Goal: Task Accomplishment & Management: Manage account settings

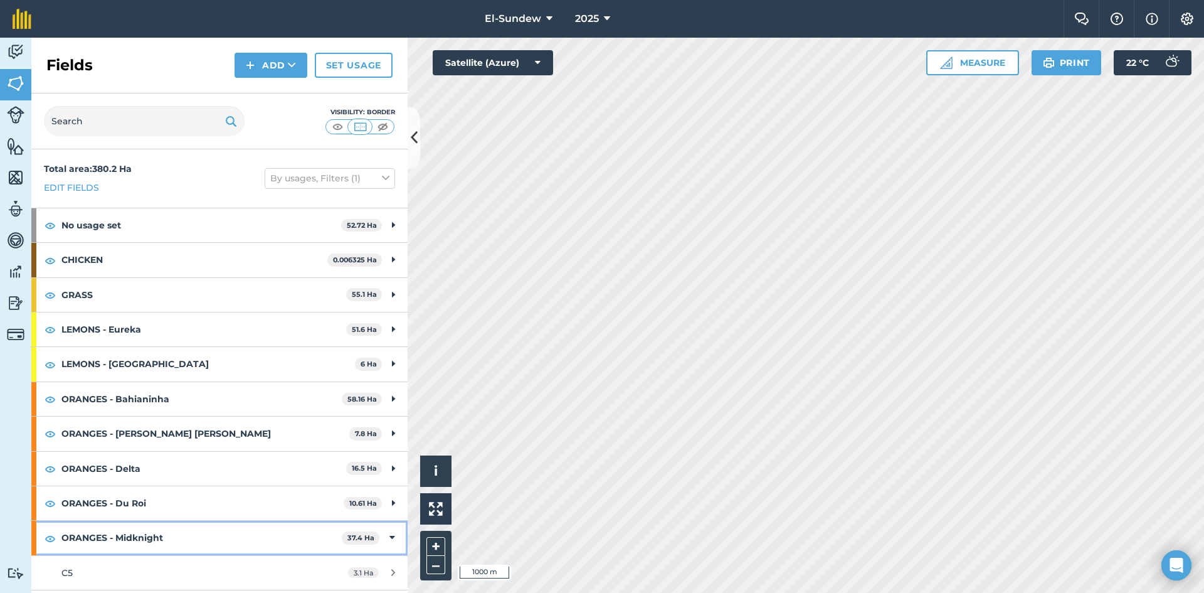
click at [183, 531] on strong "ORANGES - Midknight" at bounding box center [201, 538] width 280 height 34
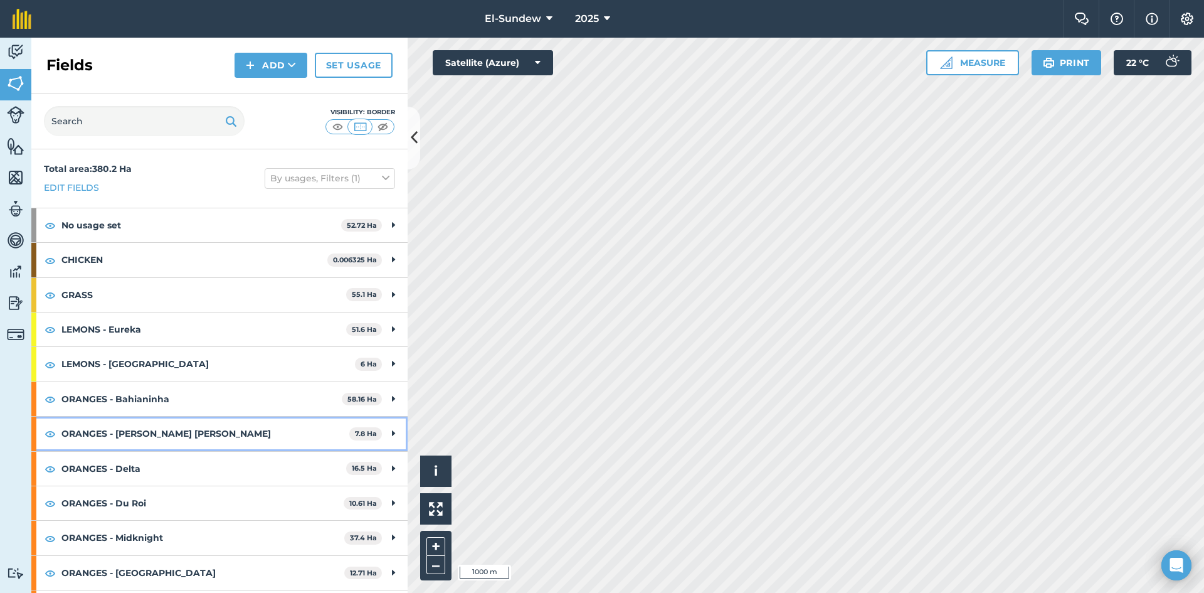
click at [192, 428] on strong "ORANGES - [PERSON_NAME] [PERSON_NAME]" at bounding box center [205, 433] width 288 height 34
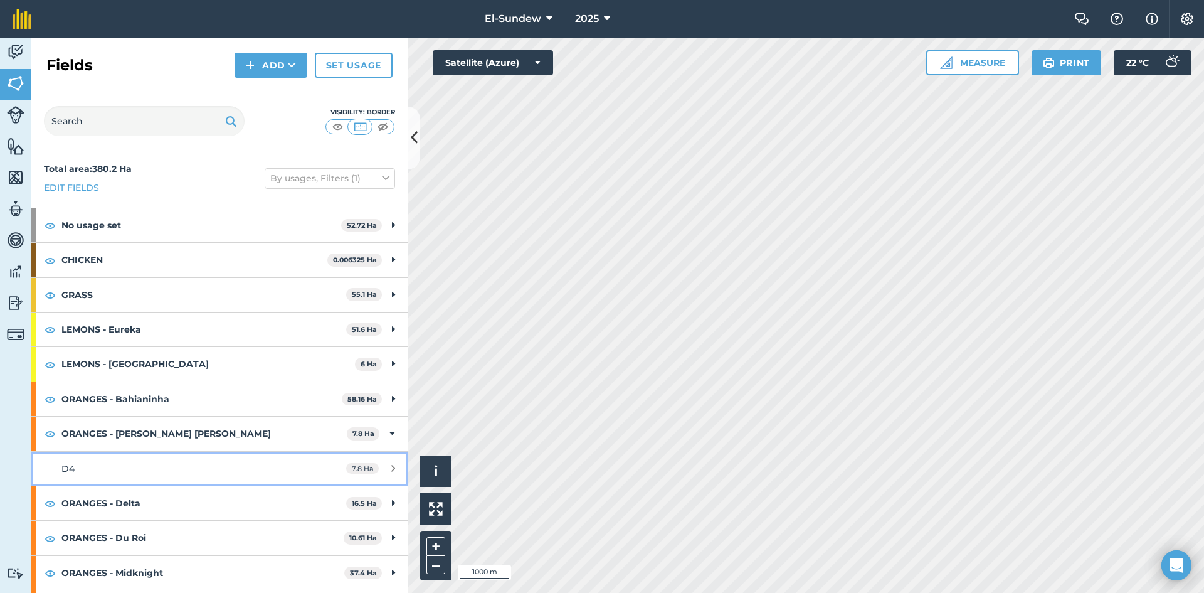
click at [189, 462] on div "D4" at bounding box center [179, 469] width 236 height 14
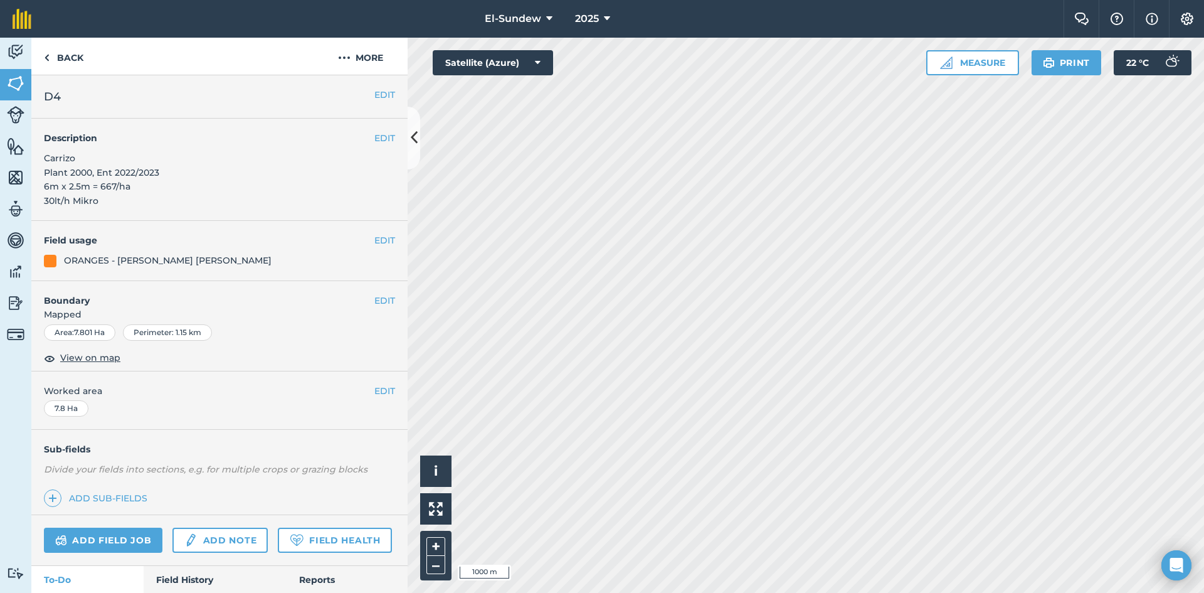
scroll to position [209, 0]
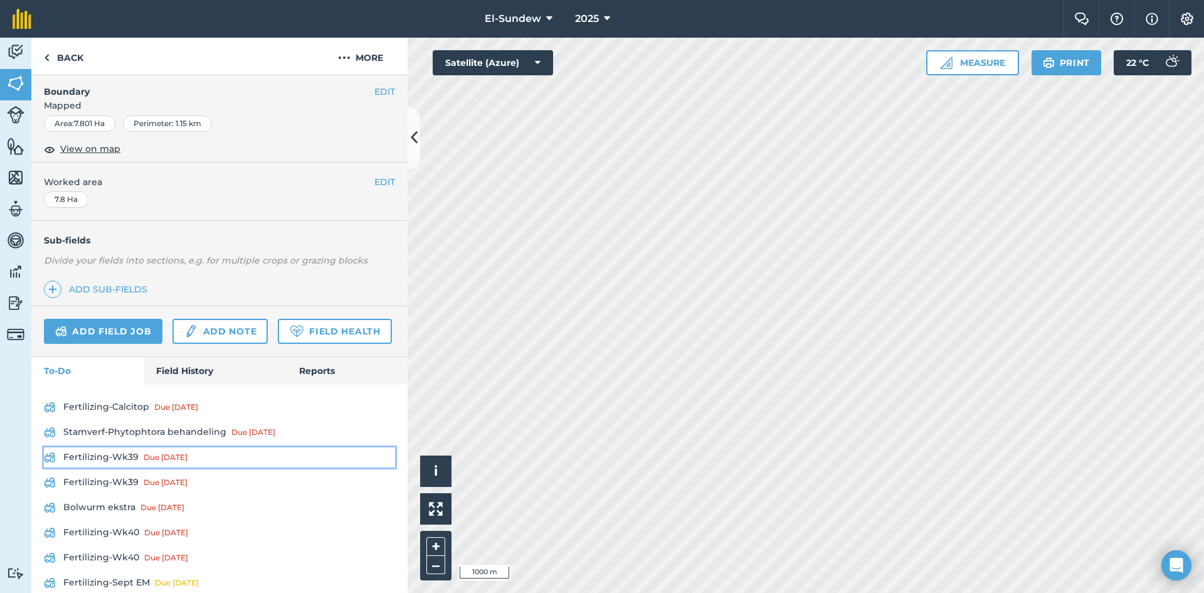
click at [140, 467] on link "Fertilizing-Wk39 Due [DATE]" at bounding box center [219, 457] width 351 height 20
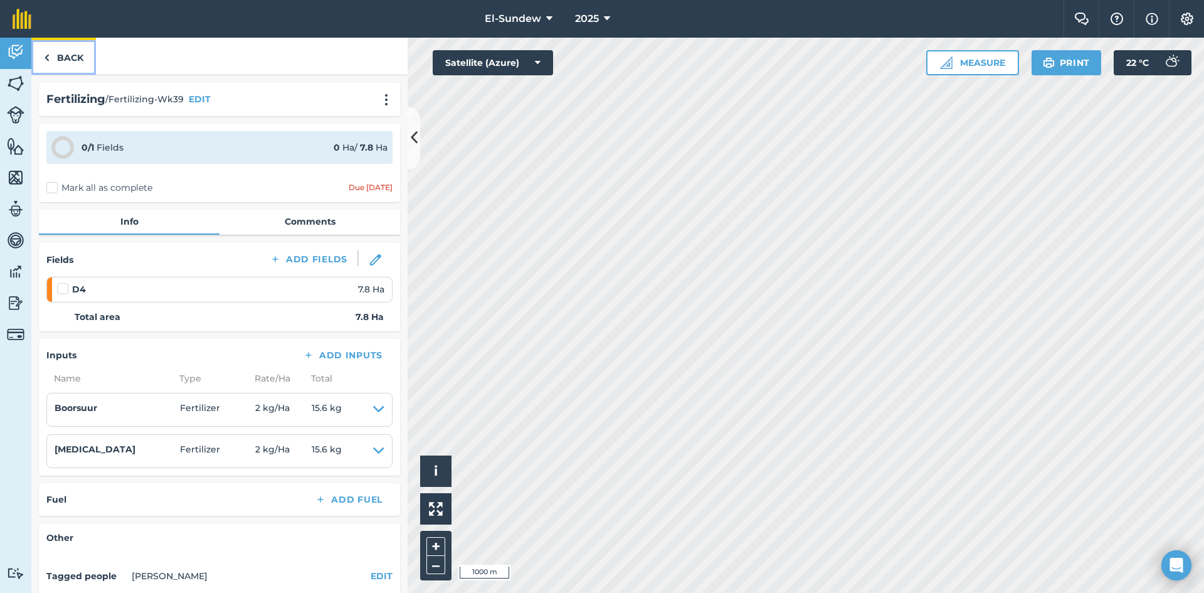
click at [82, 50] on link "Back" at bounding box center [63, 56] width 65 height 37
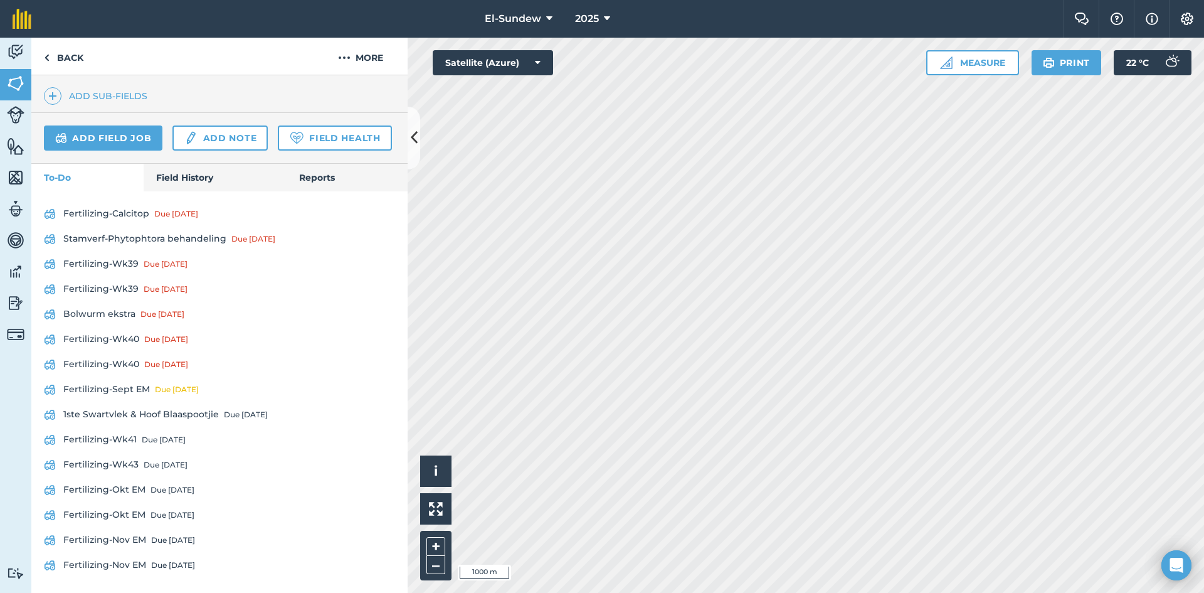
scroll to position [418, 0]
click at [121, 299] on link "Fertilizing-Wk39 Due [DATE]" at bounding box center [219, 289] width 351 height 20
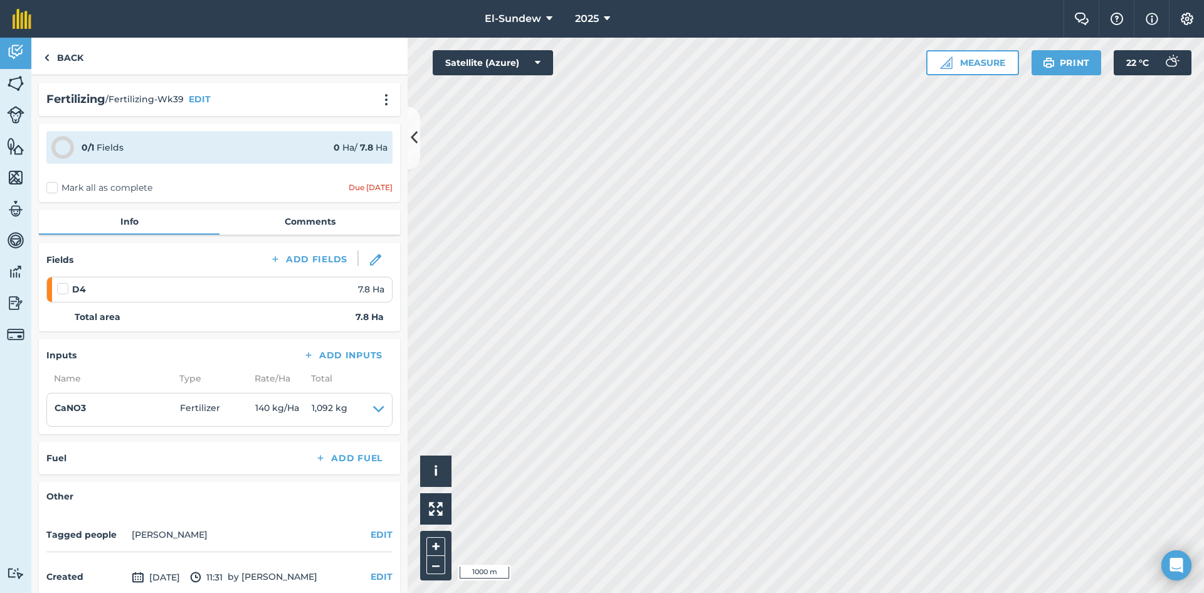
click at [61, 282] on label at bounding box center [64, 282] width 15 height 0
click at [61, 287] on input "checkbox" at bounding box center [61, 286] width 8 height 8
checkbox input "false"
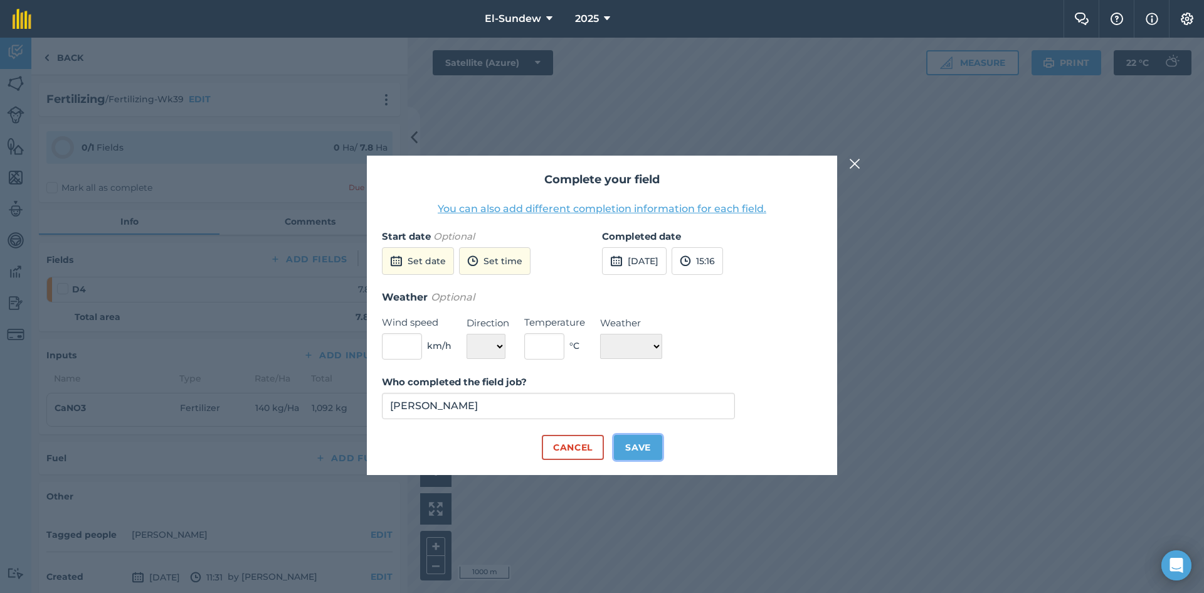
click at [630, 447] on button "Save" at bounding box center [638, 447] width 48 height 25
checkbox input "true"
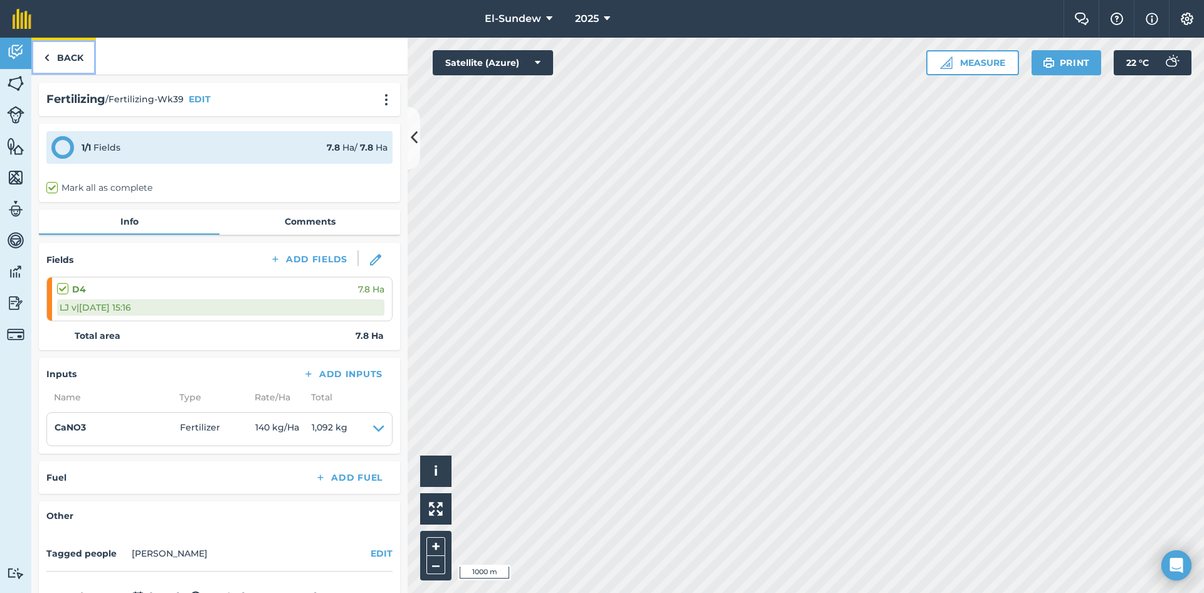
click at [72, 59] on link "Back" at bounding box center [63, 56] width 65 height 37
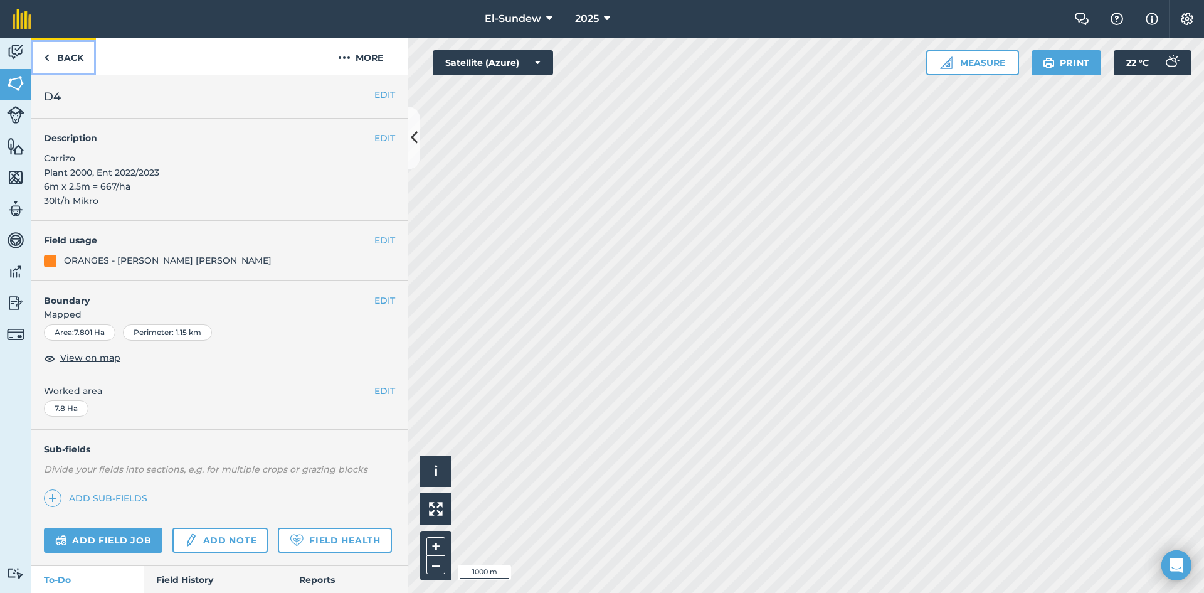
click at [72, 59] on link "Back" at bounding box center [63, 56] width 65 height 37
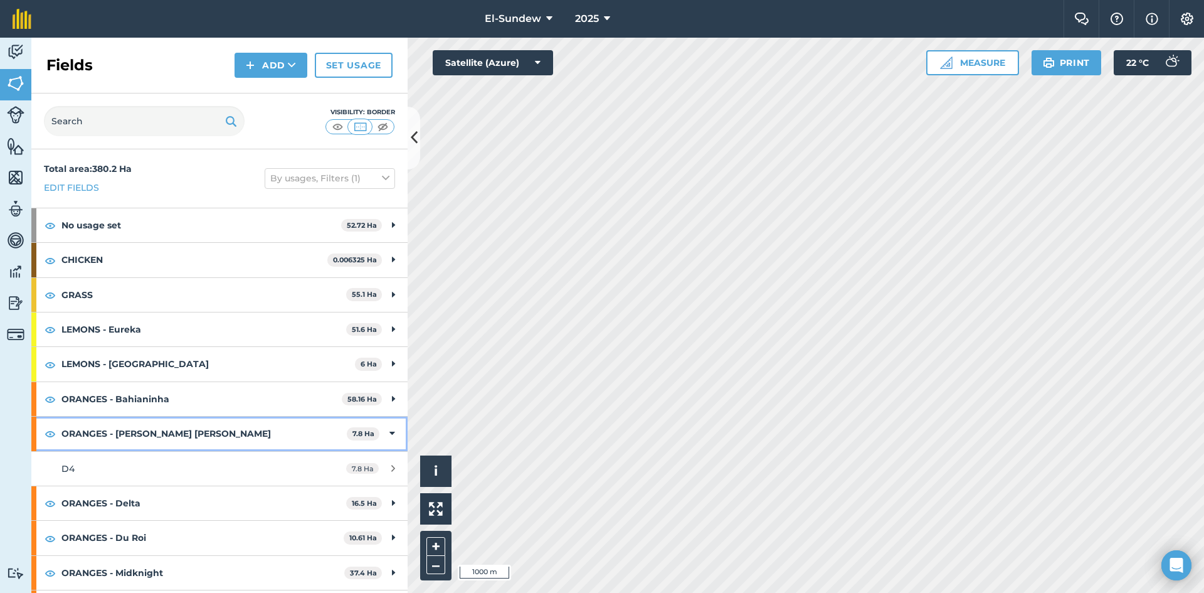
click at [181, 447] on strong "ORANGES - [PERSON_NAME] [PERSON_NAME]" at bounding box center [203, 433] width 285 height 34
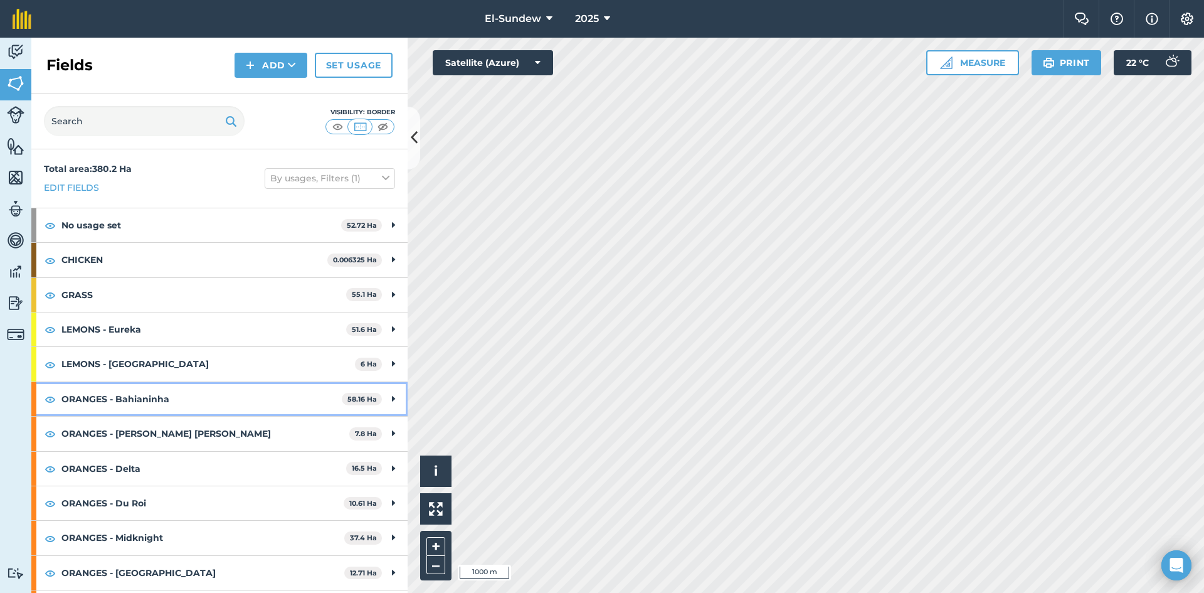
click at [190, 396] on strong "ORANGES - Bahianinha" at bounding box center [201, 399] width 280 height 34
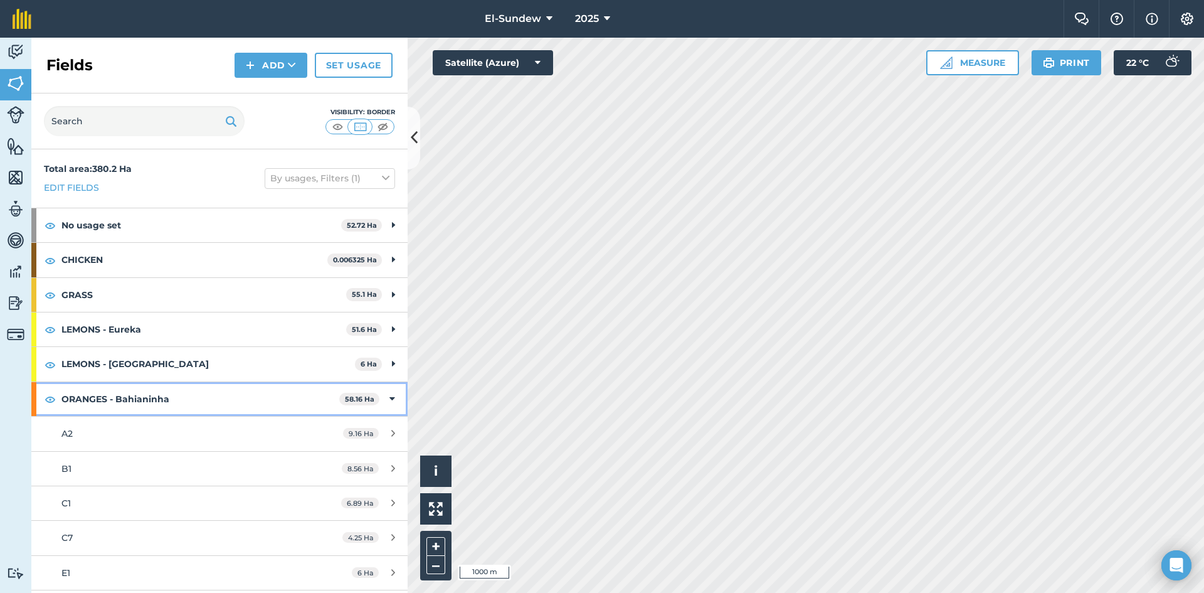
scroll to position [209, 0]
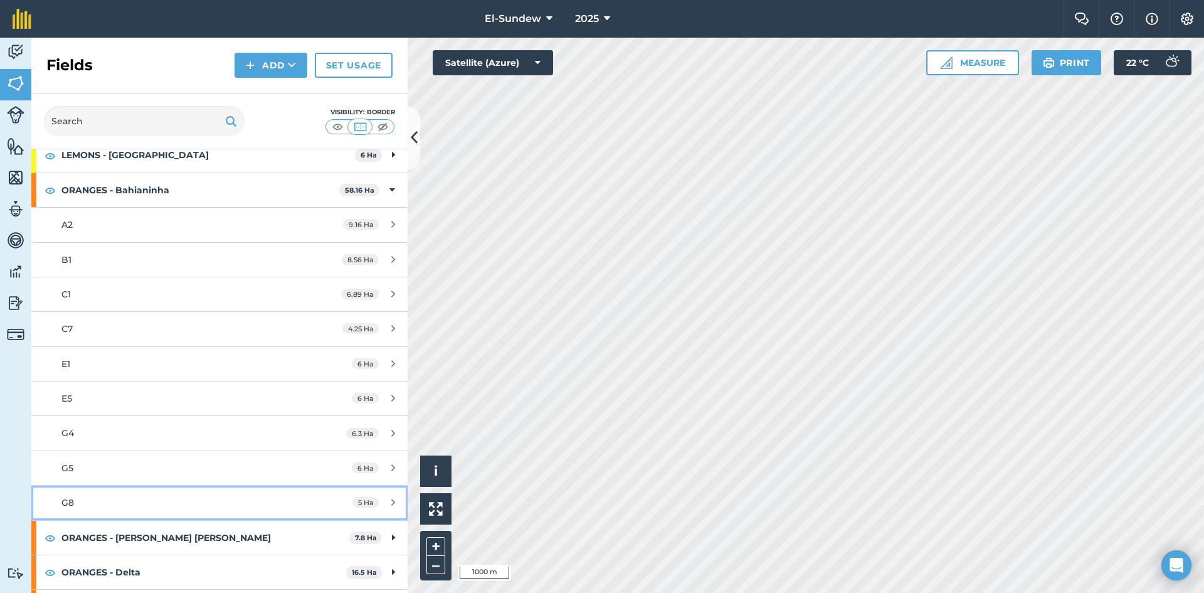
click at [189, 505] on div "G8" at bounding box center [179, 502] width 236 height 14
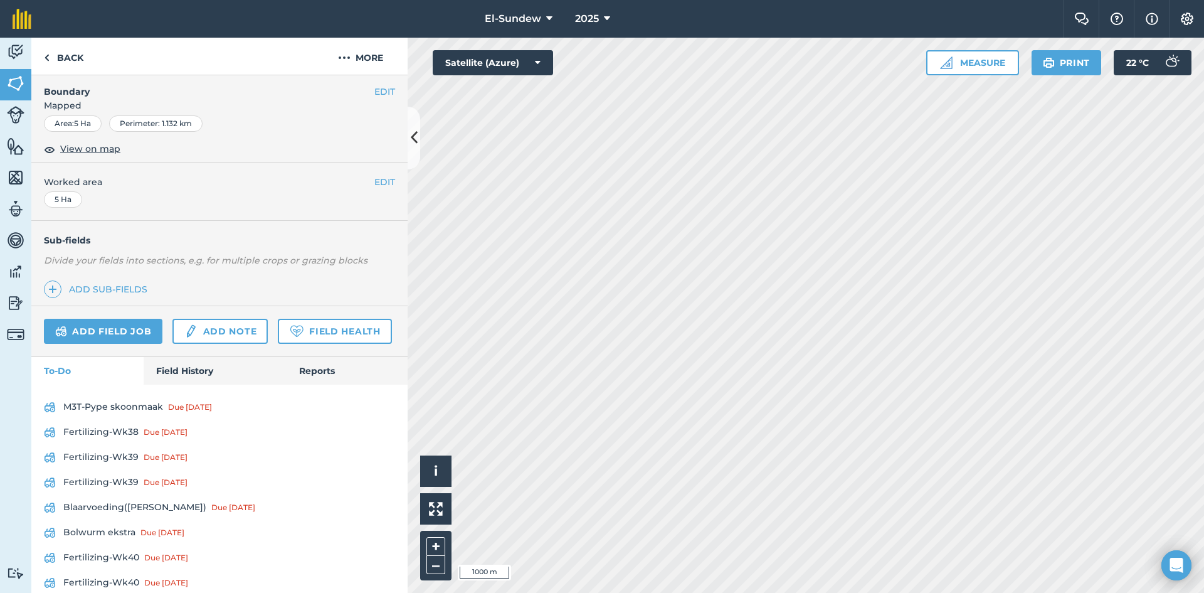
scroll to position [418, 0]
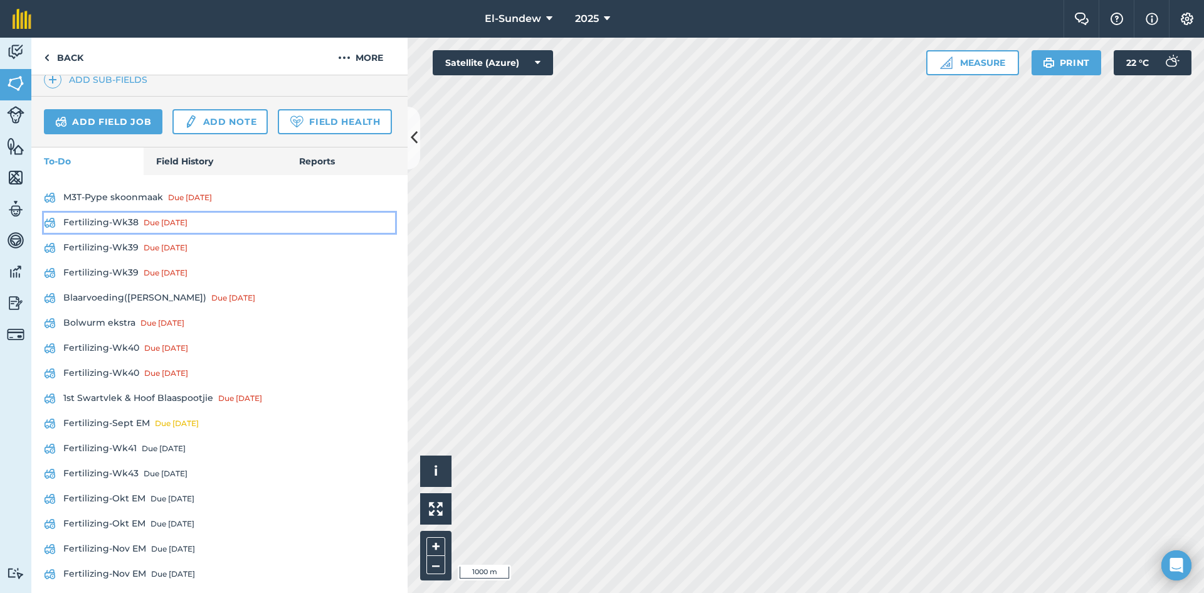
click at [126, 233] on link "Fertilizing-Wk38 Due [DATE]" at bounding box center [219, 223] width 351 height 20
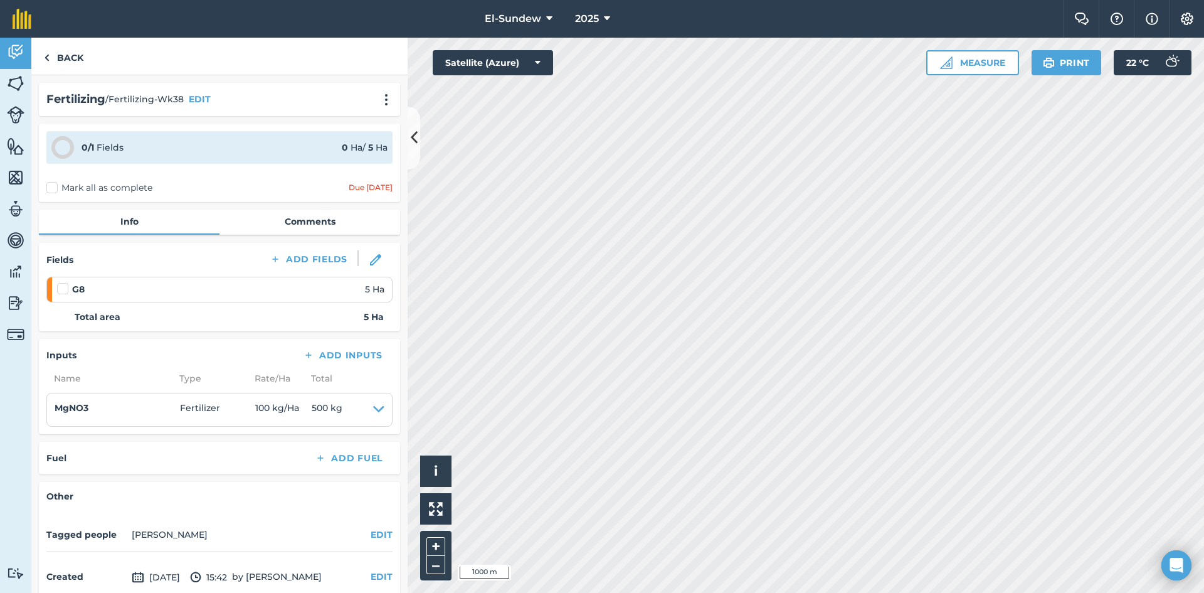
click at [65, 282] on label at bounding box center [64, 282] width 15 height 0
click at [65, 289] on input "checkbox" at bounding box center [61, 286] width 8 height 8
checkbox input "false"
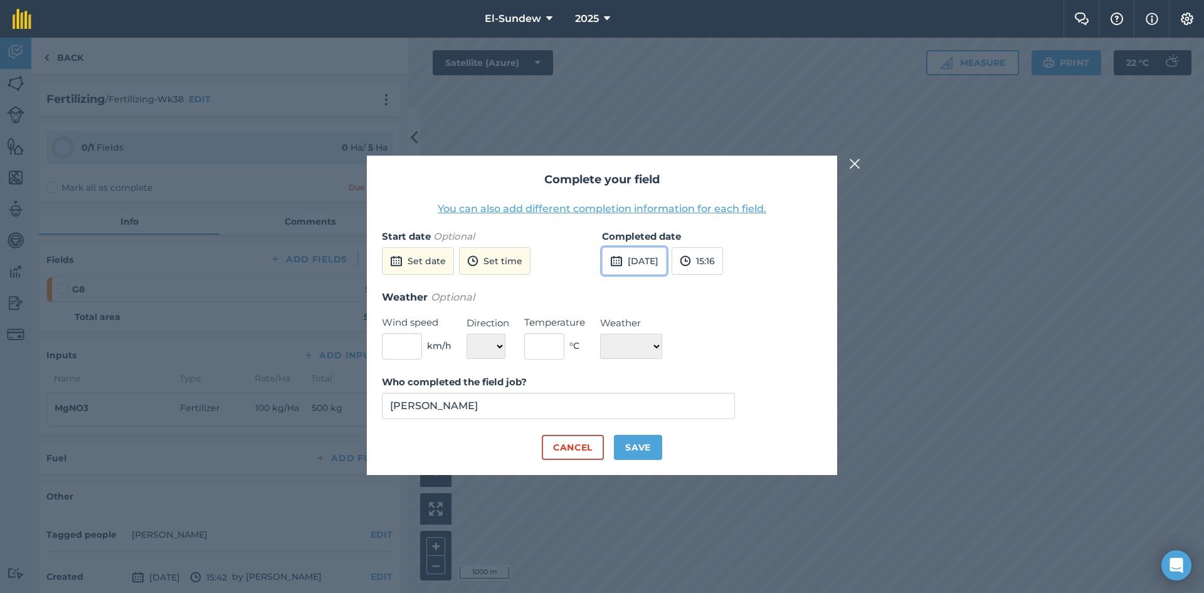
click at [667, 267] on button "[DATE]" at bounding box center [634, 261] width 65 height 28
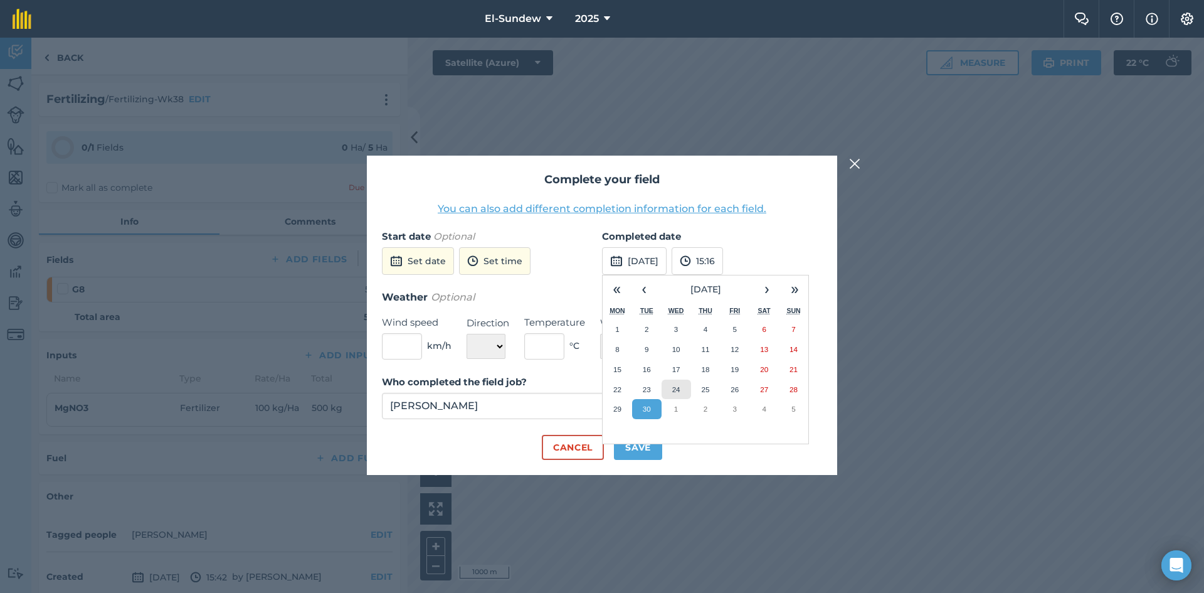
click at [679, 382] on button "24" at bounding box center [676, 389] width 29 height 20
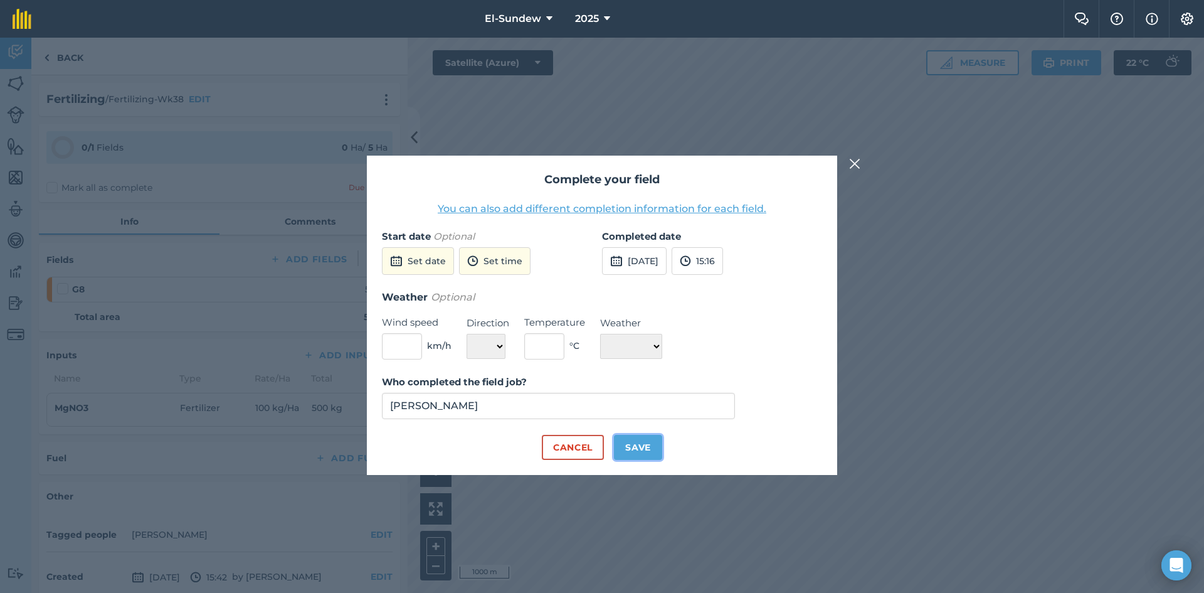
click at [649, 446] on button "Save" at bounding box center [638, 447] width 48 height 25
checkbox input "true"
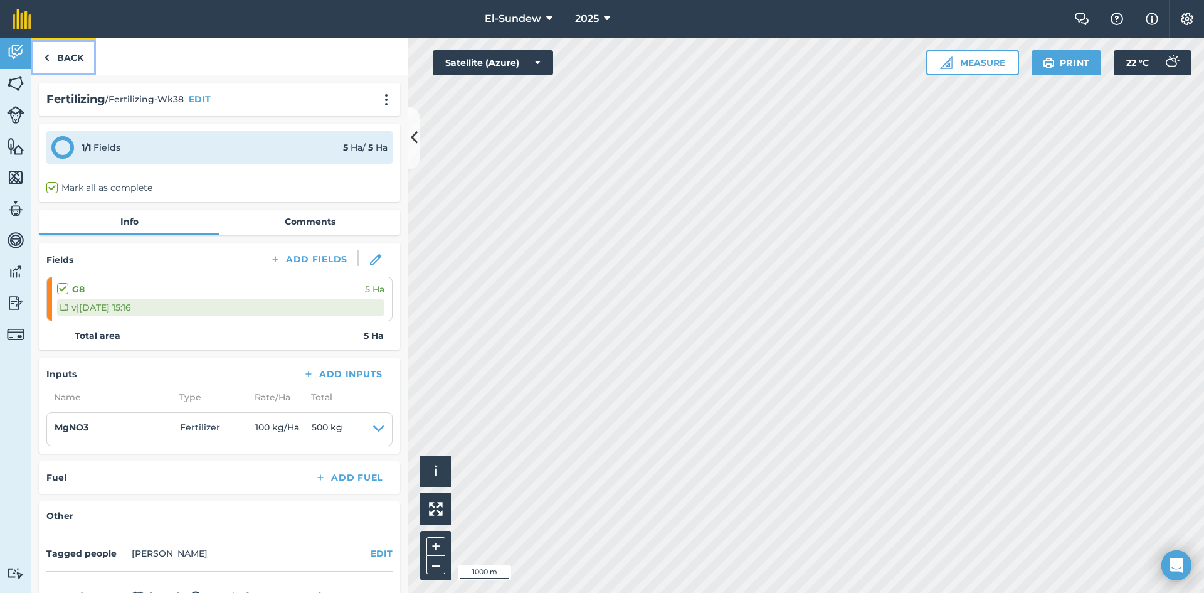
click at [87, 60] on link "Back" at bounding box center [63, 56] width 65 height 37
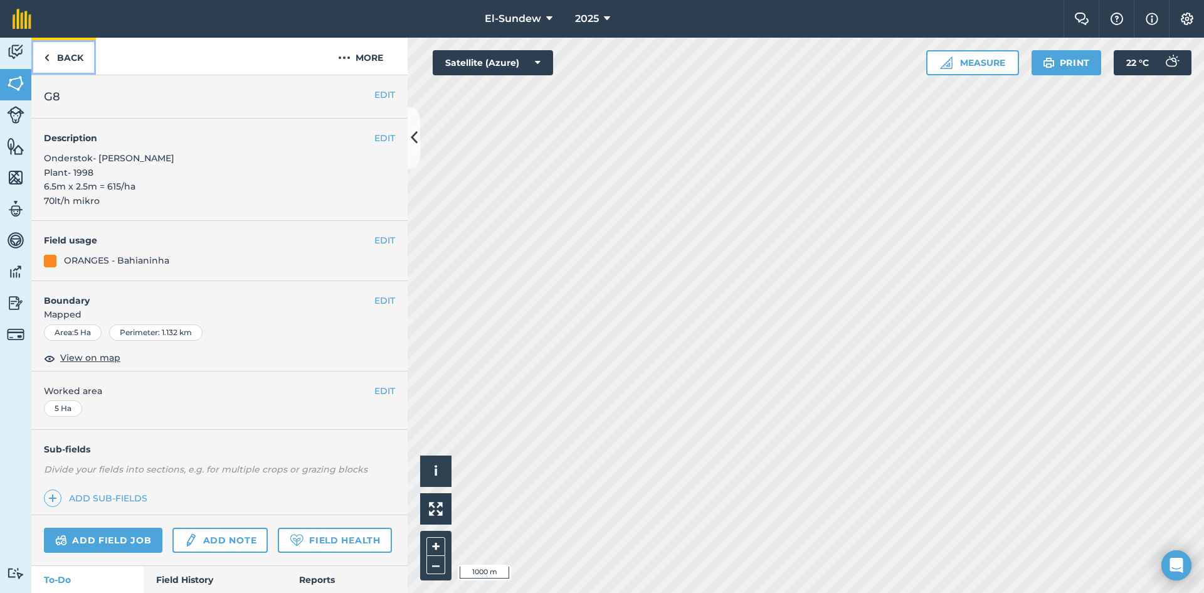
click at [87, 60] on link "Back" at bounding box center [63, 56] width 65 height 37
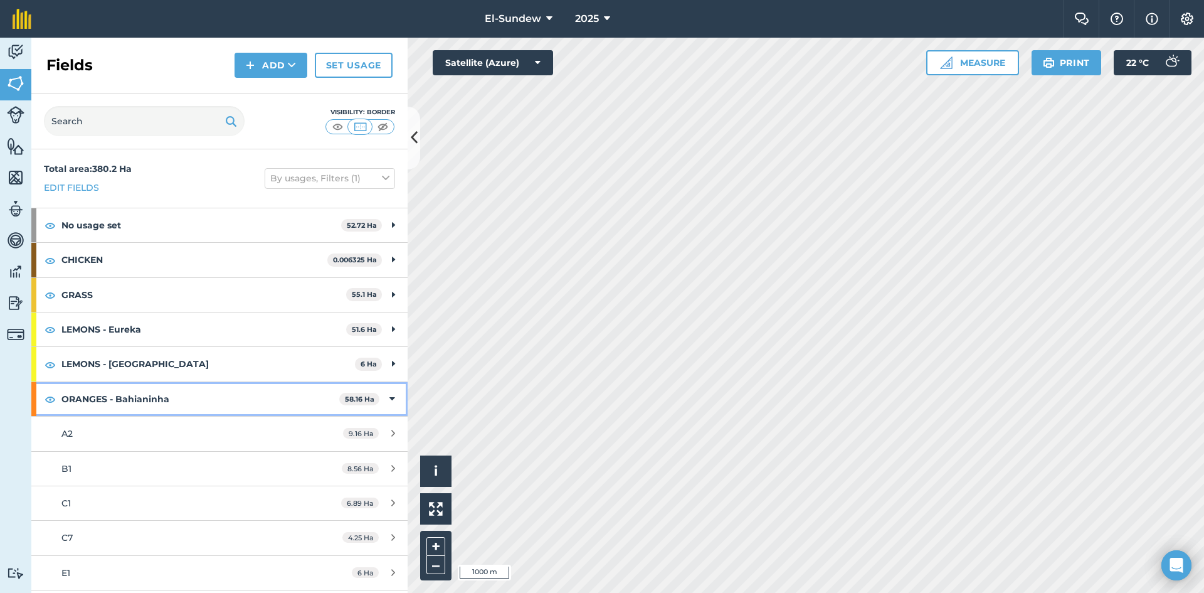
click at [149, 401] on strong "ORANGES - Bahianinha" at bounding box center [200, 399] width 278 height 34
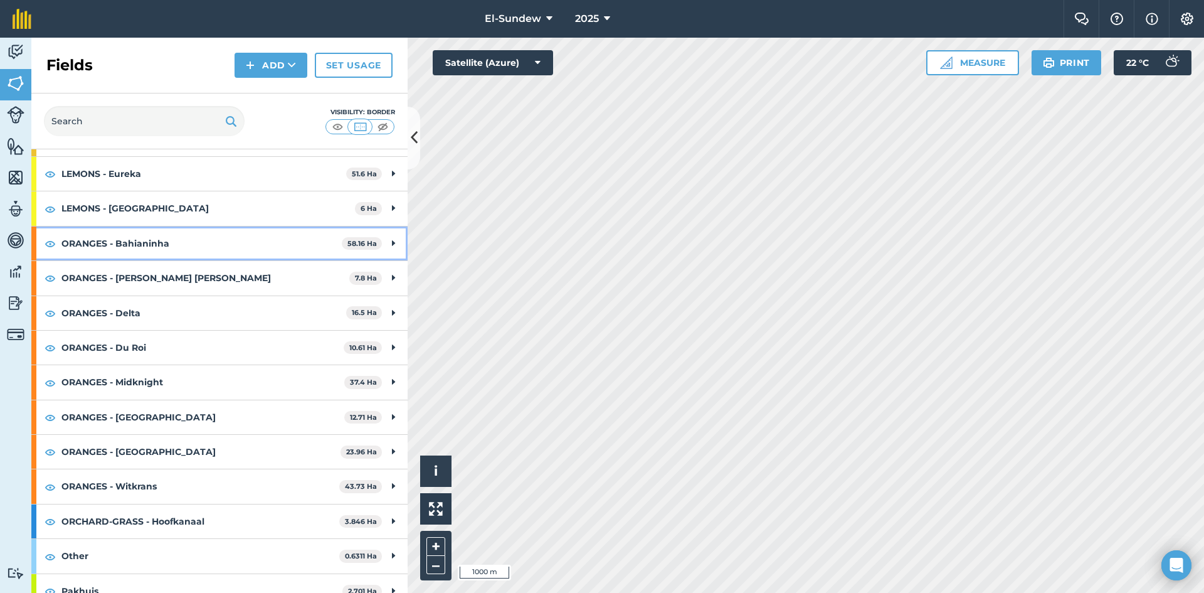
scroll to position [171, 0]
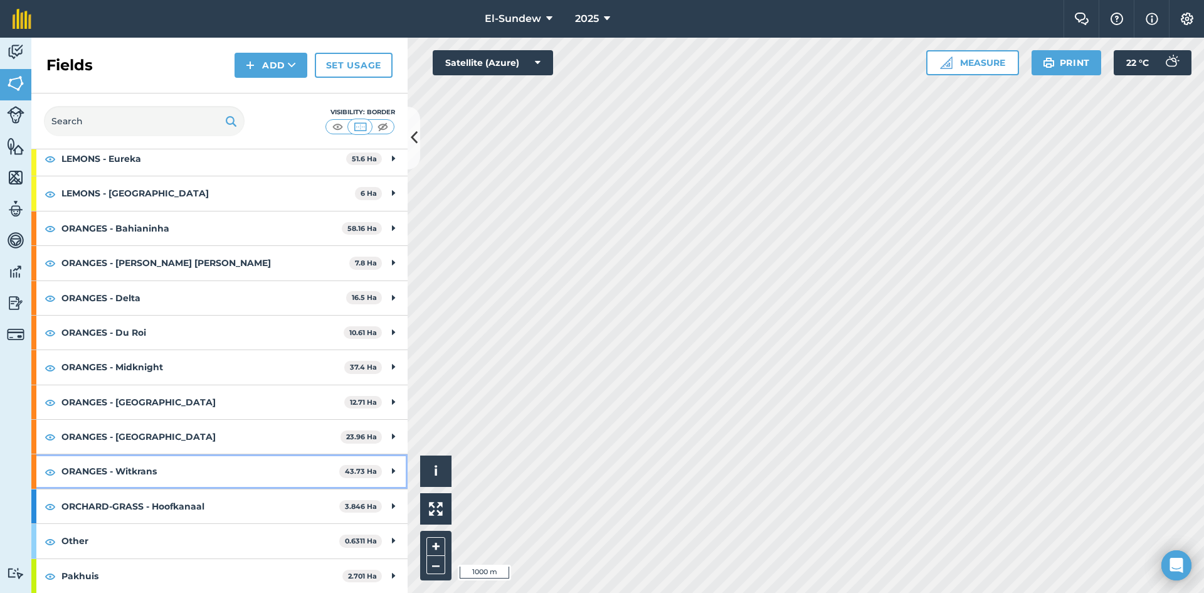
click at [137, 470] on strong "ORANGES - Witkrans" at bounding box center [200, 471] width 278 height 34
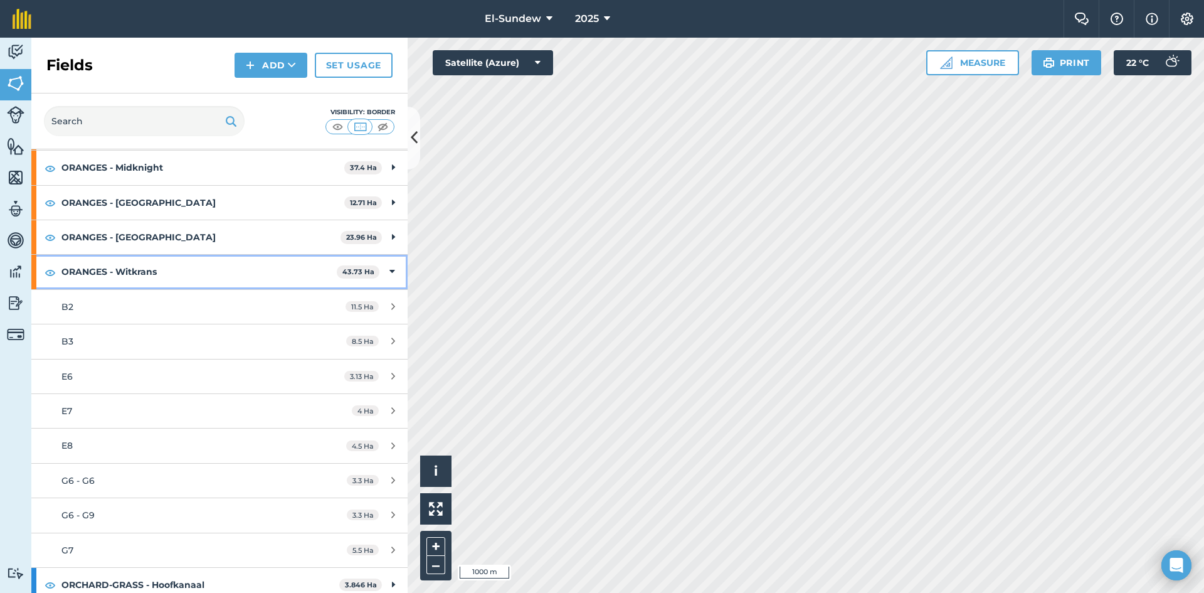
scroll to position [379, 0]
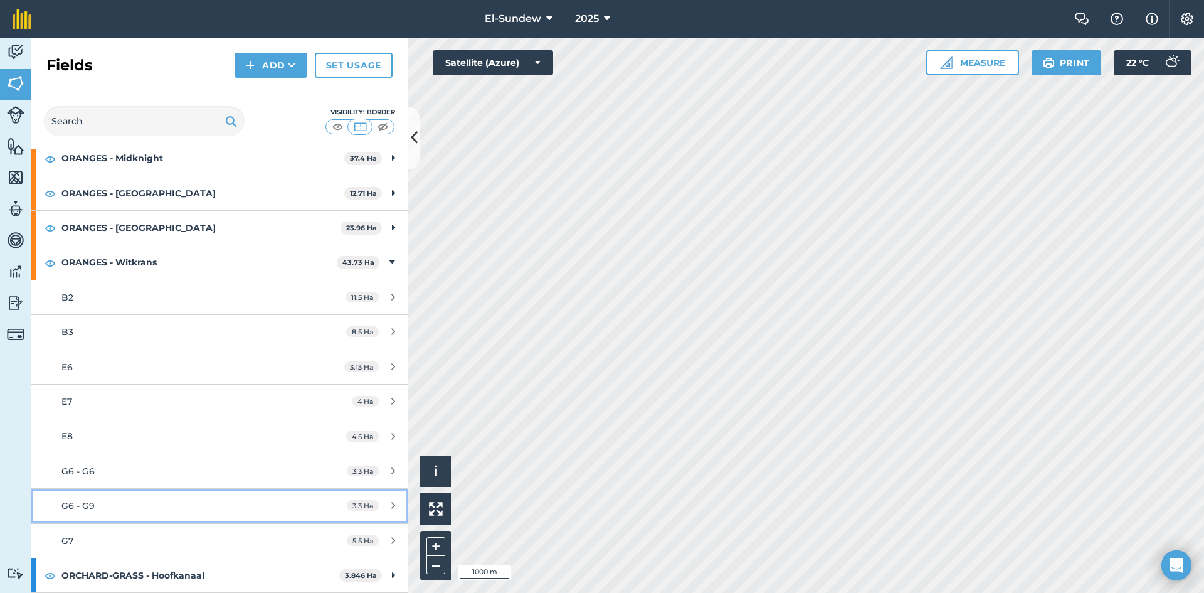
click at [140, 502] on div "G6 - G9" at bounding box center [179, 506] width 236 height 14
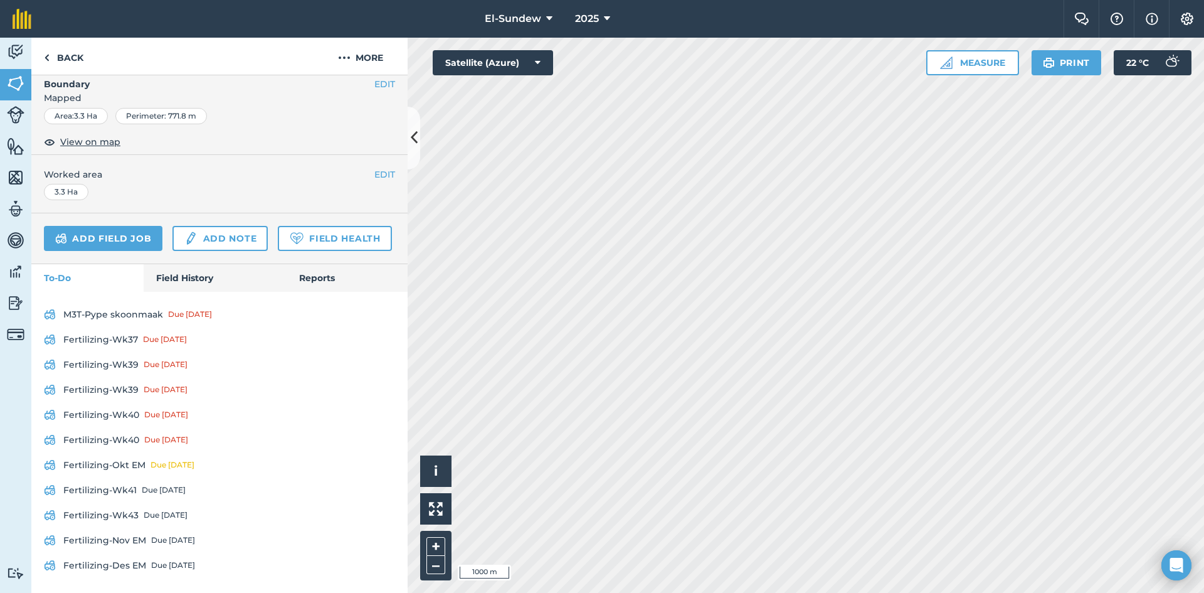
scroll to position [209, 0]
click at [124, 349] on link "Fertilizing-Wk37 Due [DATE]" at bounding box center [219, 339] width 351 height 20
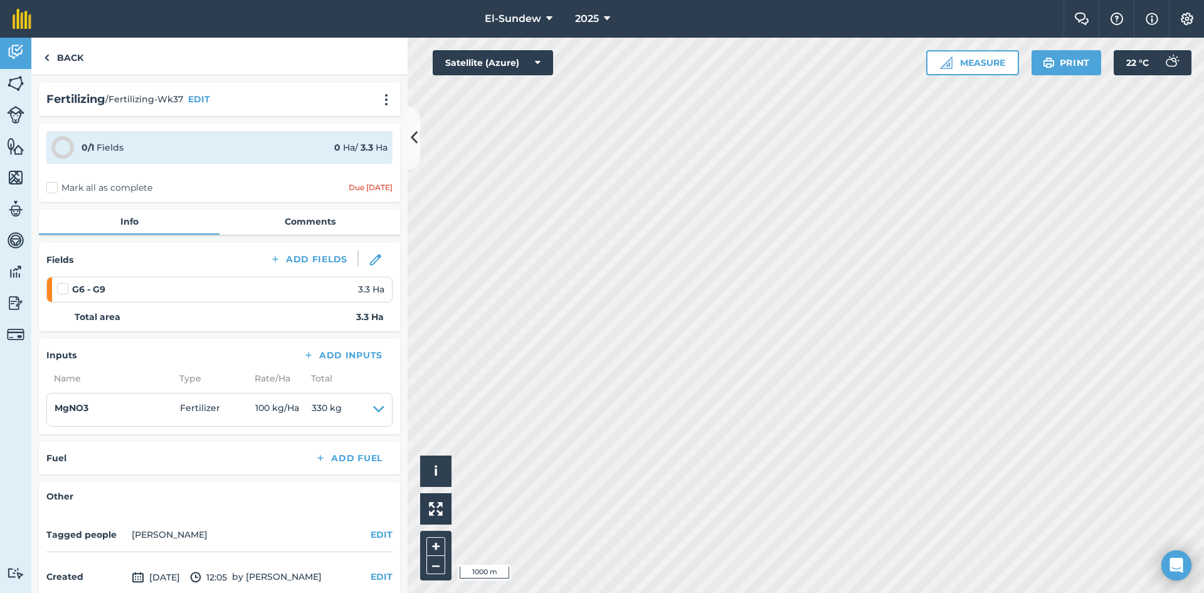
scroll to position [103, 0]
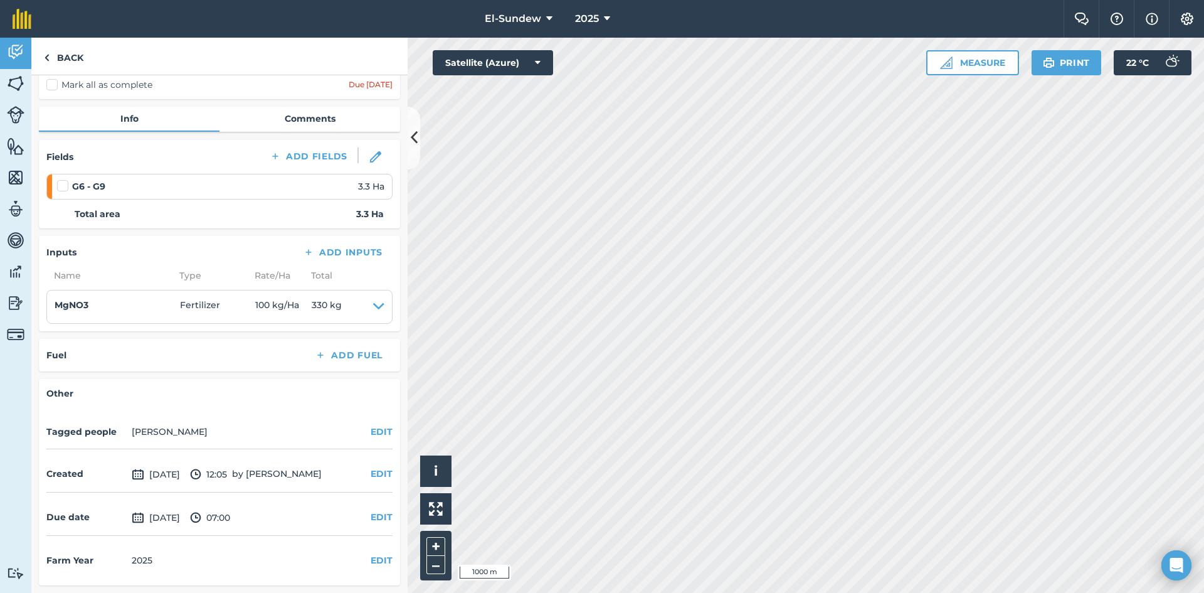
click at [65, 179] on label at bounding box center [64, 179] width 15 height 0
click at [65, 183] on input "checkbox" at bounding box center [61, 183] width 8 height 8
checkbox input "false"
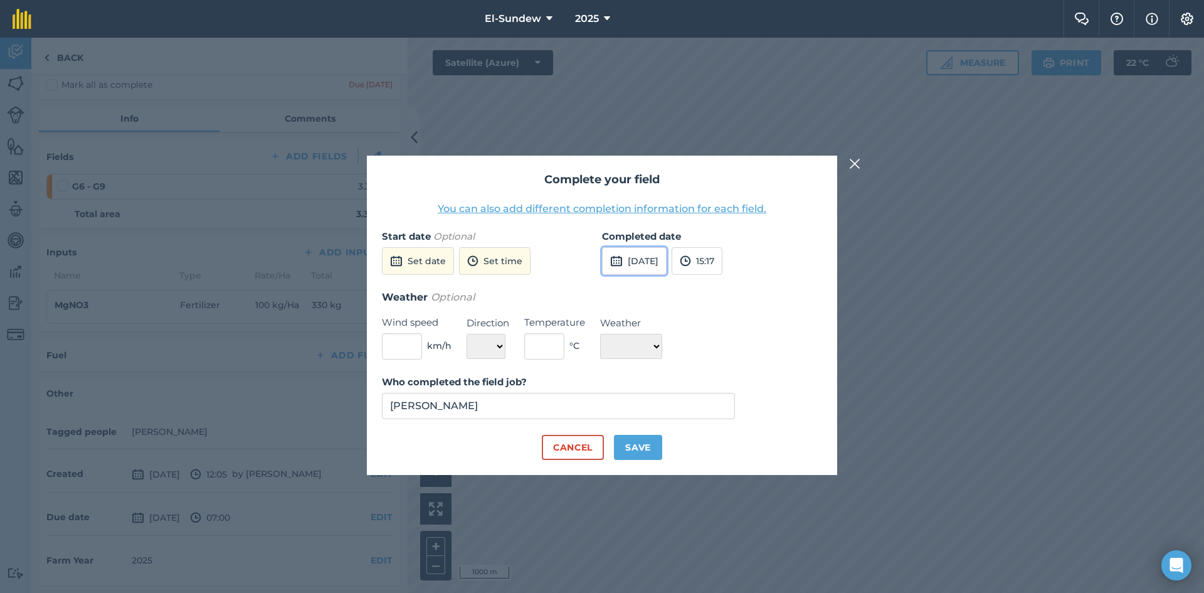
click at [654, 260] on button "[DATE]" at bounding box center [634, 261] width 65 height 28
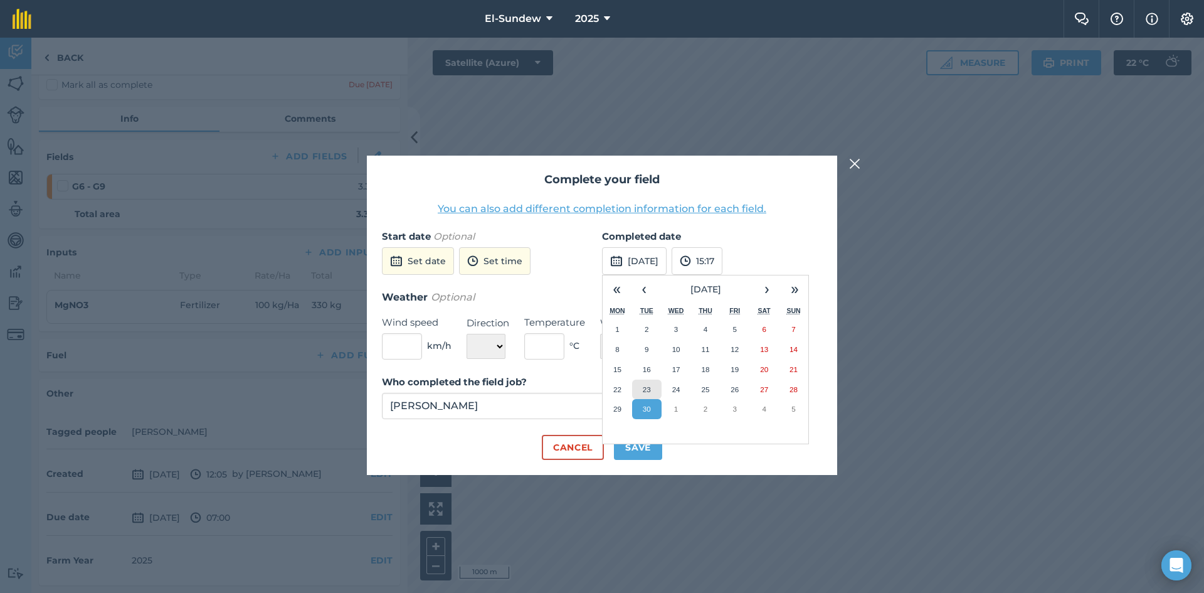
click at [652, 390] on button "23" at bounding box center [646, 389] width 29 height 20
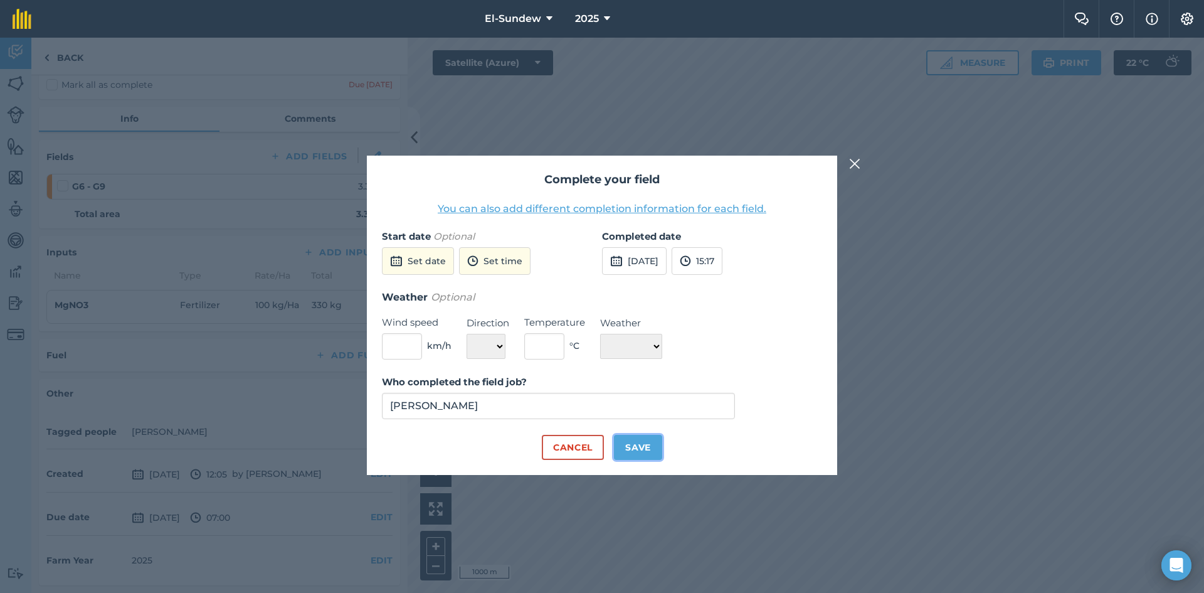
click at [633, 450] on button "Save" at bounding box center [638, 447] width 48 height 25
checkbox input "true"
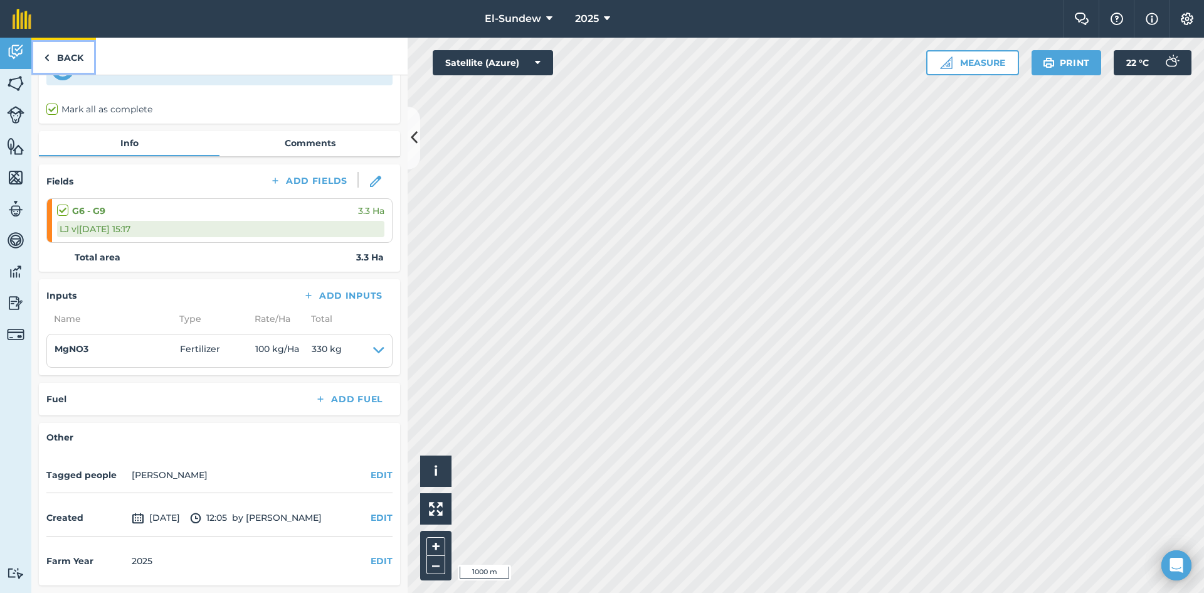
click at [69, 68] on link "Back" at bounding box center [63, 56] width 65 height 37
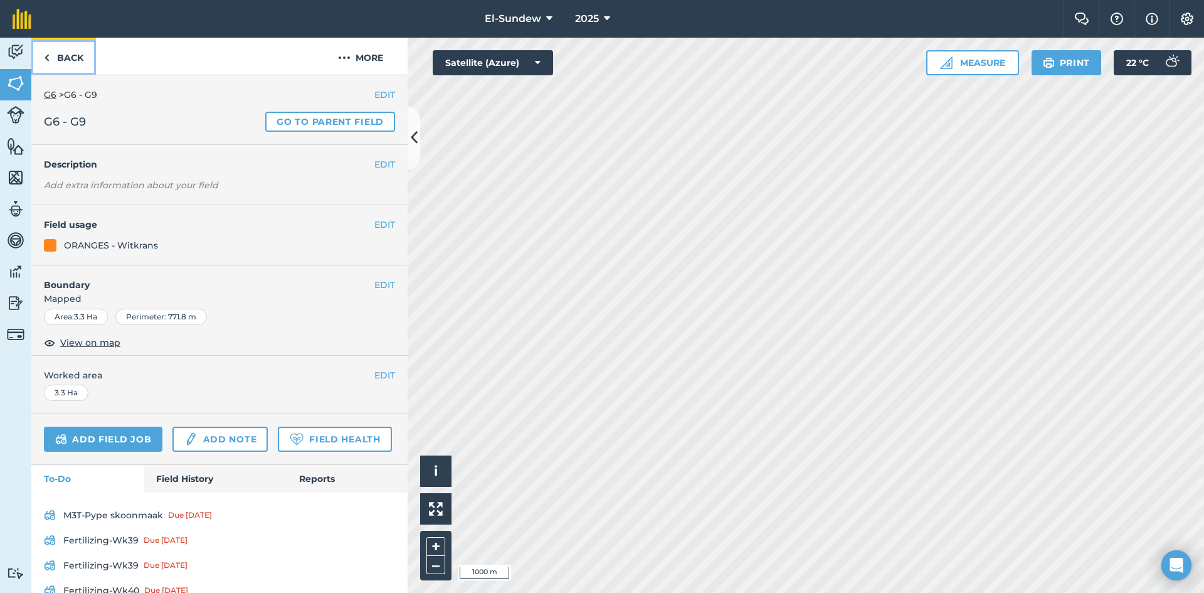
click at [69, 68] on link "Back" at bounding box center [63, 56] width 65 height 37
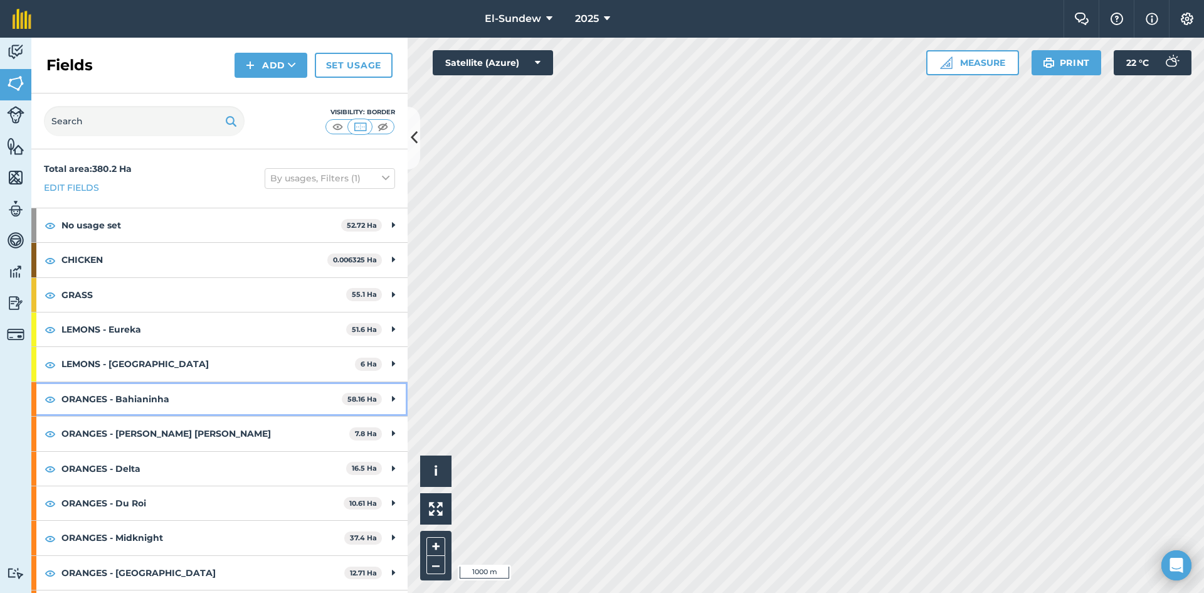
click at [205, 395] on strong "ORANGES - Bahianinha" at bounding box center [201, 399] width 280 height 34
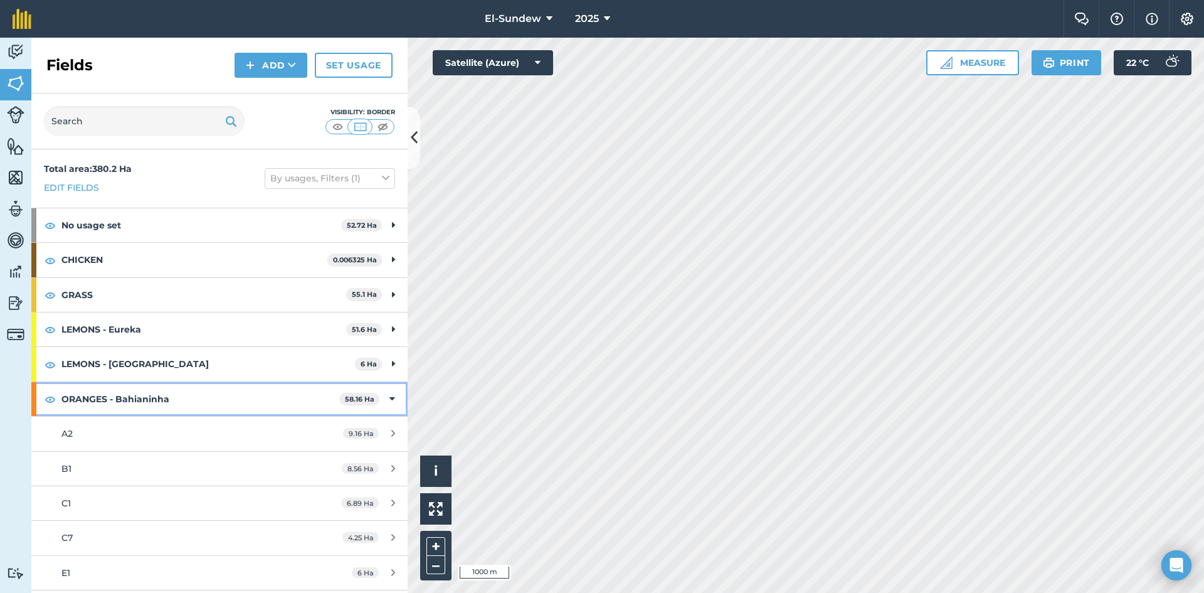
scroll to position [209, 0]
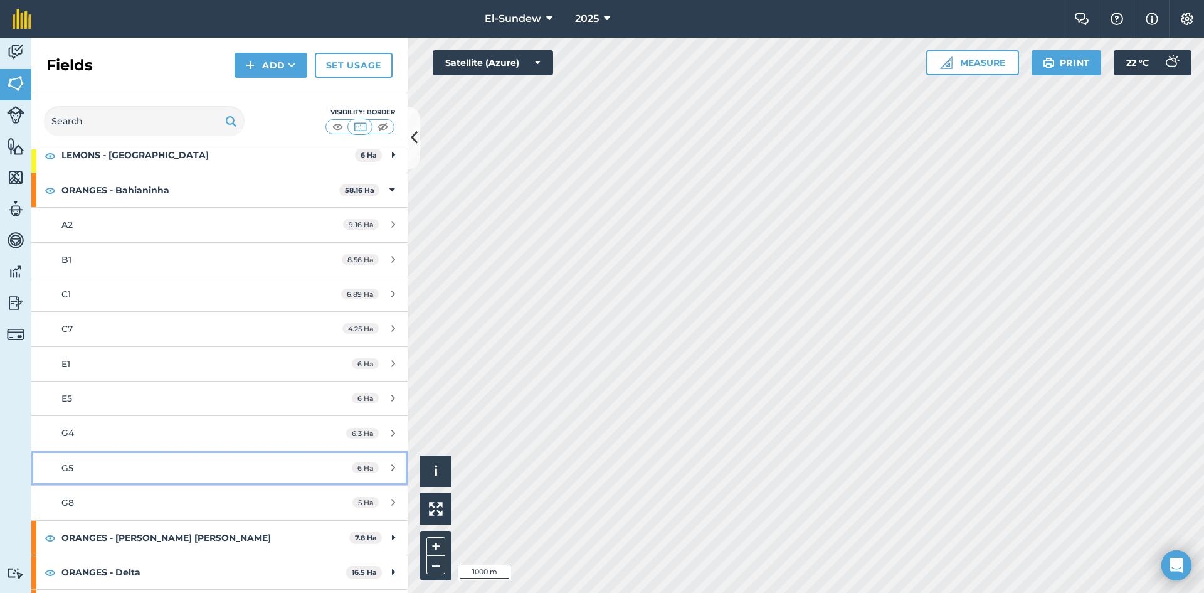
click at [162, 462] on div "G5" at bounding box center [179, 468] width 236 height 14
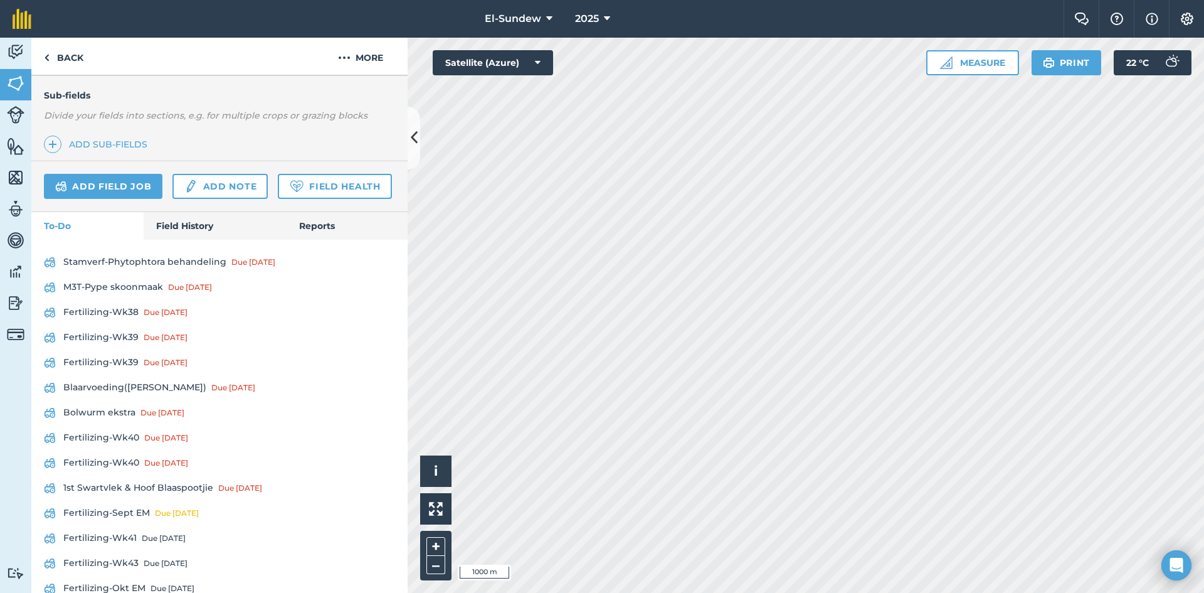
scroll to position [418, 0]
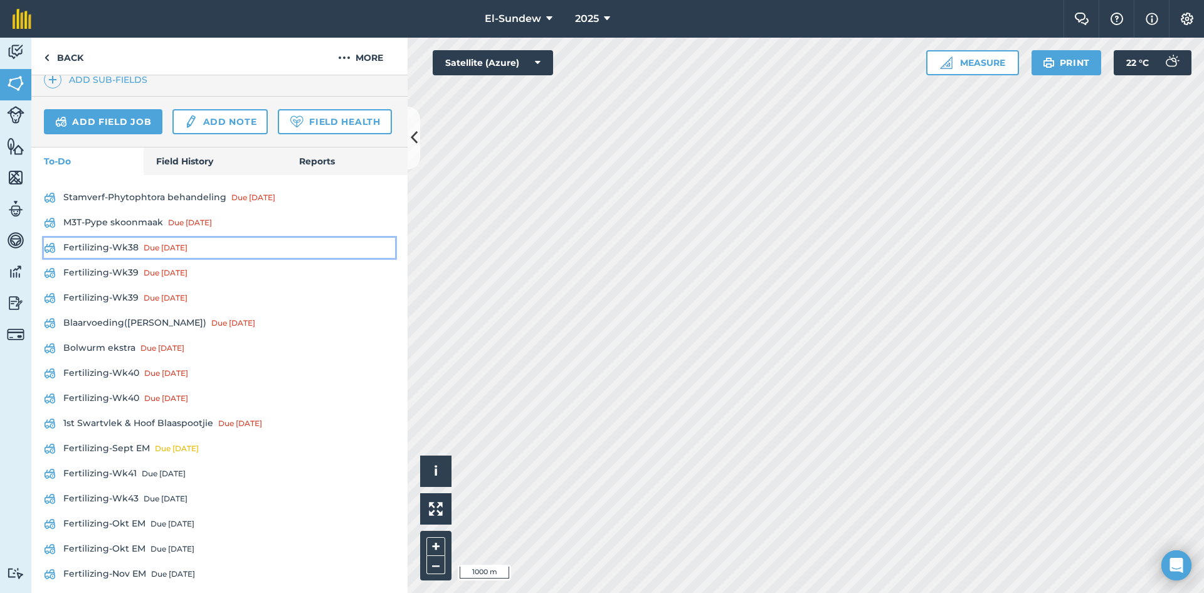
click at [125, 258] on link "Fertilizing-Wk38 Due [DATE]" at bounding box center [219, 248] width 351 height 20
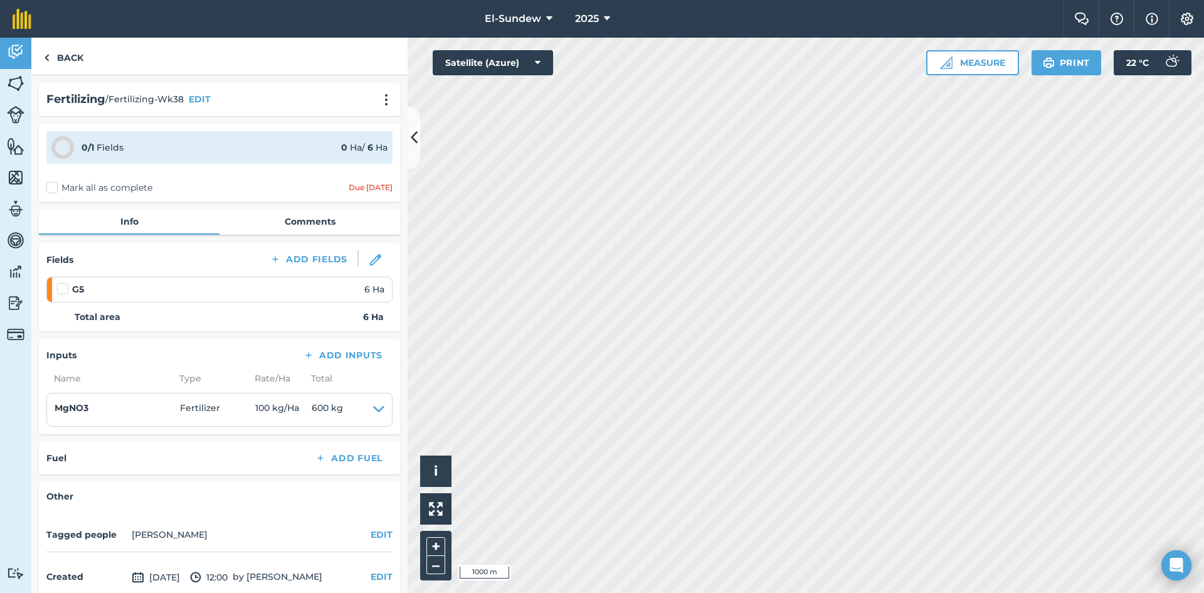
click at [59, 282] on label at bounding box center [64, 282] width 15 height 0
click at [59, 290] on input "checkbox" at bounding box center [61, 286] width 8 height 8
checkbox input "false"
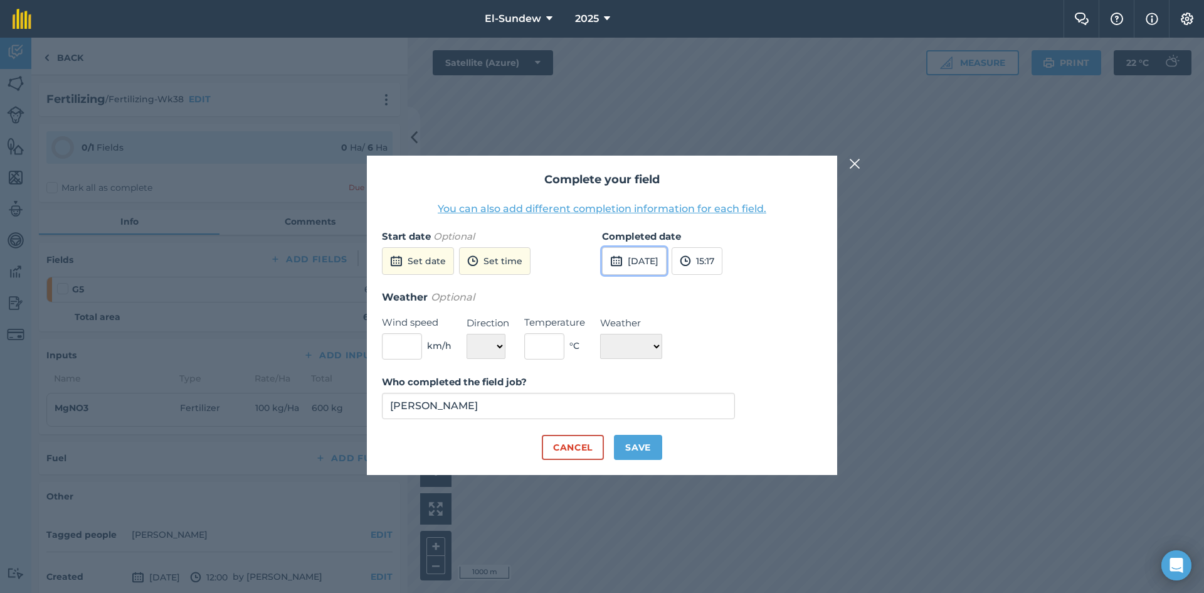
click at [643, 250] on button "[DATE]" at bounding box center [634, 261] width 65 height 28
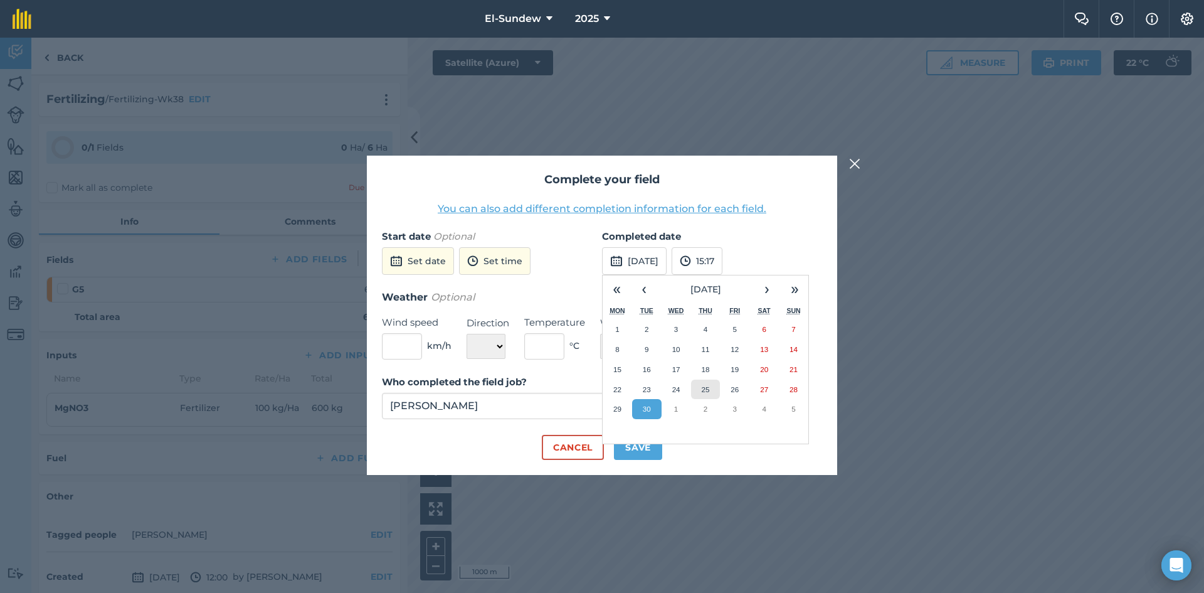
click at [710, 385] on button "25" at bounding box center [705, 389] width 29 height 20
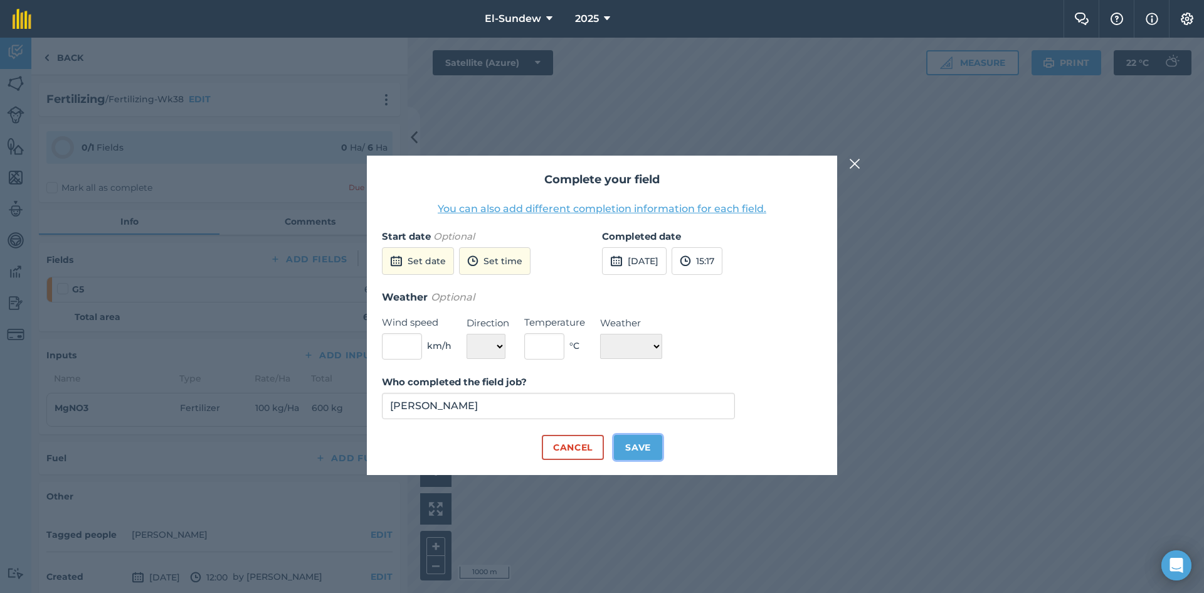
click at [647, 444] on button "Save" at bounding box center [638, 447] width 48 height 25
checkbox input "true"
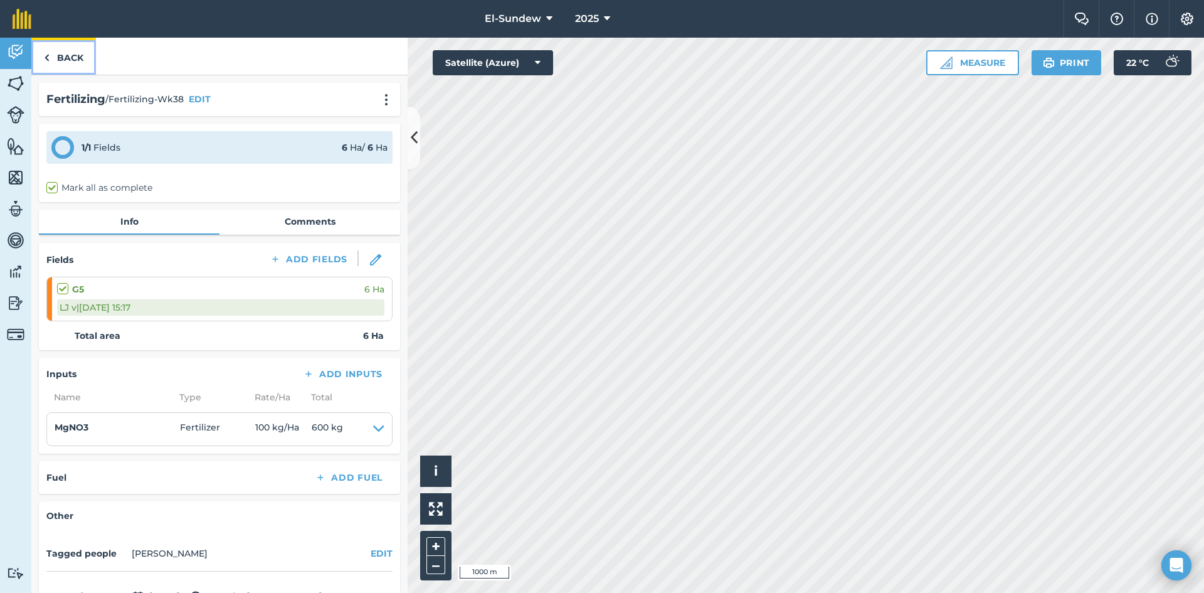
click at [65, 58] on link "Back" at bounding box center [63, 56] width 65 height 37
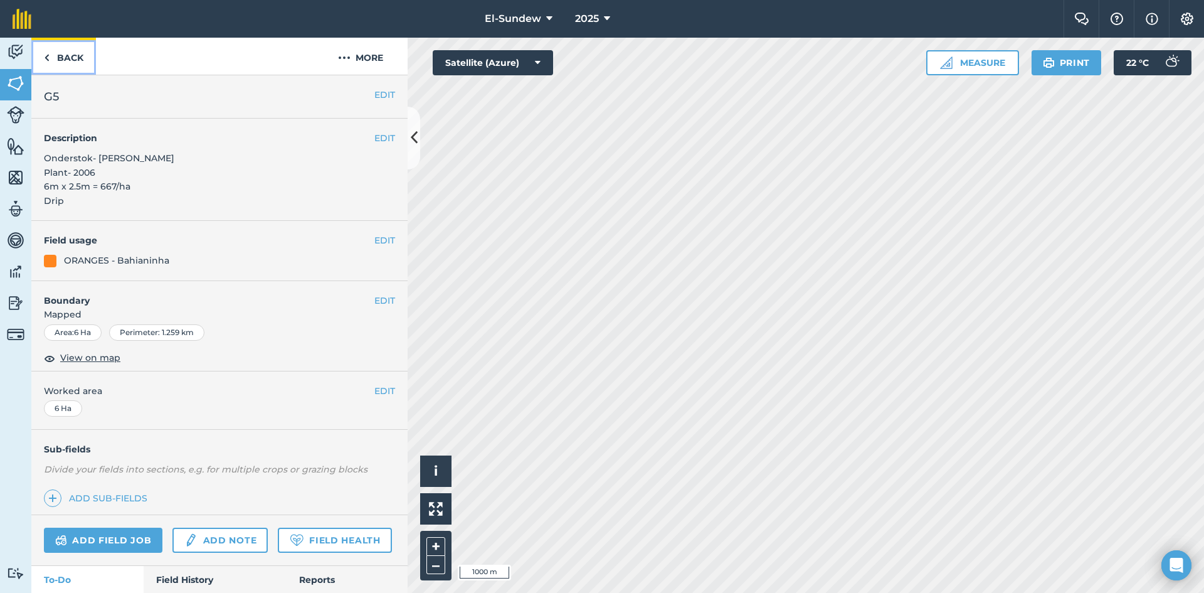
click at [65, 58] on link "Back" at bounding box center [63, 56] width 65 height 37
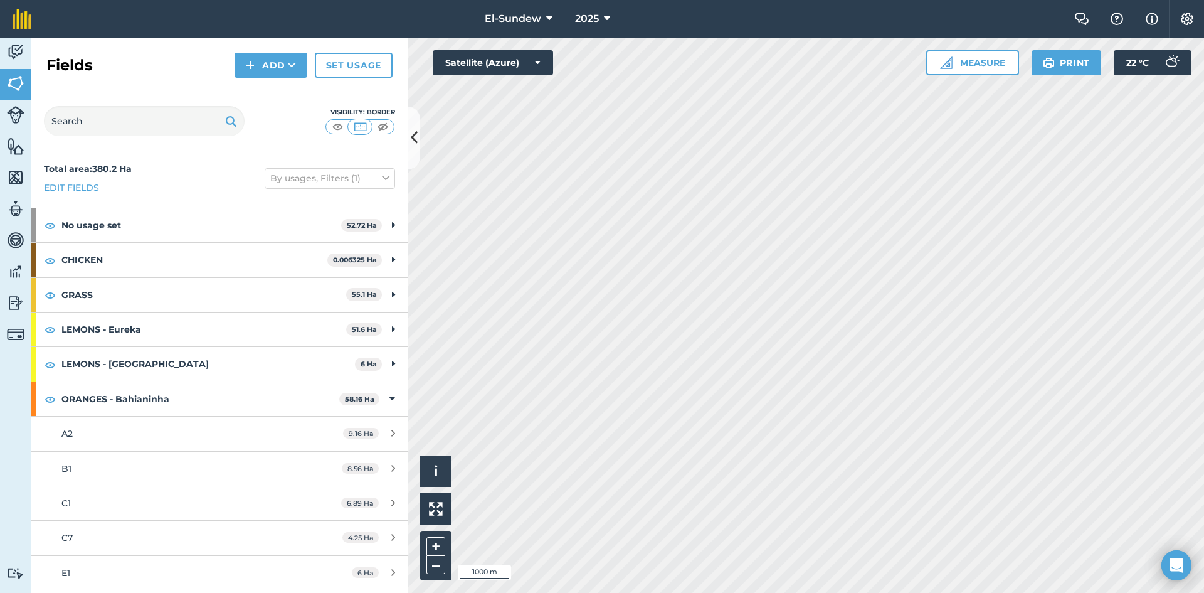
scroll to position [209, 0]
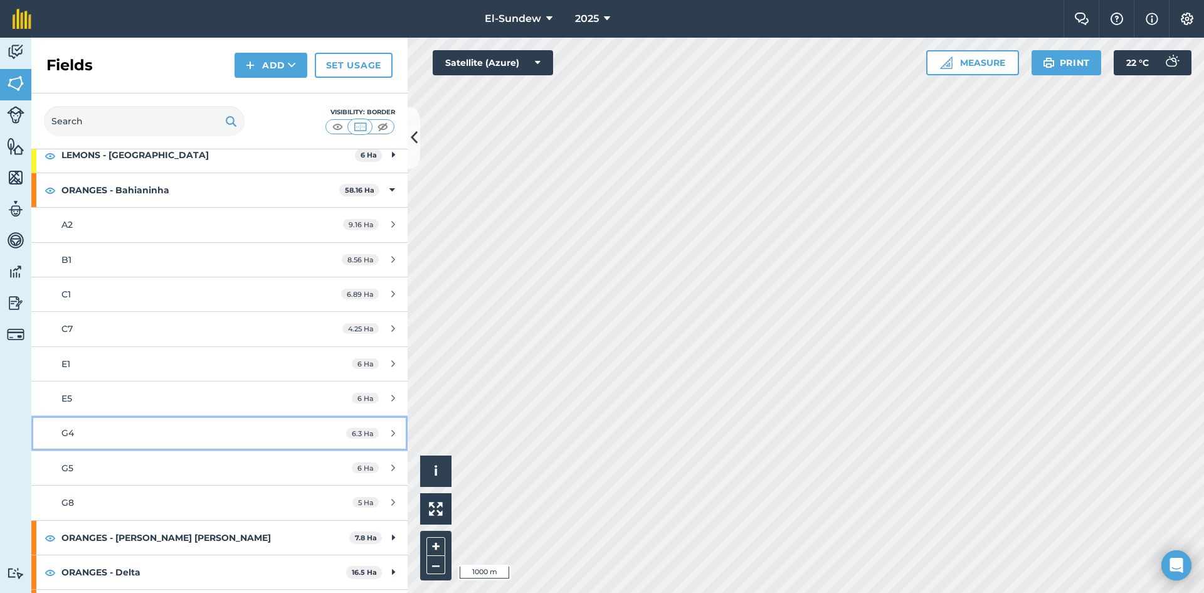
click at [157, 430] on div "G4" at bounding box center [179, 433] width 236 height 14
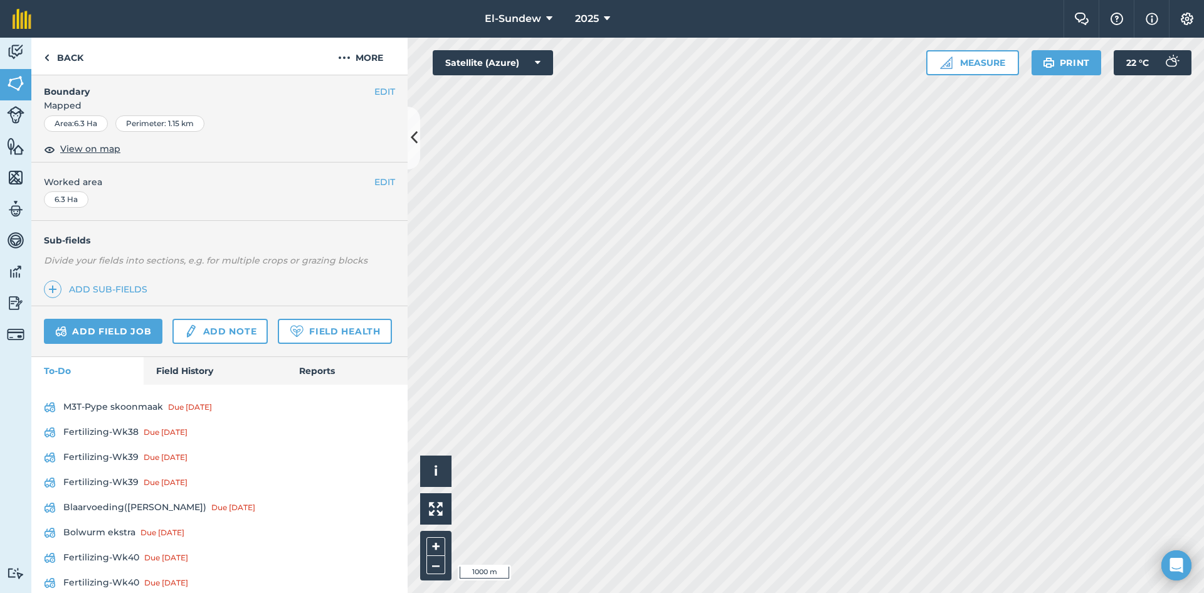
scroll to position [418, 0]
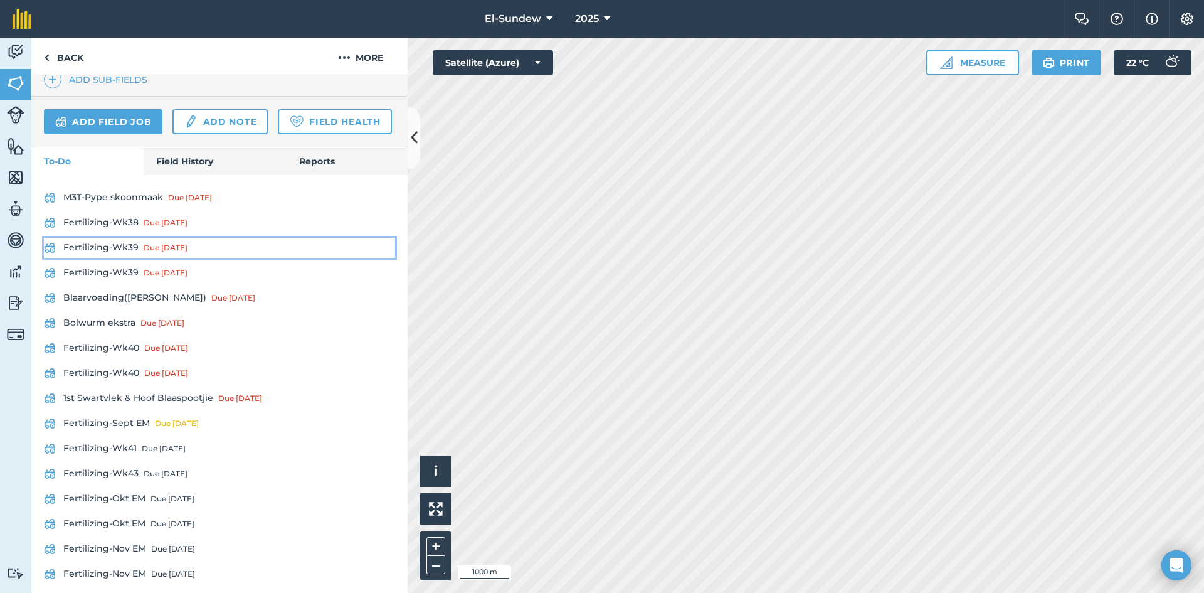
click at [127, 258] on link "Fertilizing-Wk39 Due [DATE]" at bounding box center [219, 248] width 351 height 20
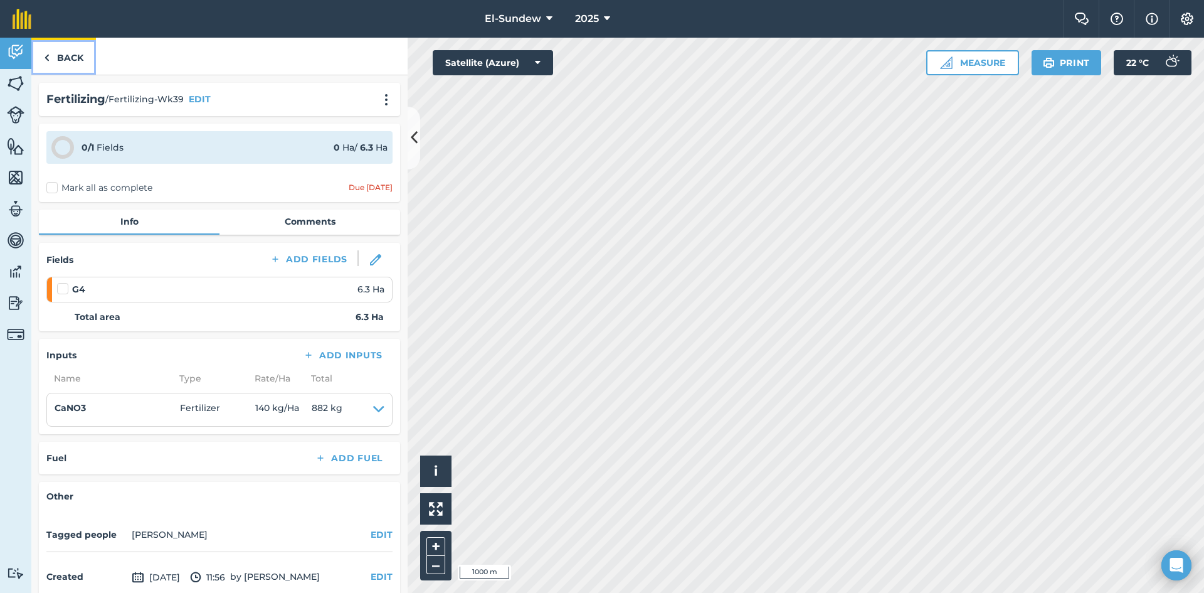
click at [61, 58] on link "Back" at bounding box center [63, 56] width 65 height 37
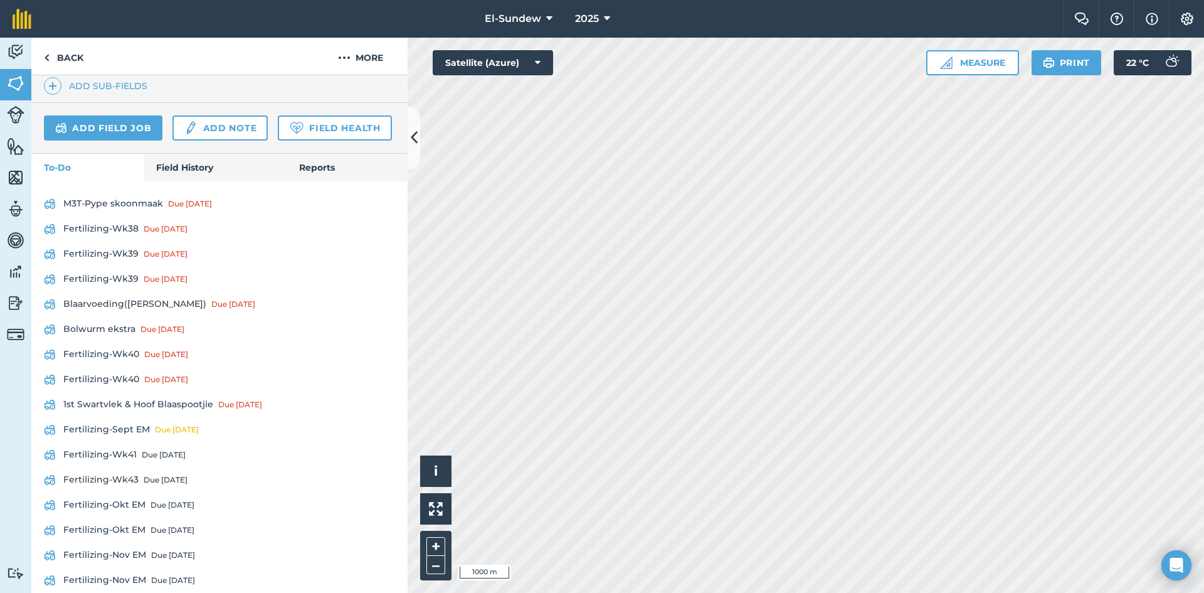
scroll to position [418, 0]
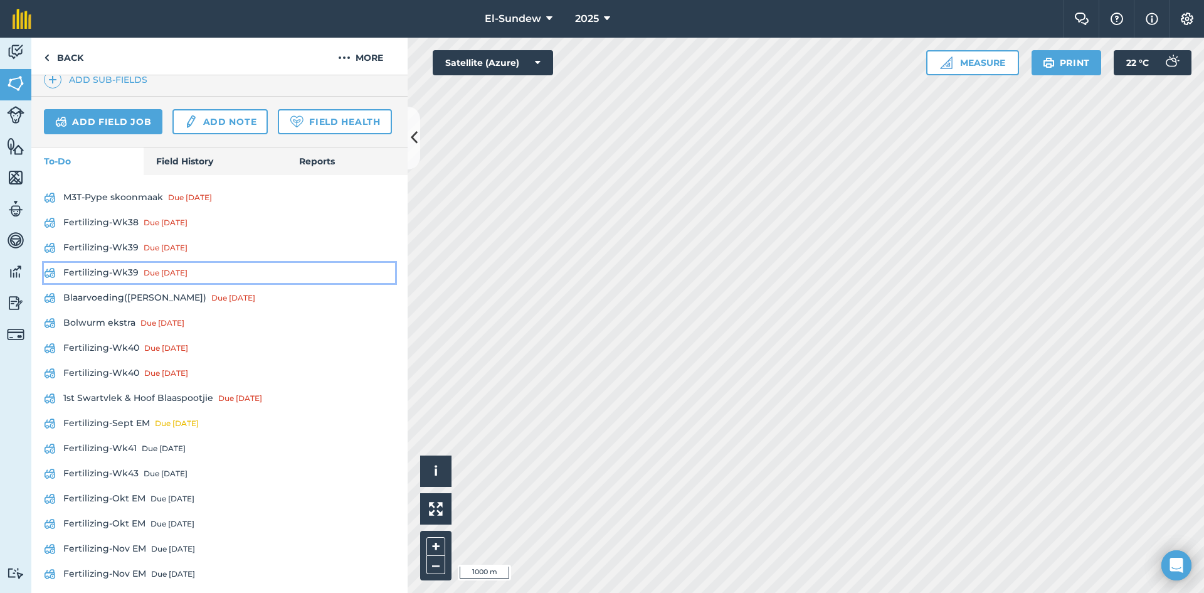
click at [107, 283] on link "Fertilizing-Wk39 Due [DATE]" at bounding box center [219, 273] width 351 height 20
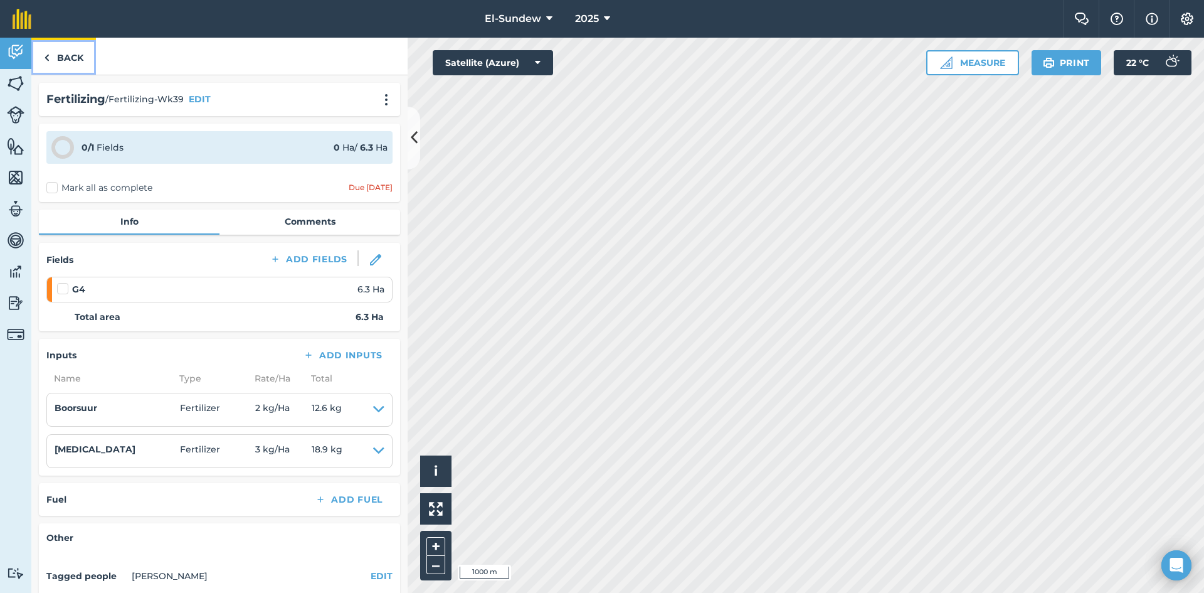
click at [84, 55] on link "Back" at bounding box center [63, 56] width 65 height 37
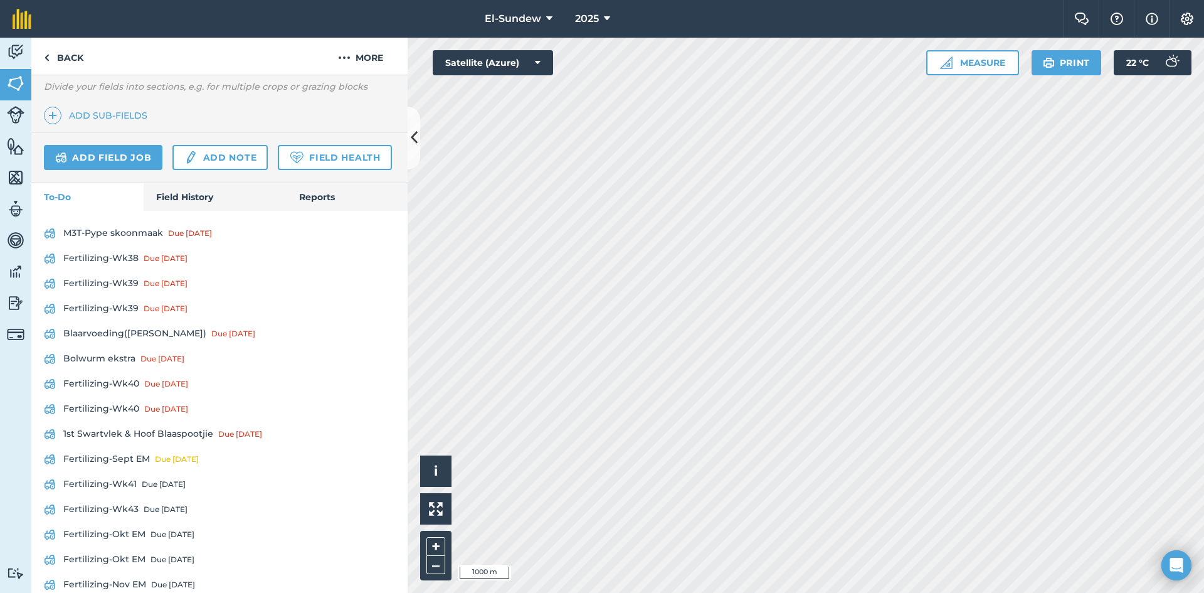
scroll to position [418, 0]
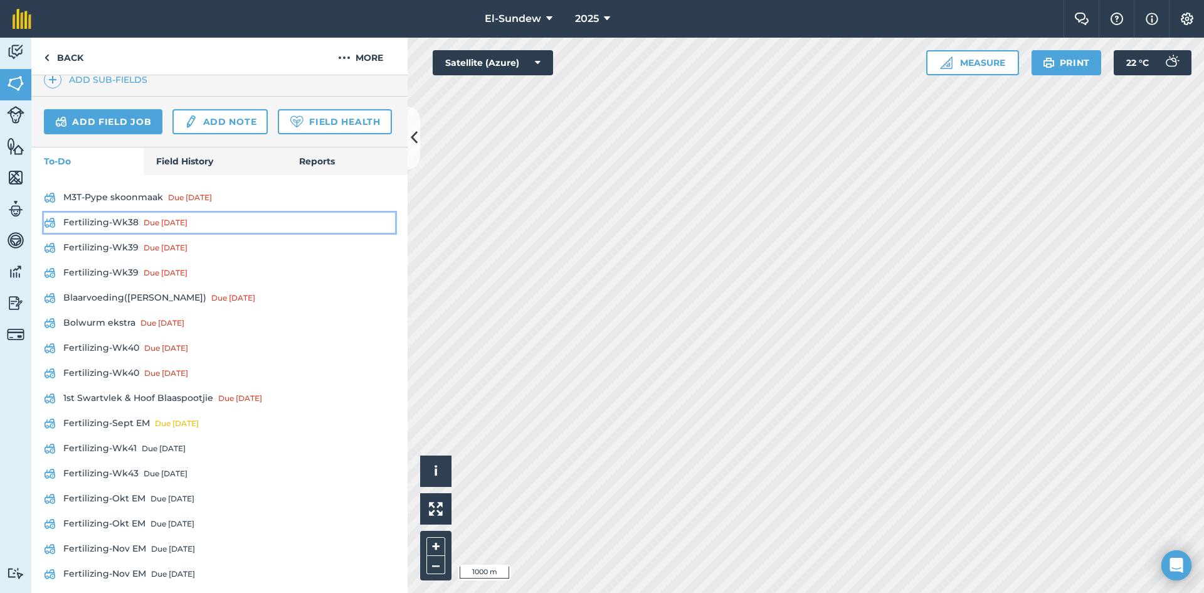
click at [124, 233] on link "Fertilizing-Wk38 Due [DATE]" at bounding box center [219, 223] width 351 height 20
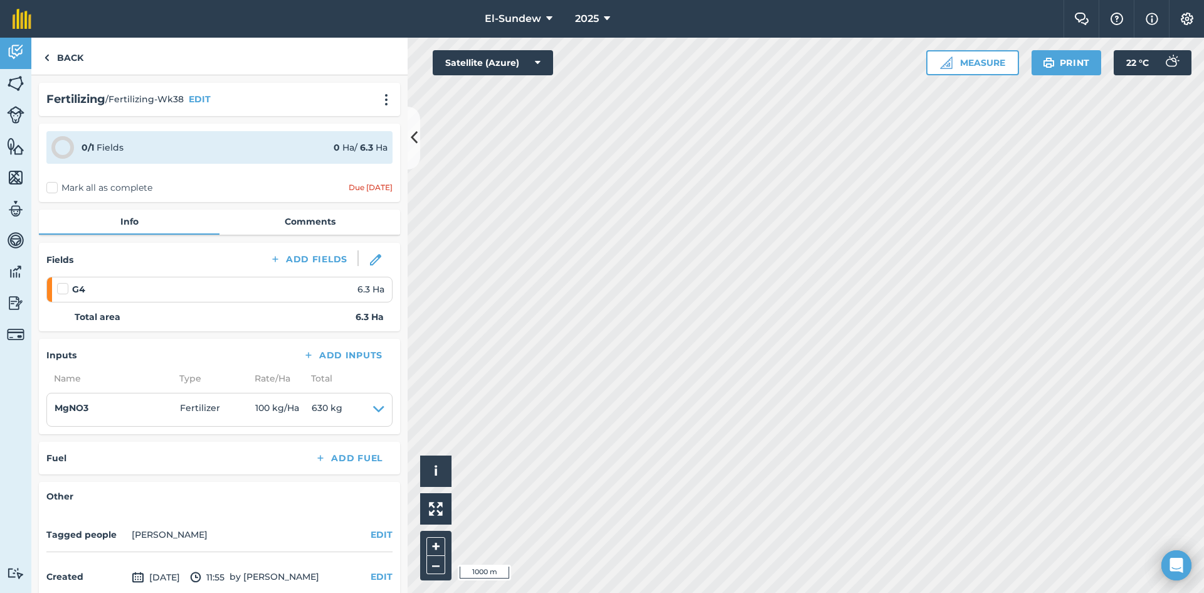
click at [64, 282] on label at bounding box center [64, 282] width 15 height 0
click at [64, 290] on input "checkbox" at bounding box center [61, 286] width 8 height 8
checkbox input "false"
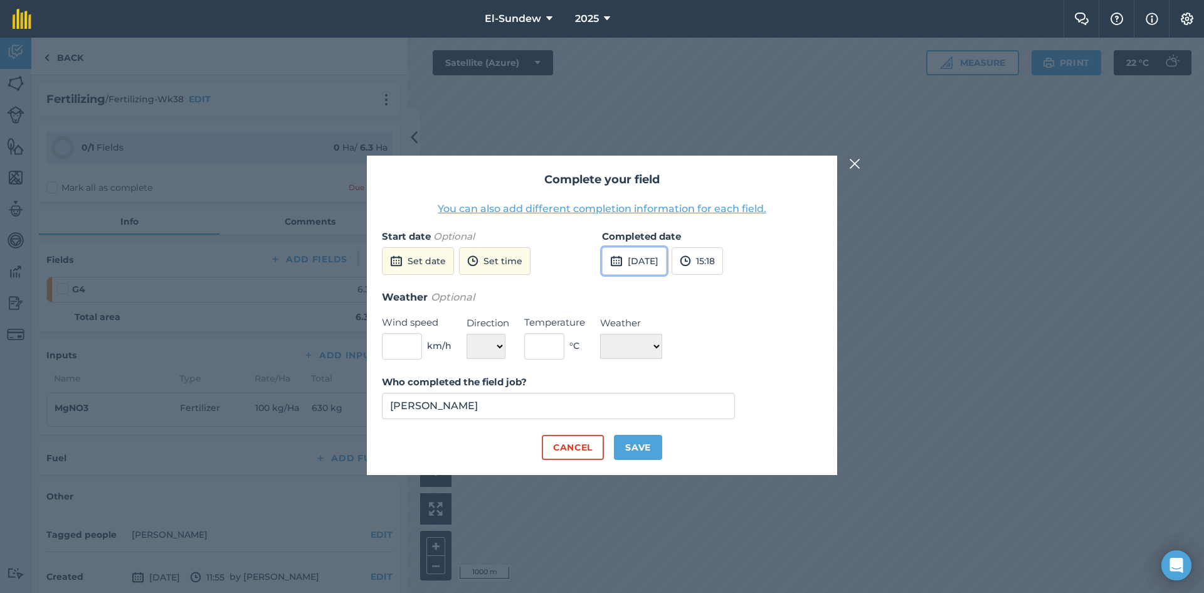
click at [663, 260] on button "[DATE]" at bounding box center [634, 261] width 65 height 28
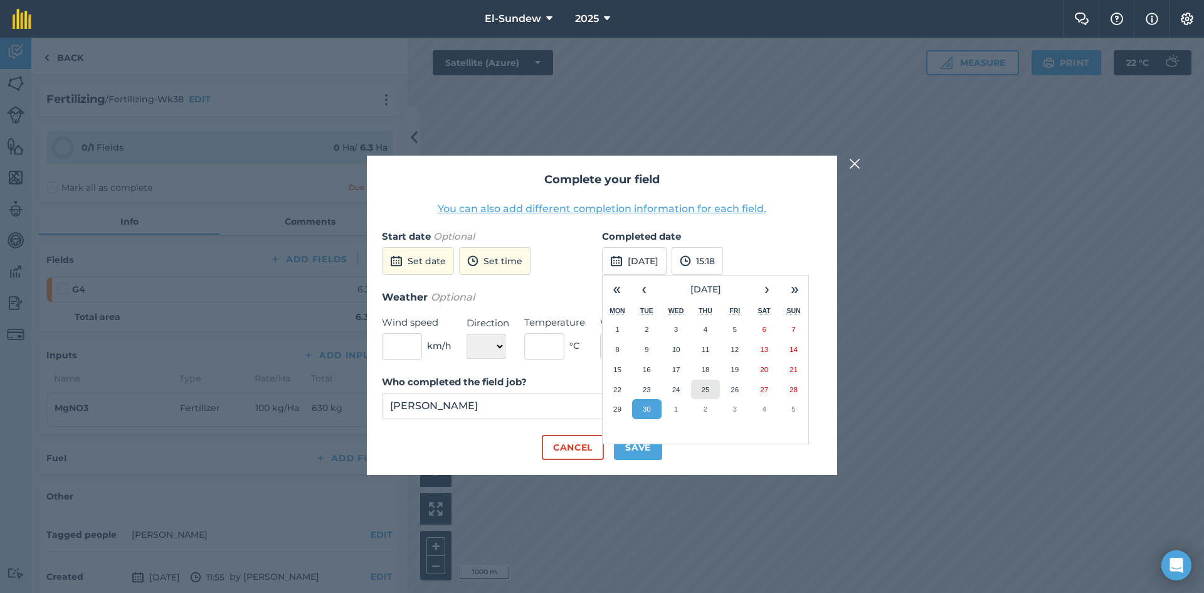
click at [700, 384] on button "25" at bounding box center [705, 389] width 29 height 20
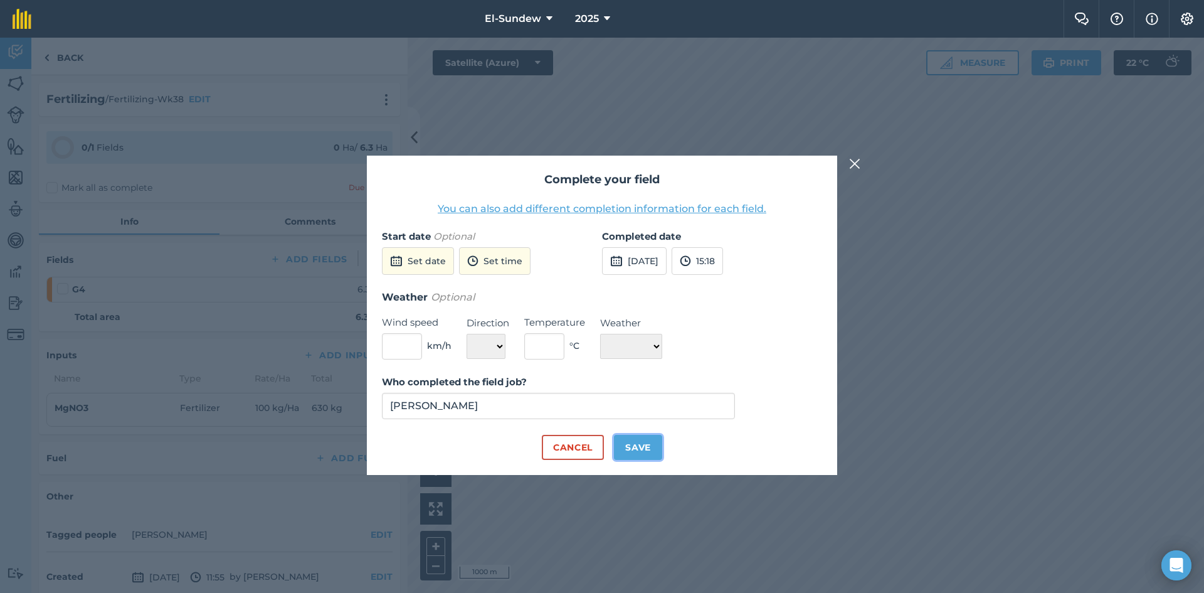
click at [648, 451] on button "Save" at bounding box center [638, 447] width 48 height 25
checkbox input "true"
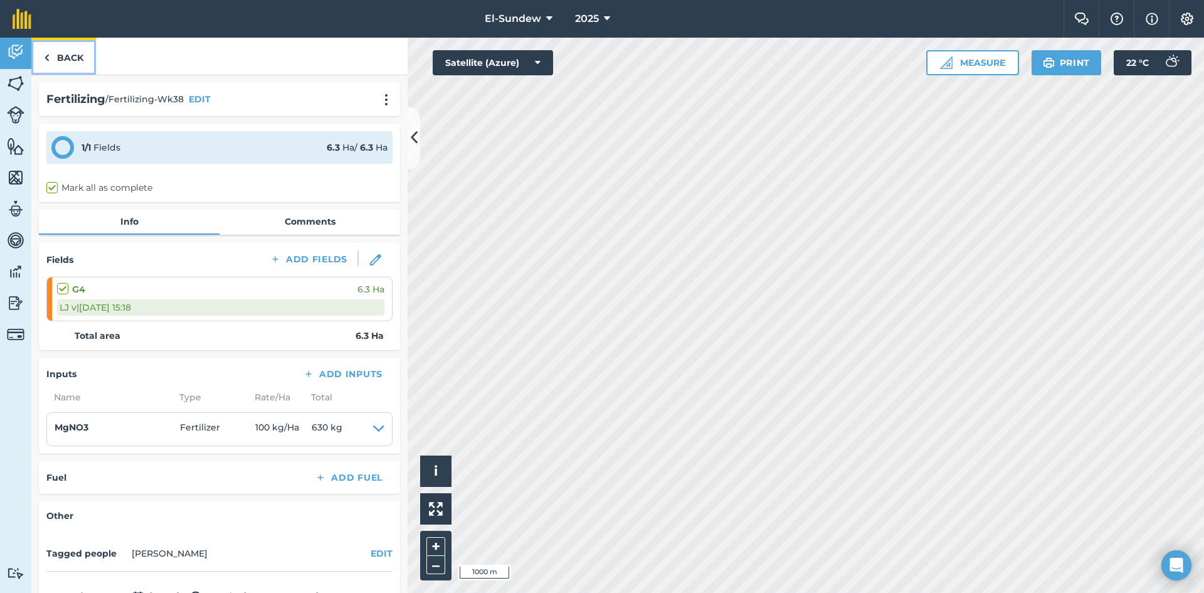
click at [69, 66] on link "Back" at bounding box center [63, 56] width 65 height 37
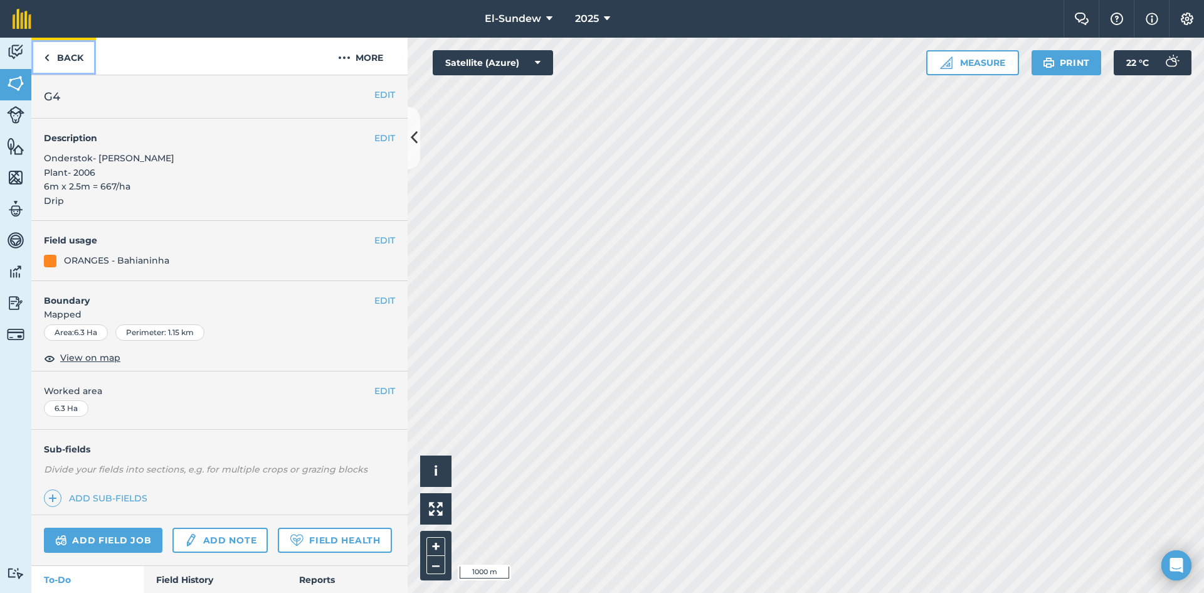
click at [69, 66] on link "Back" at bounding box center [63, 56] width 65 height 37
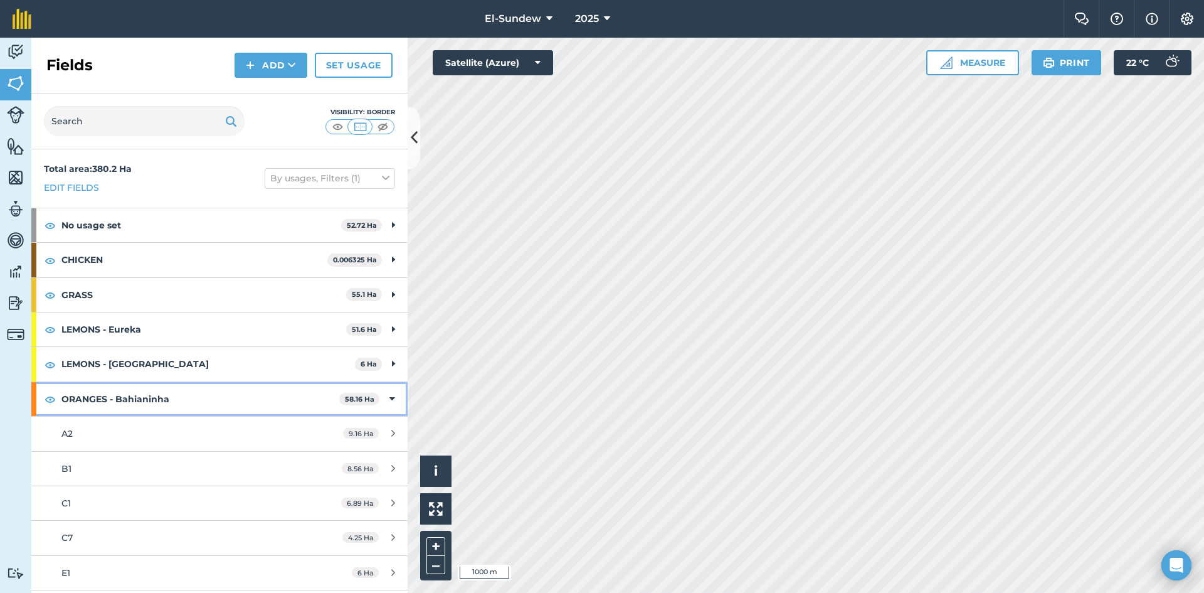
click at [194, 388] on strong "ORANGES - Bahianinha" at bounding box center [200, 399] width 278 height 34
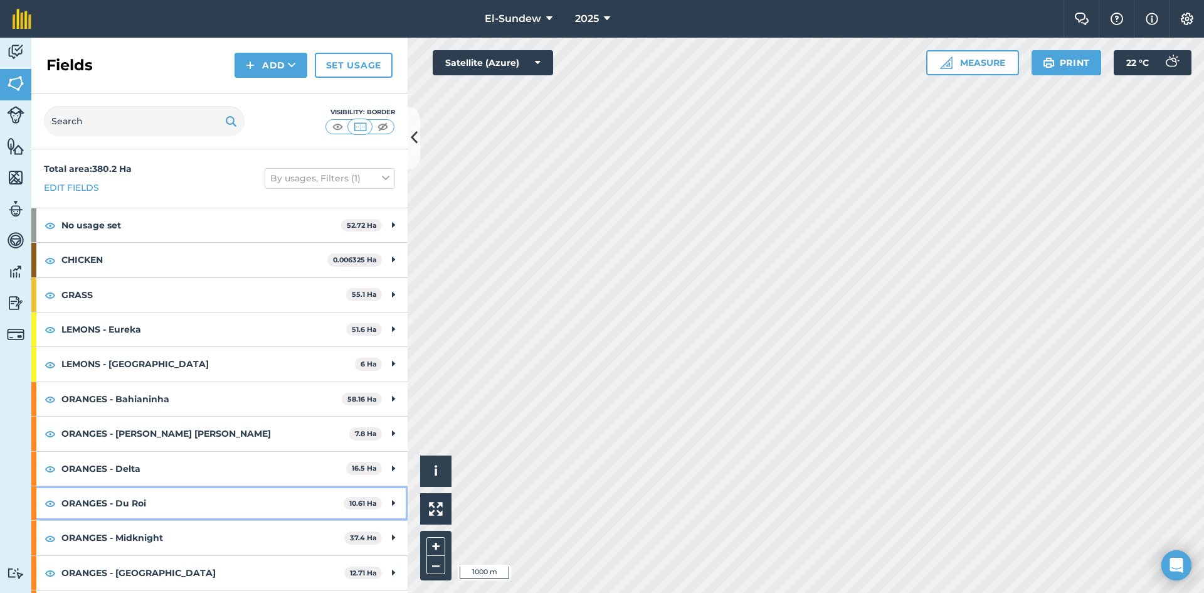
click at [190, 496] on strong "ORANGES - Du Roi" at bounding box center [202, 503] width 282 height 34
click at [190, 496] on strong "ORANGES - Du Roi" at bounding box center [201, 503] width 280 height 34
click at [189, 475] on strong "ORANGES - Delta" at bounding box center [203, 469] width 285 height 34
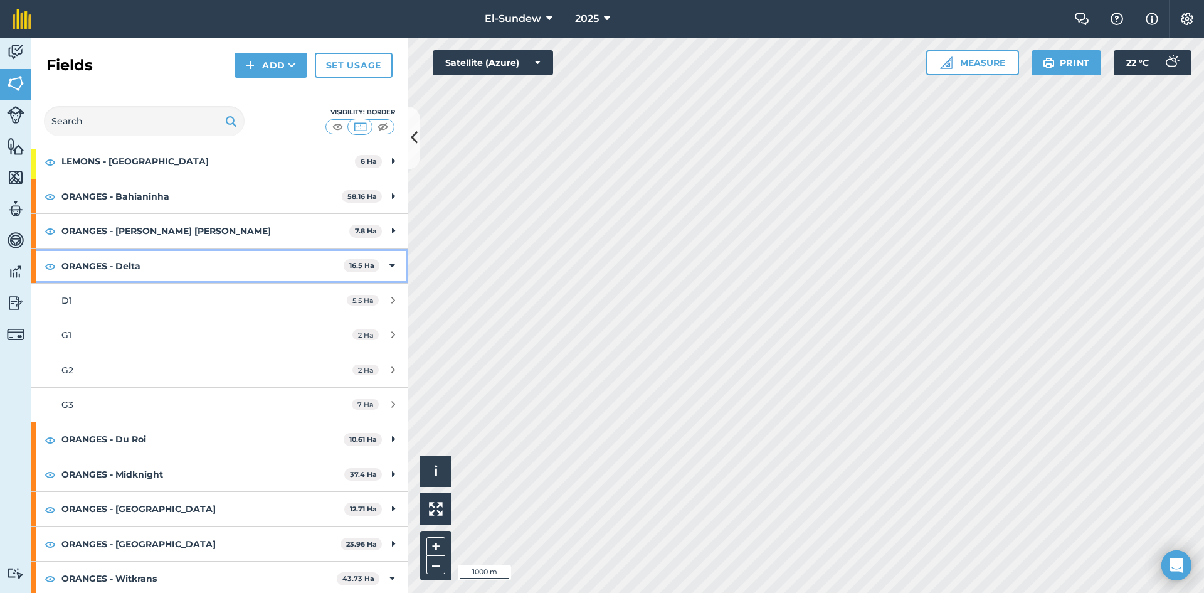
scroll to position [209, 0]
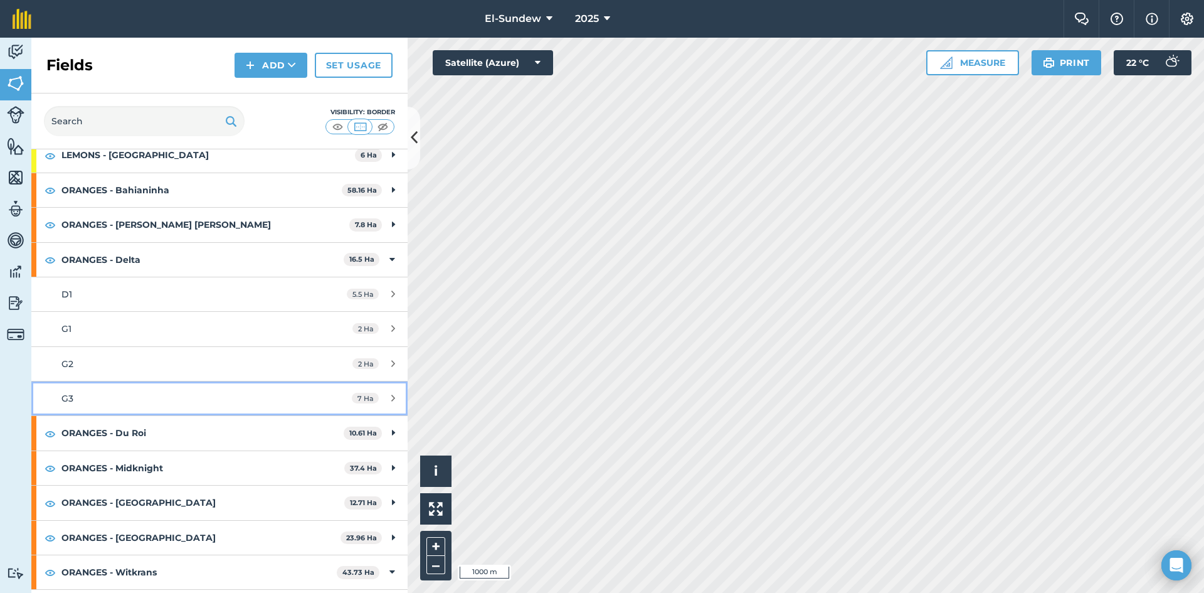
click at [159, 398] on div "G3" at bounding box center [179, 398] width 236 height 14
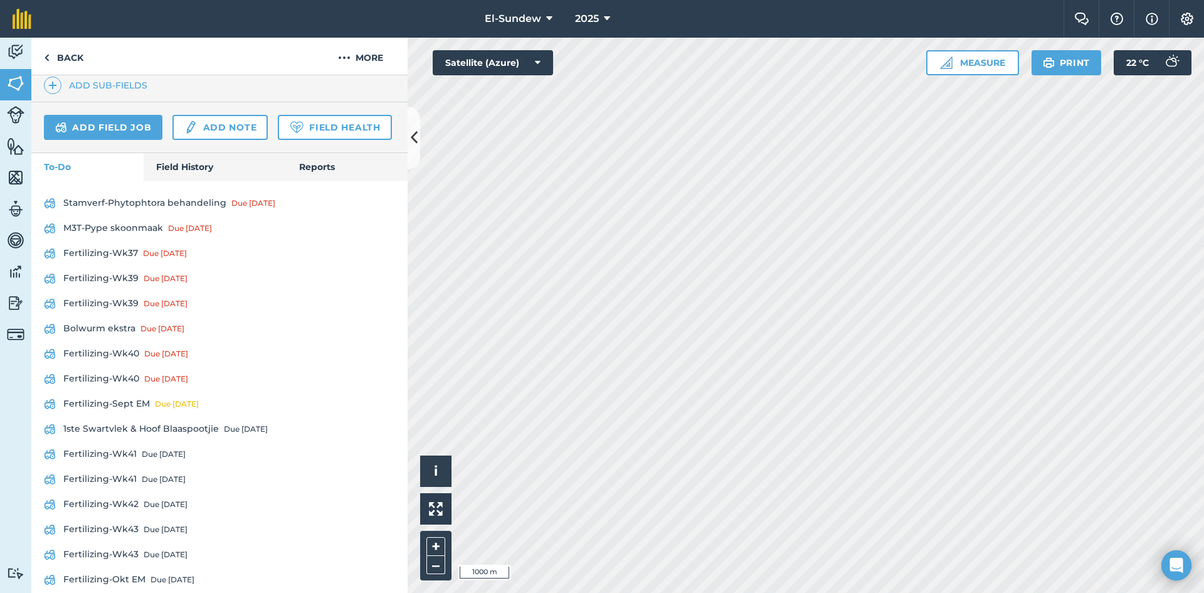
scroll to position [418, 0]
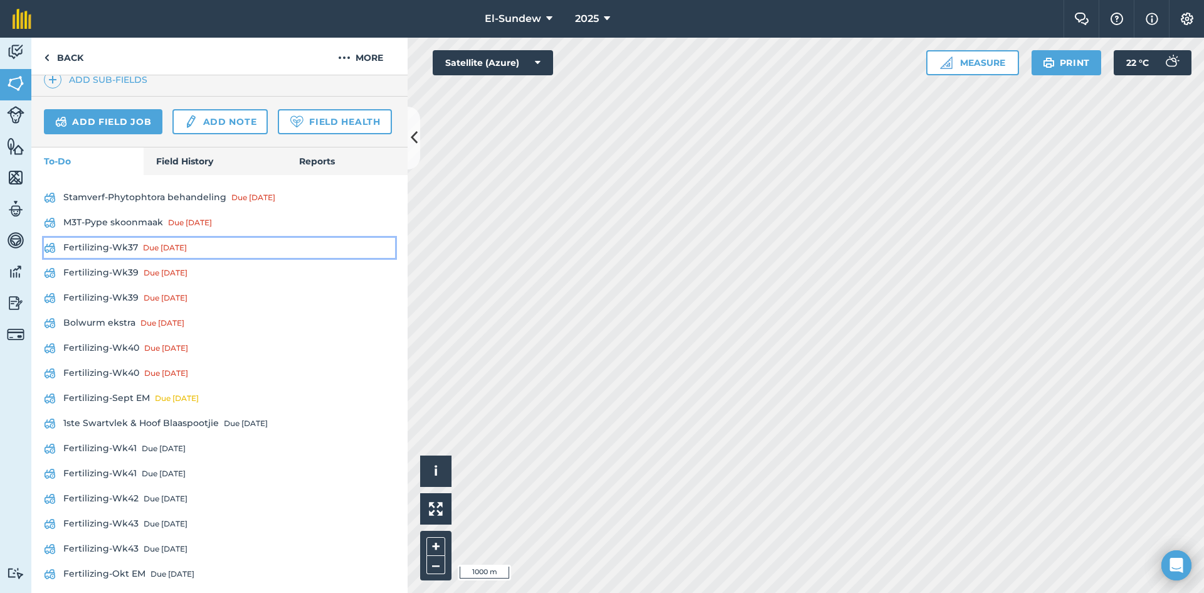
click at [128, 258] on link "Fertilizing-Wk37 Due [DATE]" at bounding box center [219, 248] width 351 height 20
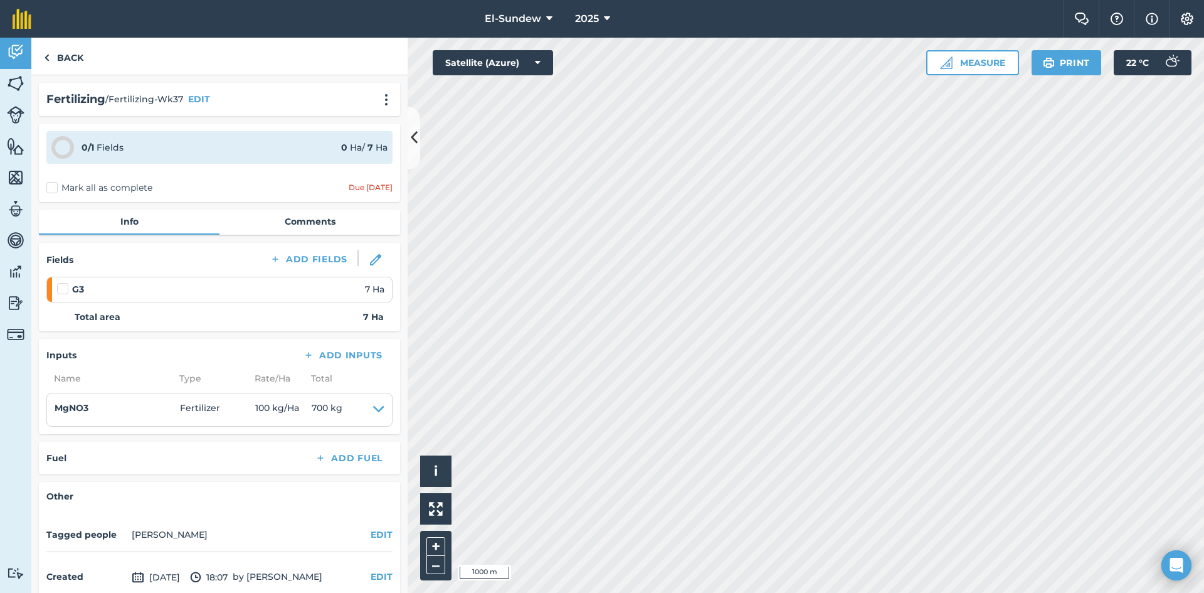
click at [66, 282] on label at bounding box center [64, 282] width 15 height 0
click at [65, 288] on input "checkbox" at bounding box center [61, 286] width 8 height 8
checkbox input "false"
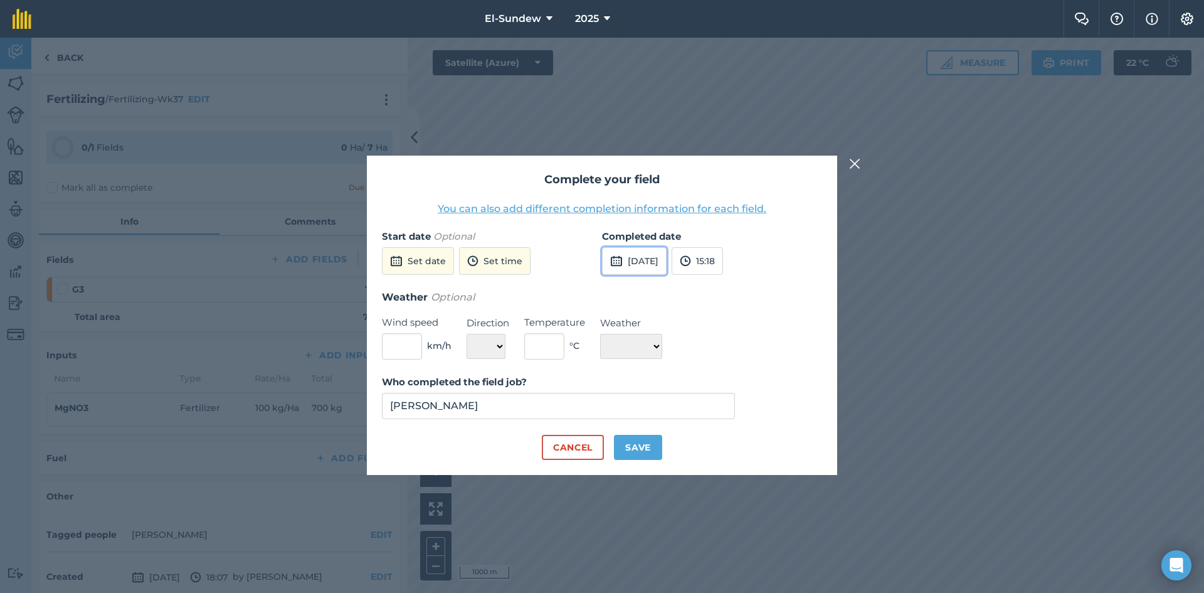
click at [643, 266] on button "[DATE]" at bounding box center [634, 261] width 65 height 28
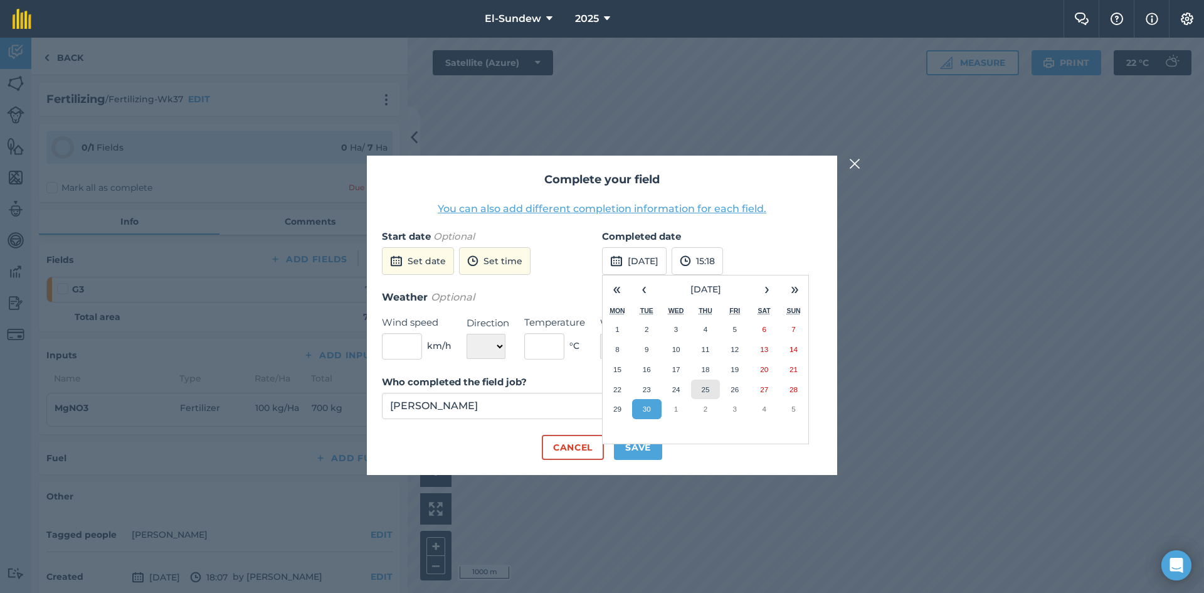
click at [709, 393] on abbr "25" at bounding box center [705, 389] width 8 height 8
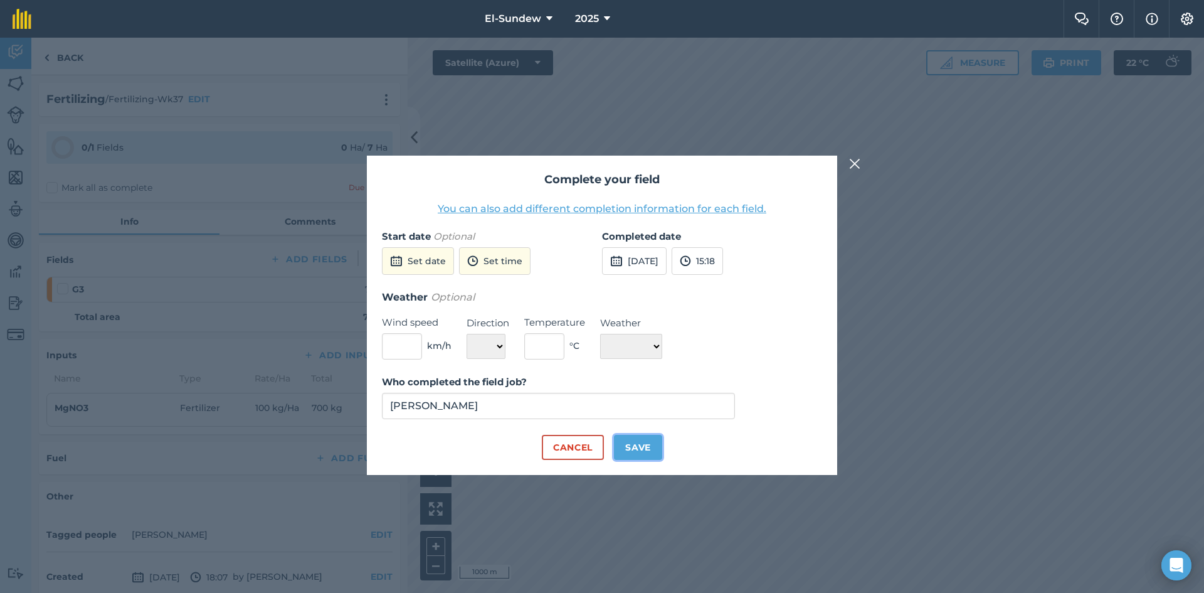
click at [644, 455] on button "Save" at bounding box center [638, 447] width 48 height 25
checkbox input "true"
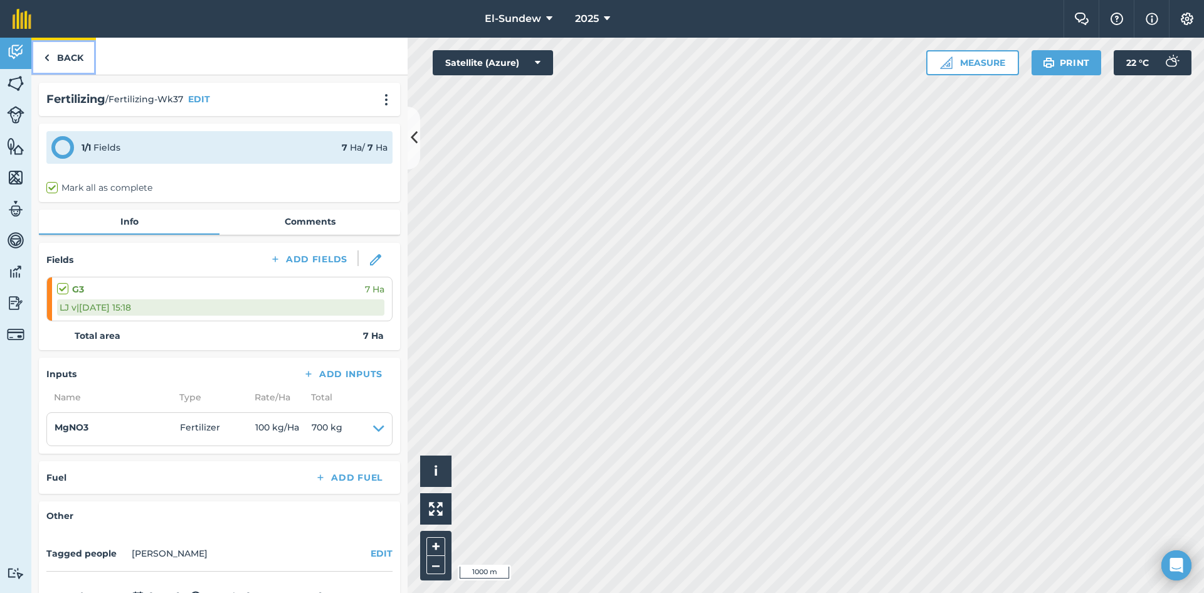
click at [79, 65] on link "Back" at bounding box center [63, 56] width 65 height 37
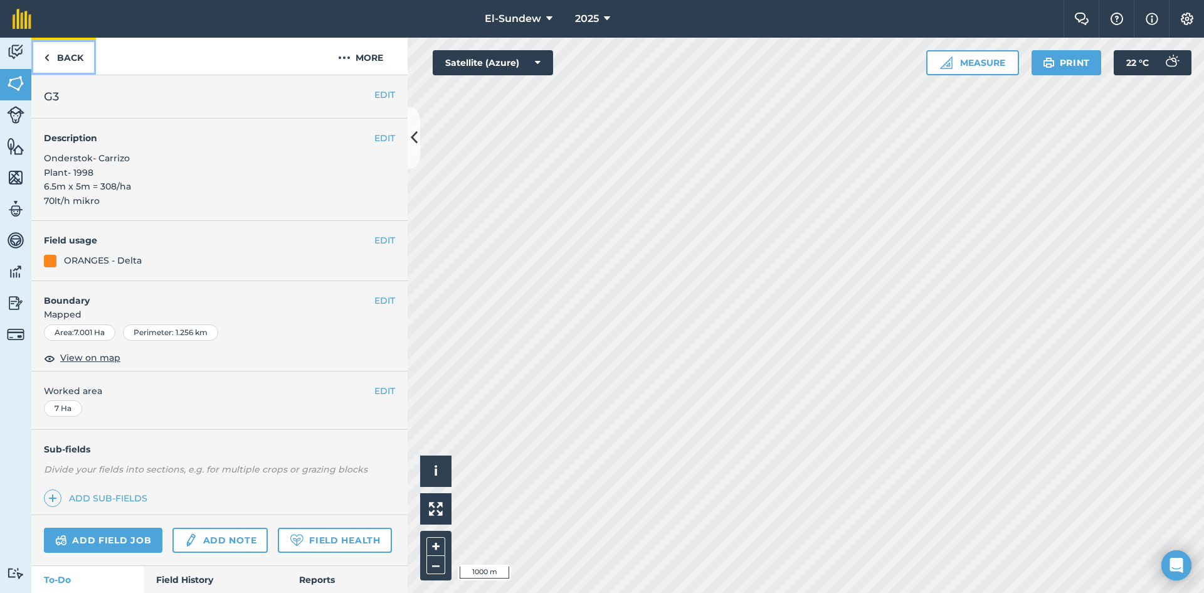
click at [85, 61] on link "Back" at bounding box center [63, 56] width 65 height 37
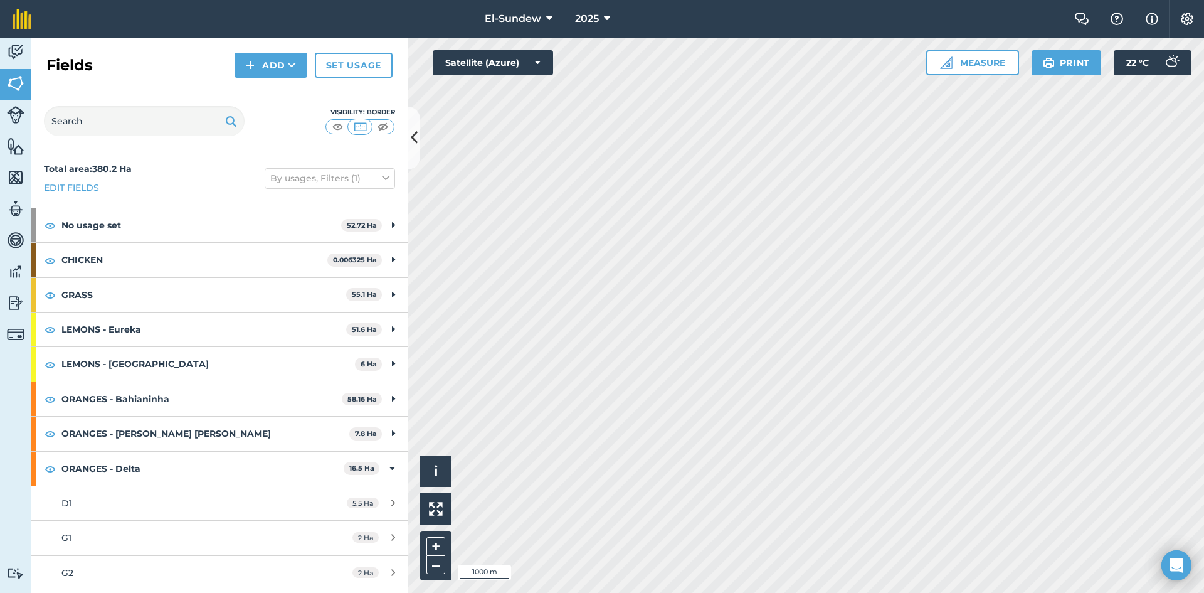
scroll to position [209, 0]
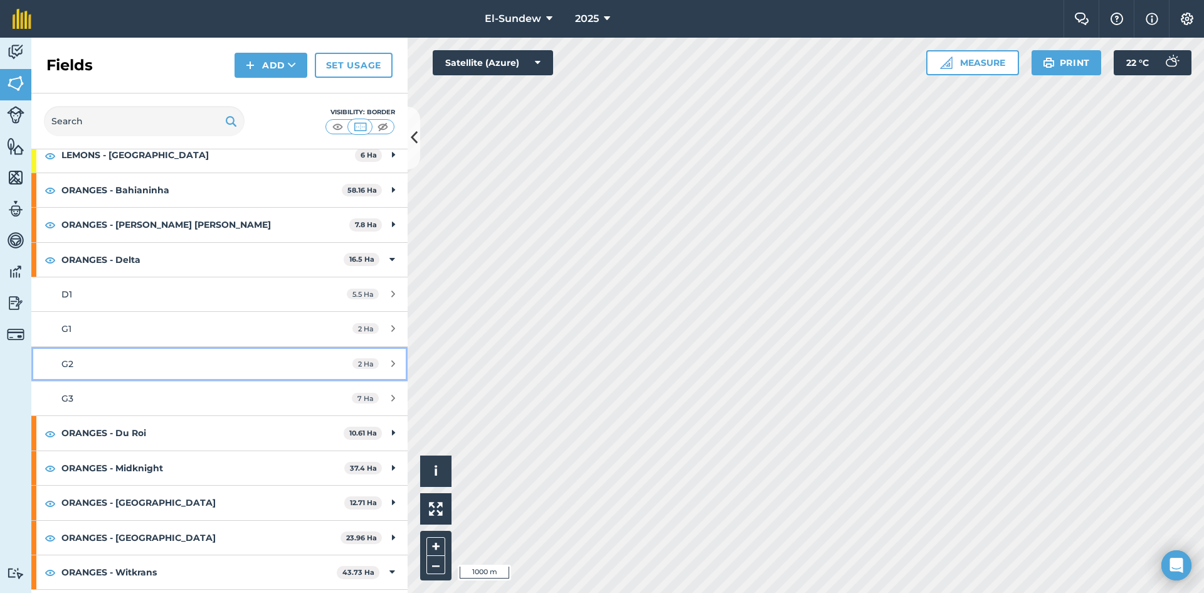
click at [172, 369] on div "G2" at bounding box center [179, 364] width 236 height 14
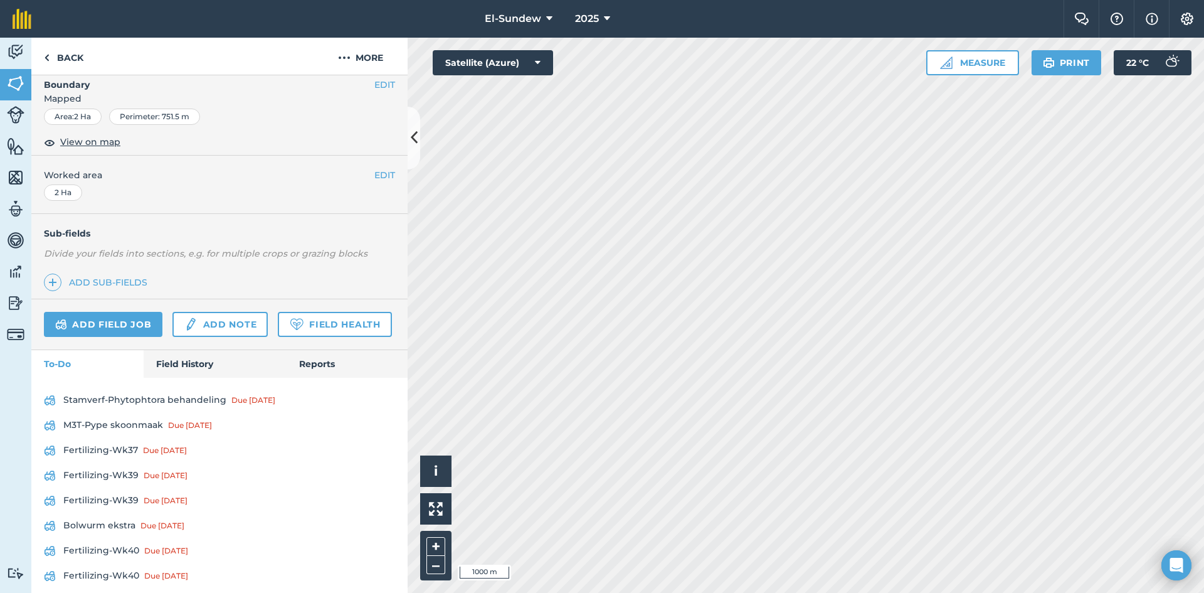
scroll to position [418, 0]
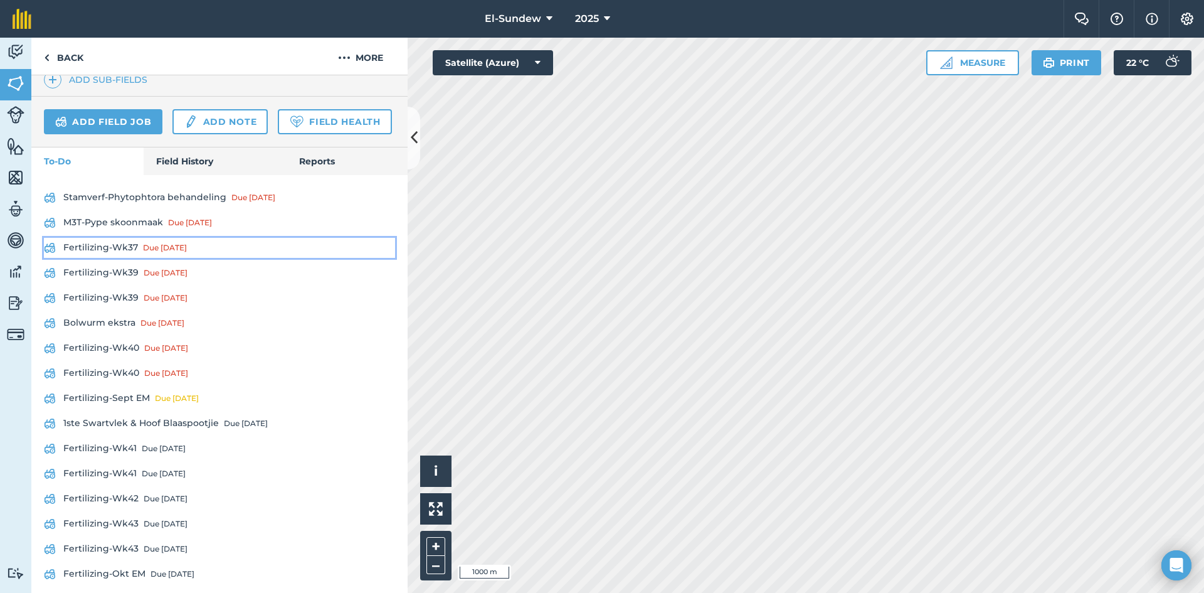
click at [125, 258] on link "Fertilizing-Wk37 Due [DATE]" at bounding box center [219, 248] width 351 height 20
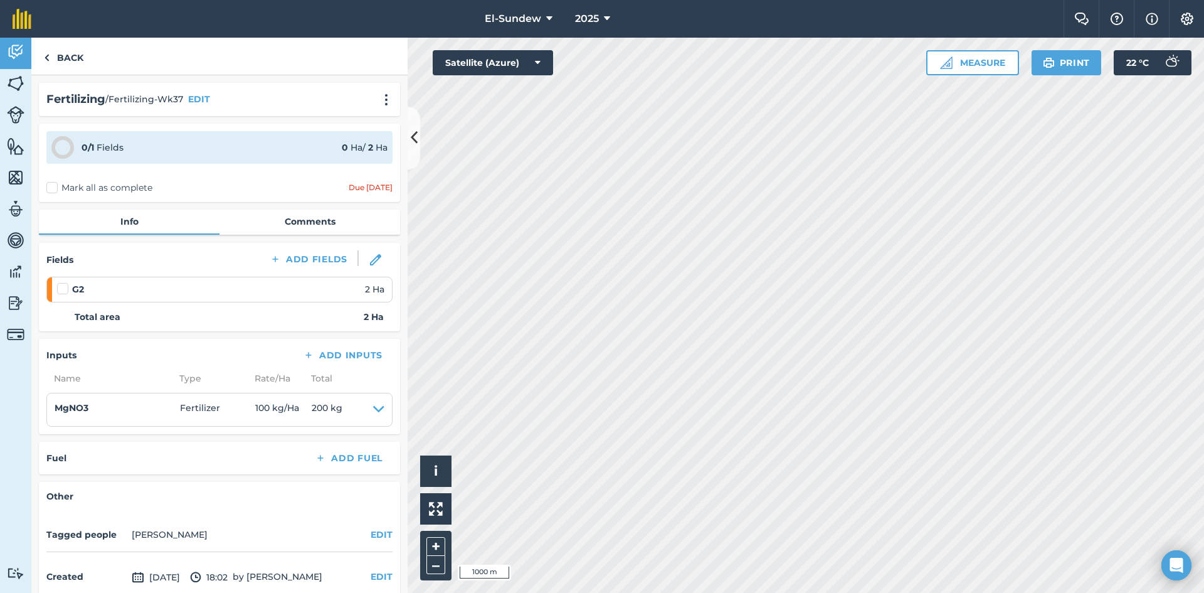
click at [66, 282] on label at bounding box center [64, 282] width 15 height 0
click at [65, 285] on input "checkbox" at bounding box center [61, 286] width 8 height 8
checkbox input "false"
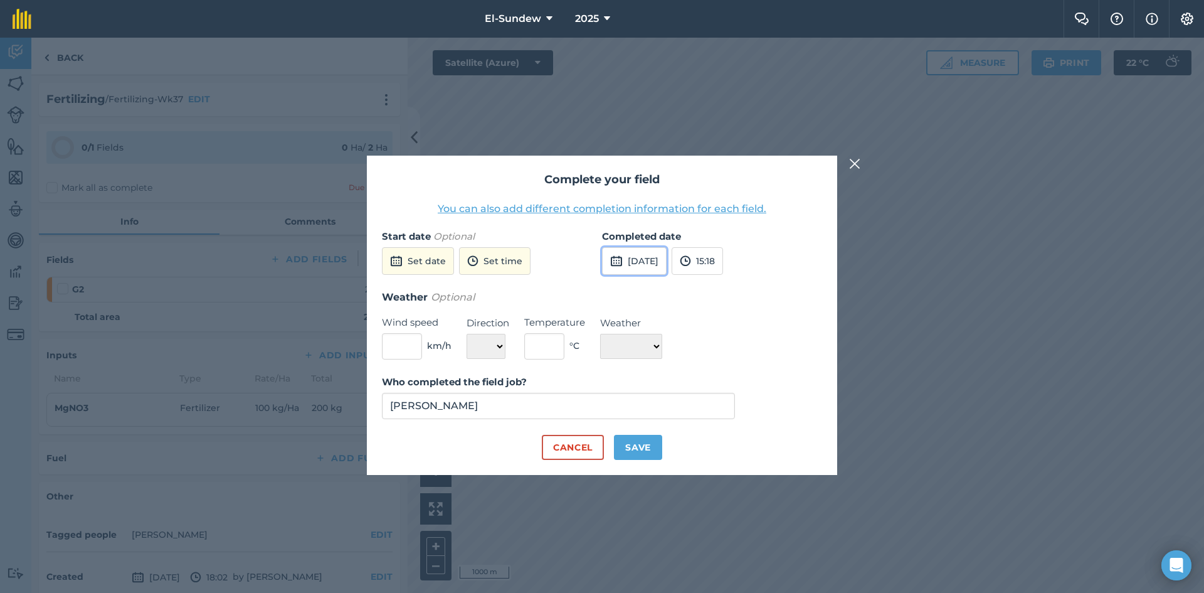
click at [645, 262] on button "[DATE]" at bounding box center [634, 261] width 65 height 28
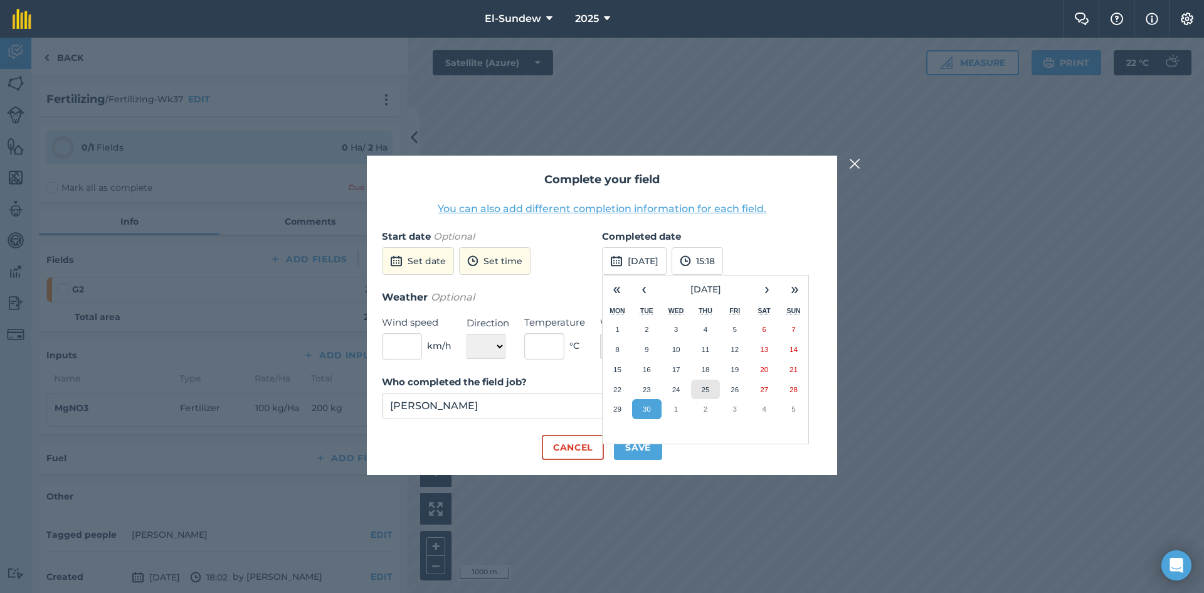
click at [711, 382] on button "25" at bounding box center [705, 389] width 29 height 20
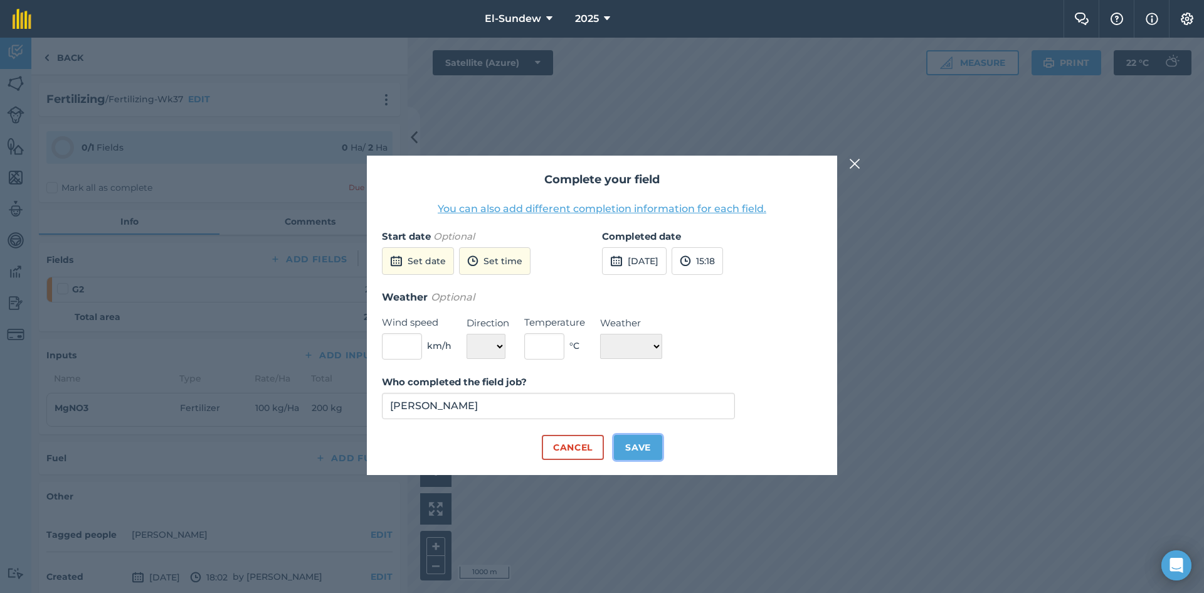
click at [638, 451] on button "Save" at bounding box center [638, 447] width 48 height 25
checkbox input "true"
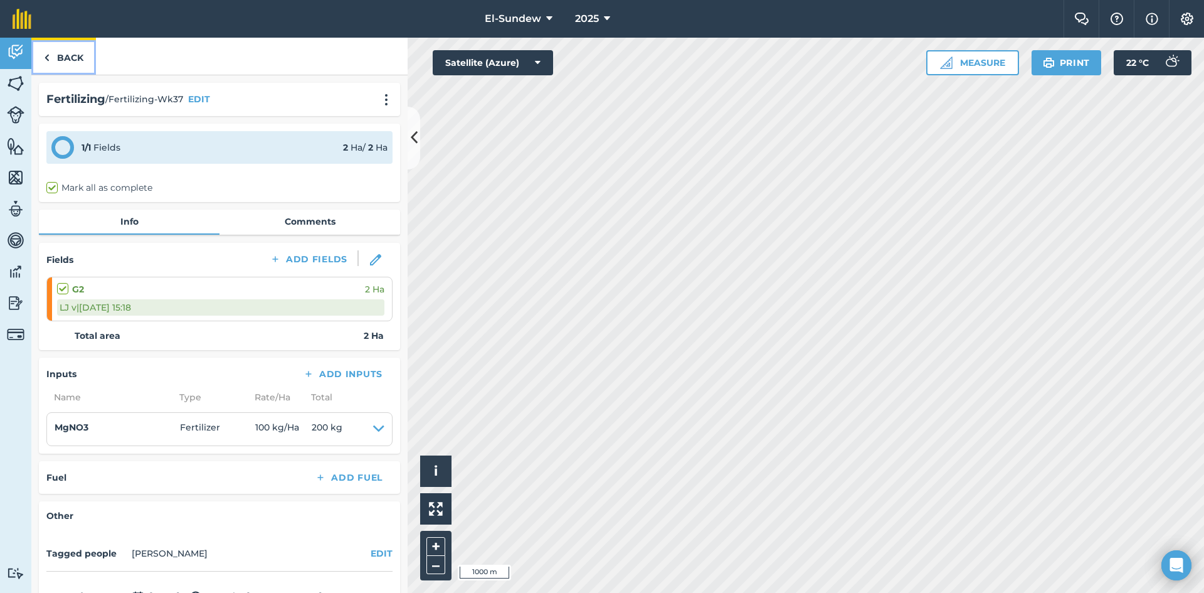
click at [64, 60] on link "Back" at bounding box center [63, 56] width 65 height 37
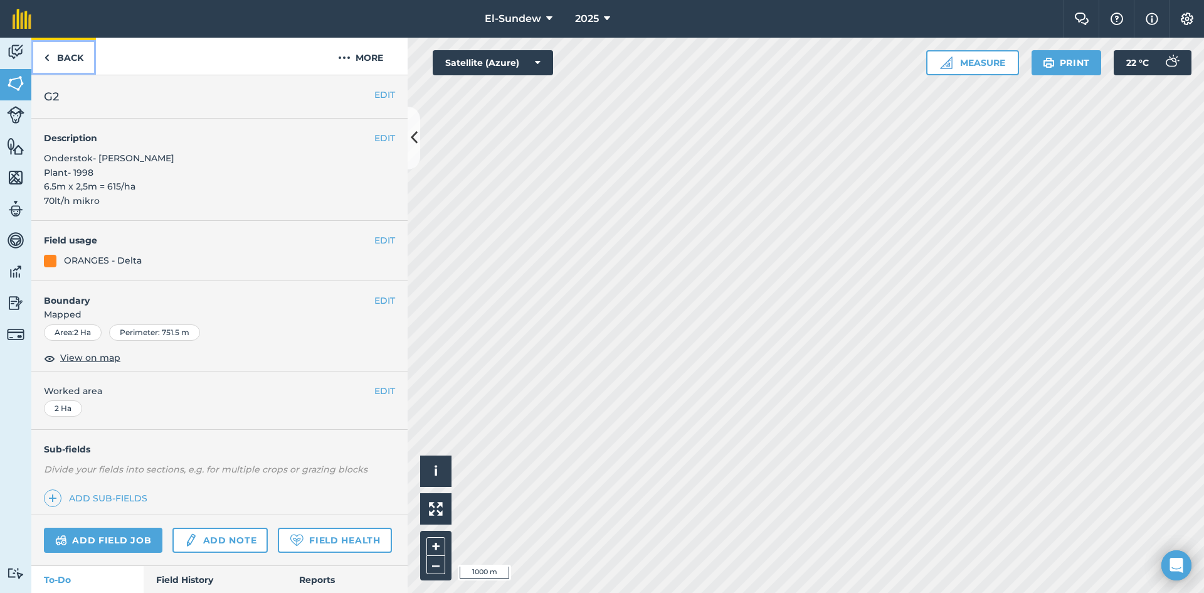
click at [77, 63] on link "Back" at bounding box center [63, 56] width 65 height 37
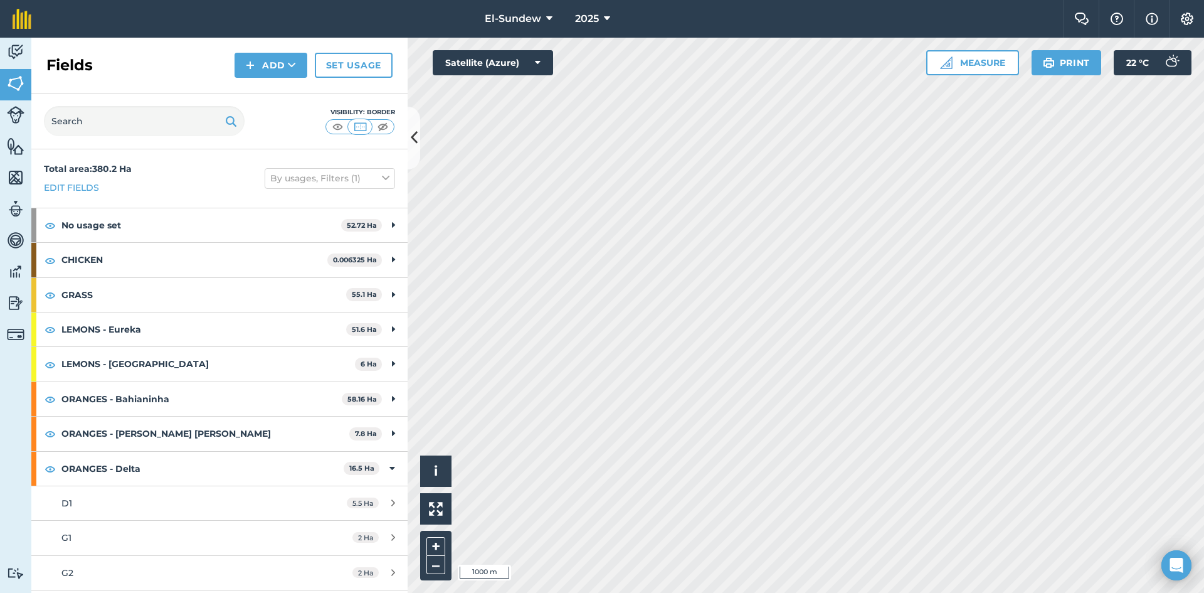
scroll to position [209, 0]
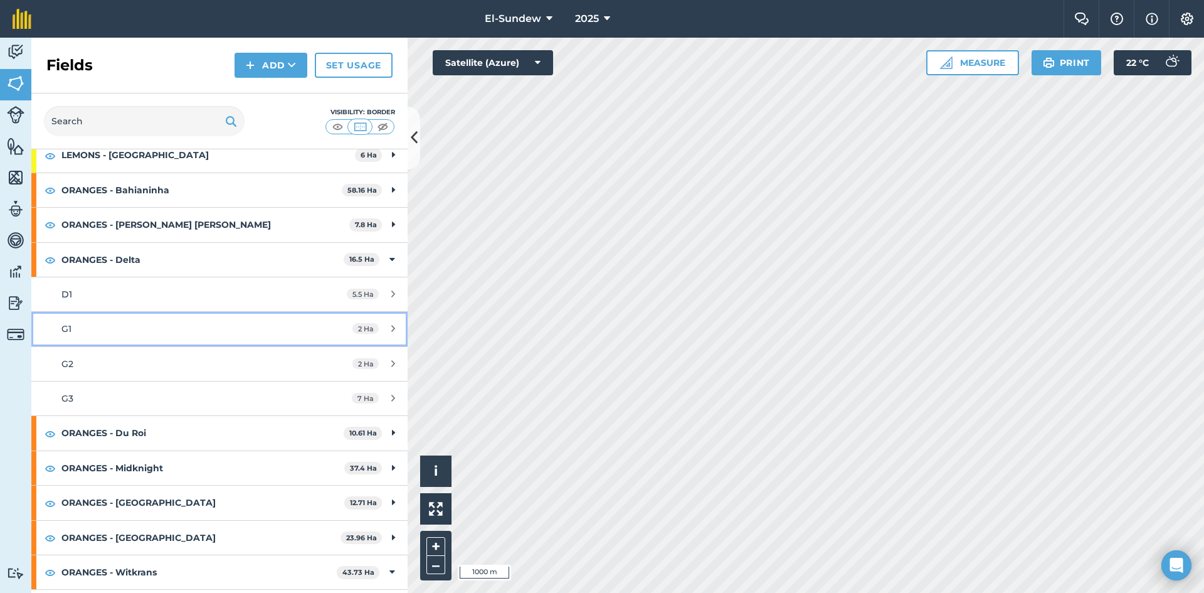
click at [129, 327] on div "G1" at bounding box center [179, 329] width 236 height 14
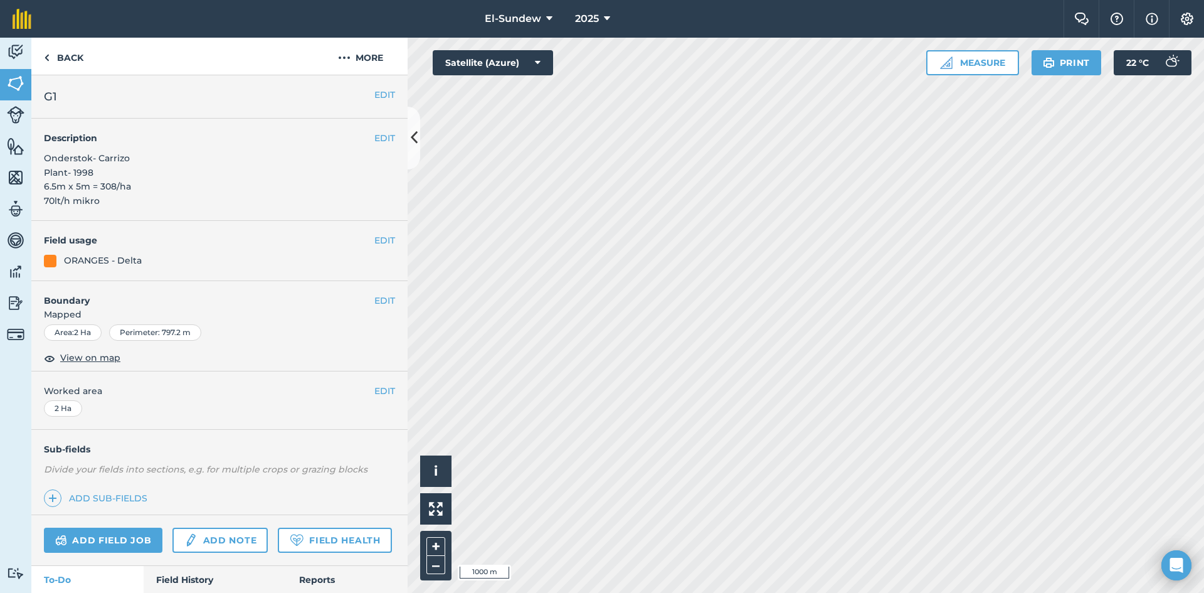
scroll to position [418, 0]
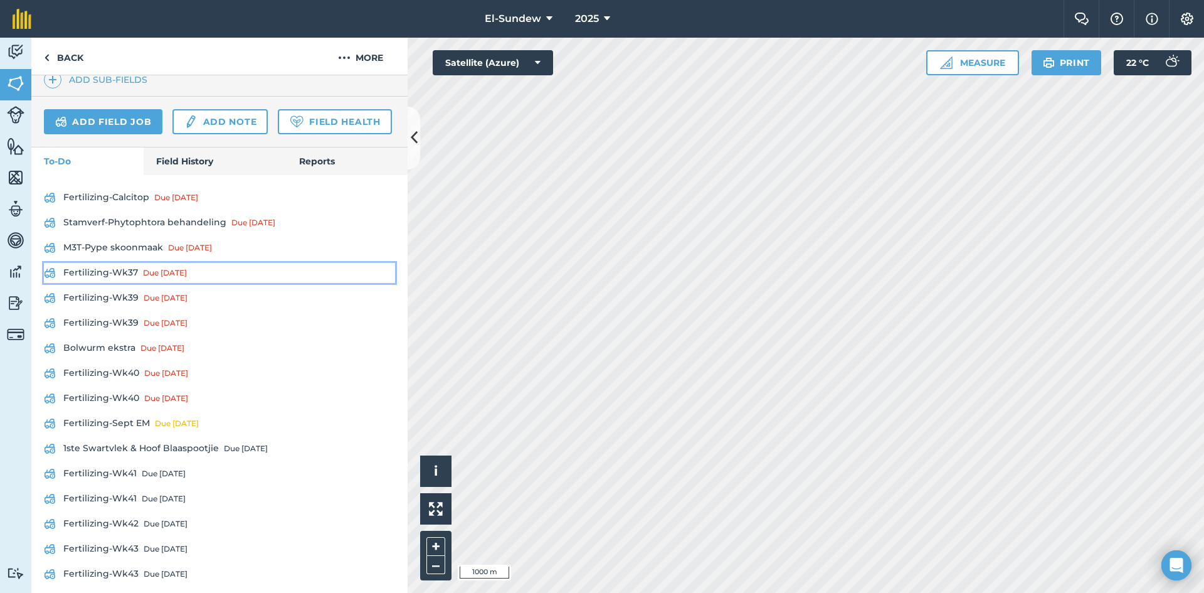
click at [128, 283] on link "Fertilizing-Wk37 Due [DATE]" at bounding box center [219, 273] width 351 height 20
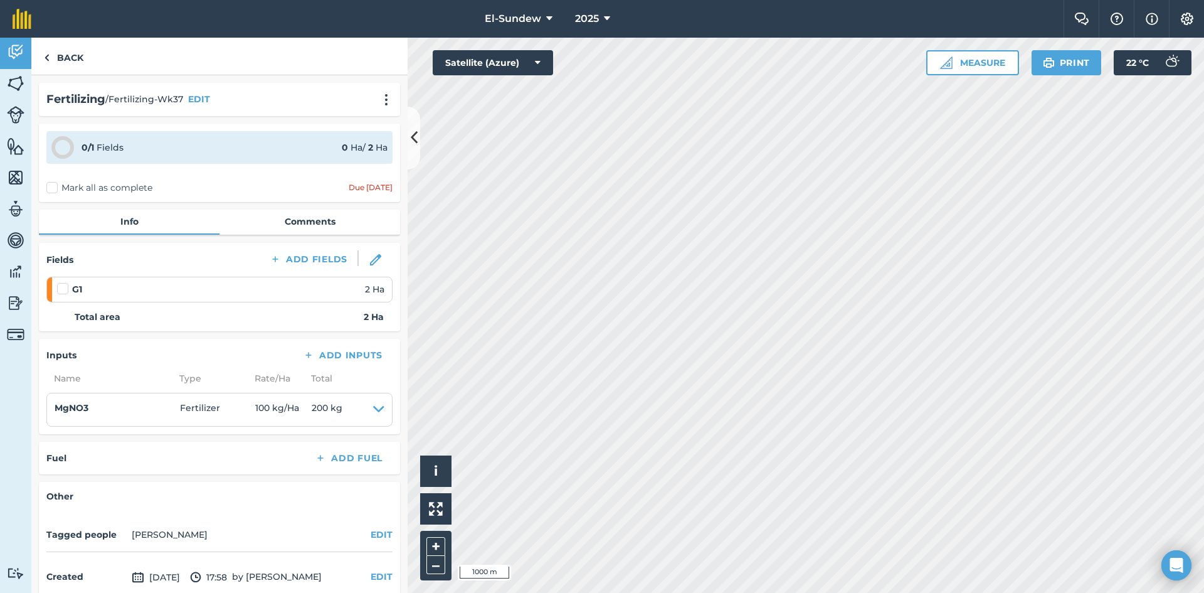
click at [63, 282] on label at bounding box center [64, 282] width 15 height 0
click at [63, 288] on input "checkbox" at bounding box center [61, 286] width 8 height 8
checkbox input "false"
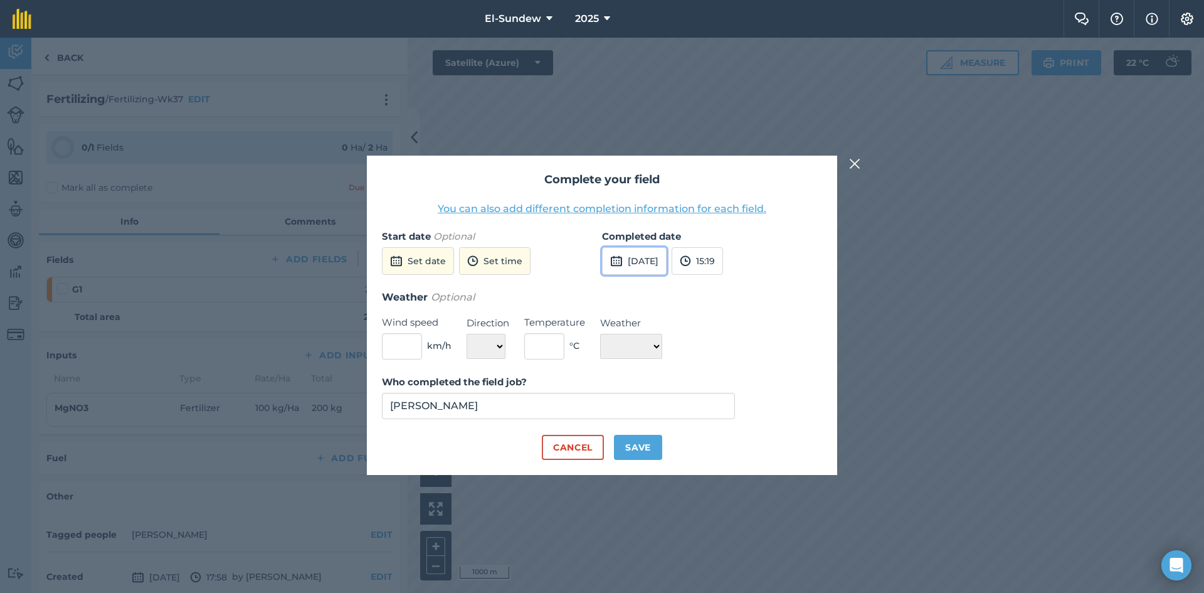
click at [653, 264] on button "[DATE]" at bounding box center [634, 261] width 65 height 28
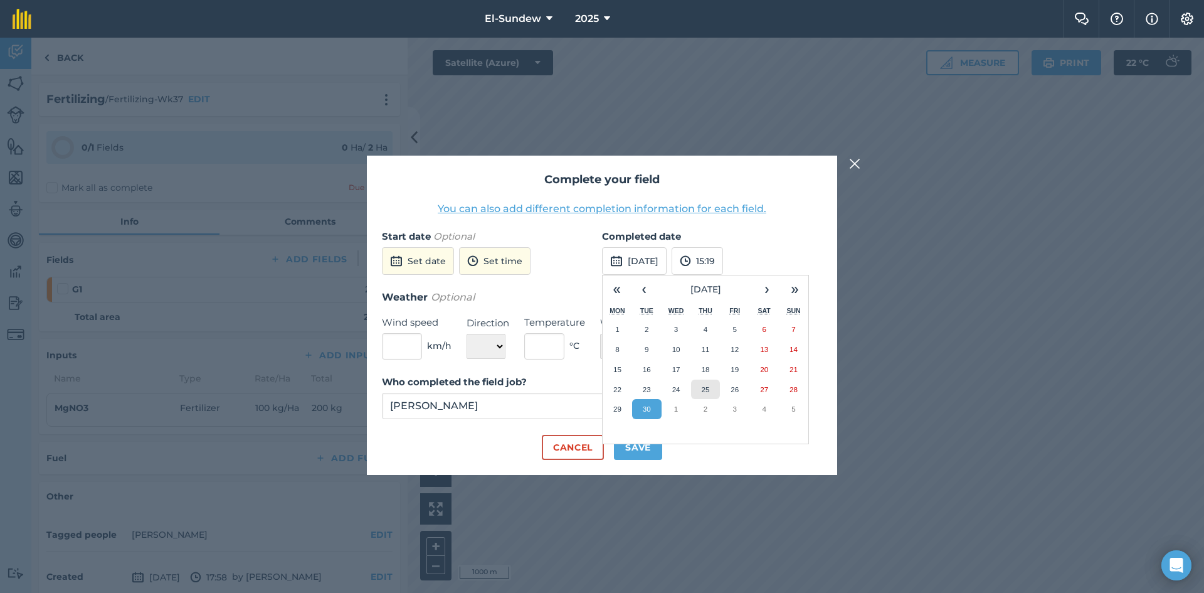
click at [702, 382] on button "25" at bounding box center [705, 389] width 29 height 20
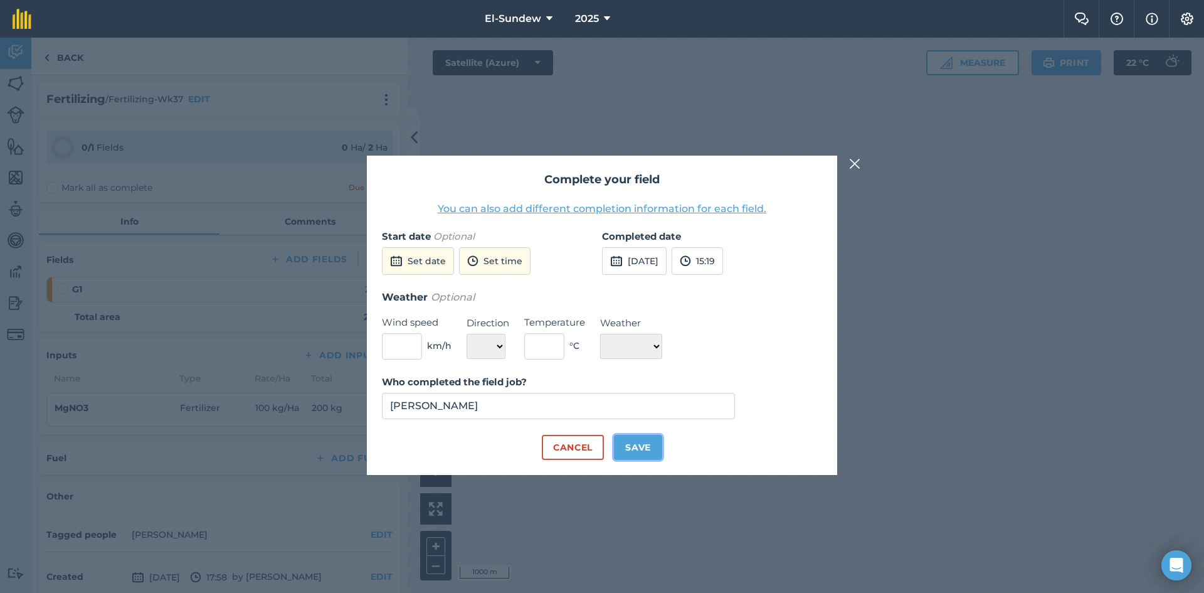
click at [635, 448] on button "Save" at bounding box center [638, 447] width 48 height 25
checkbox input "true"
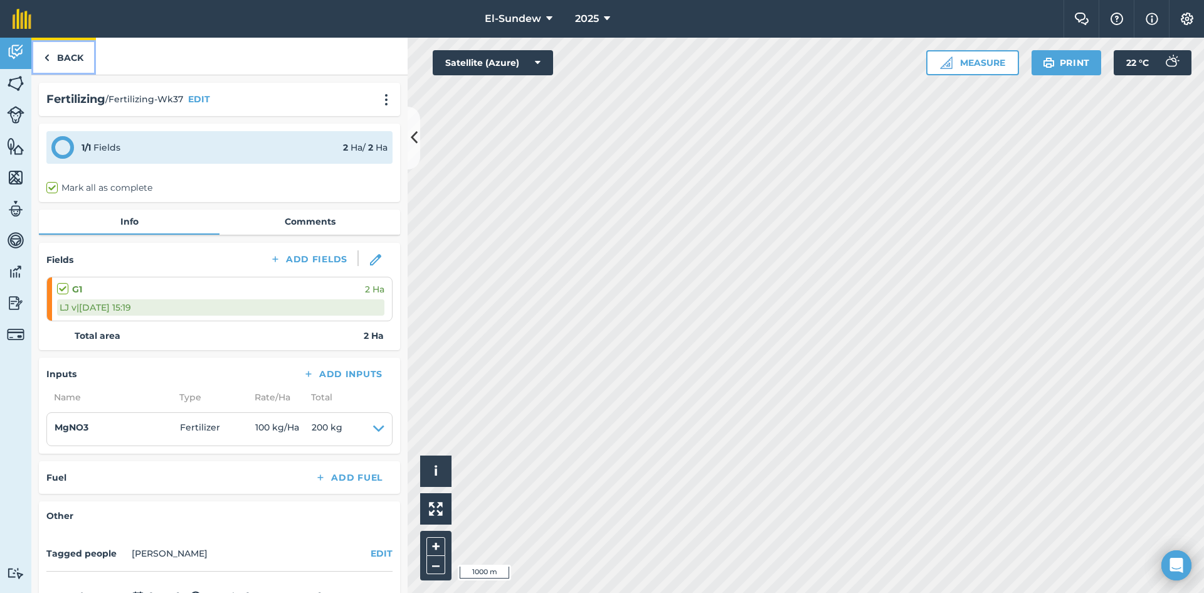
click at [70, 68] on link "Back" at bounding box center [63, 56] width 65 height 37
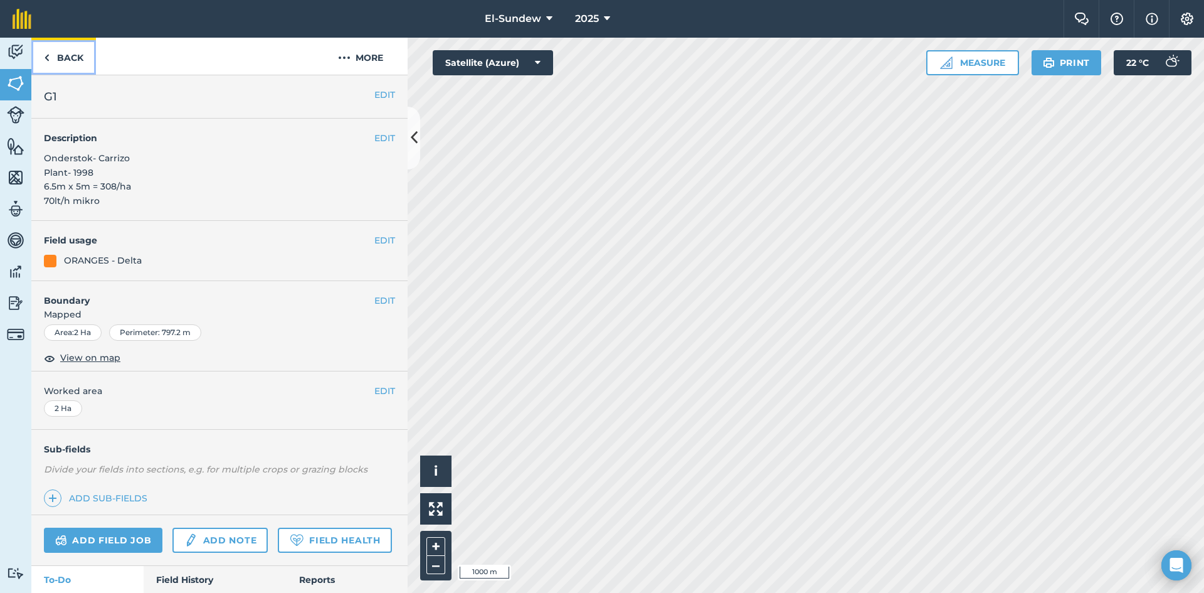
click at [71, 68] on link "Back" at bounding box center [63, 56] width 65 height 37
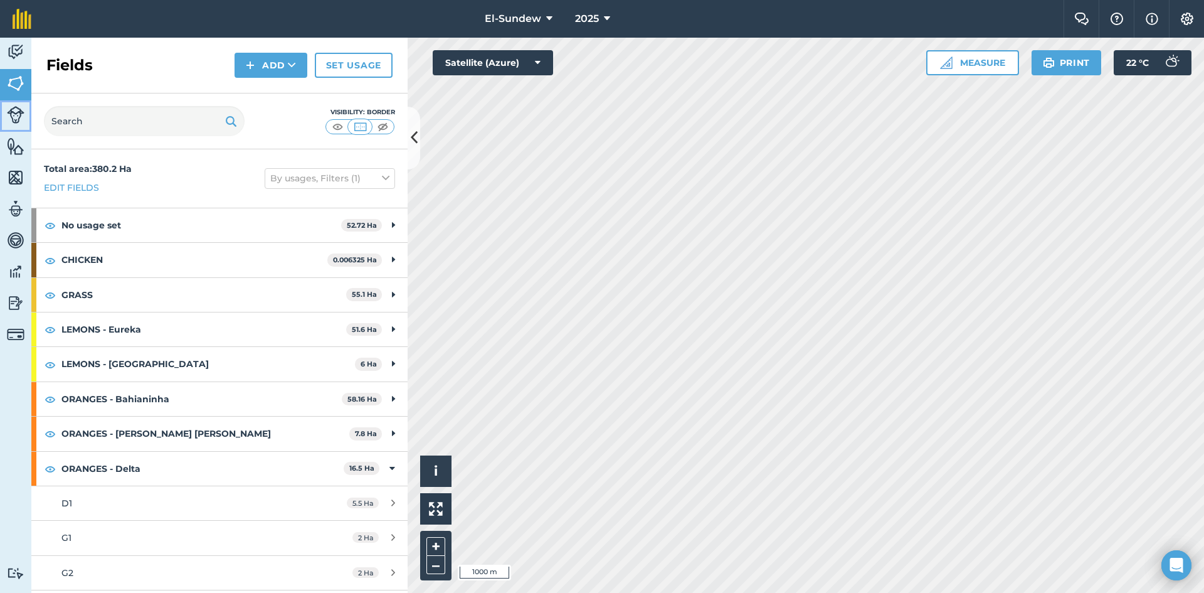
click at [14, 119] on img at bounding box center [16, 115] width 18 height 18
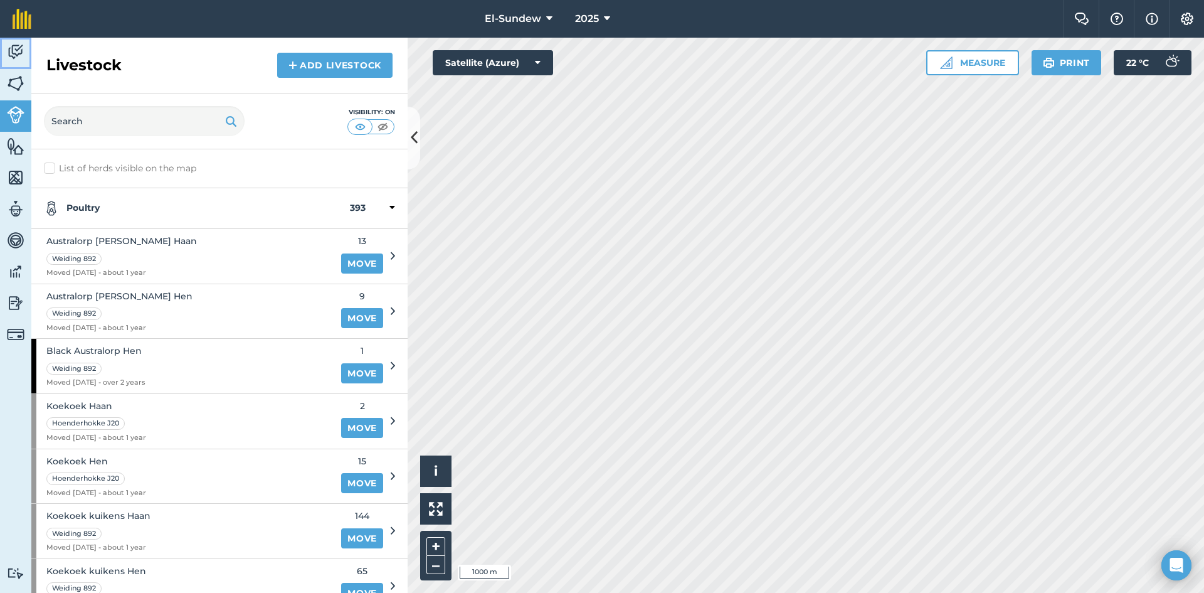
click at [16, 61] on img at bounding box center [16, 52] width 18 height 19
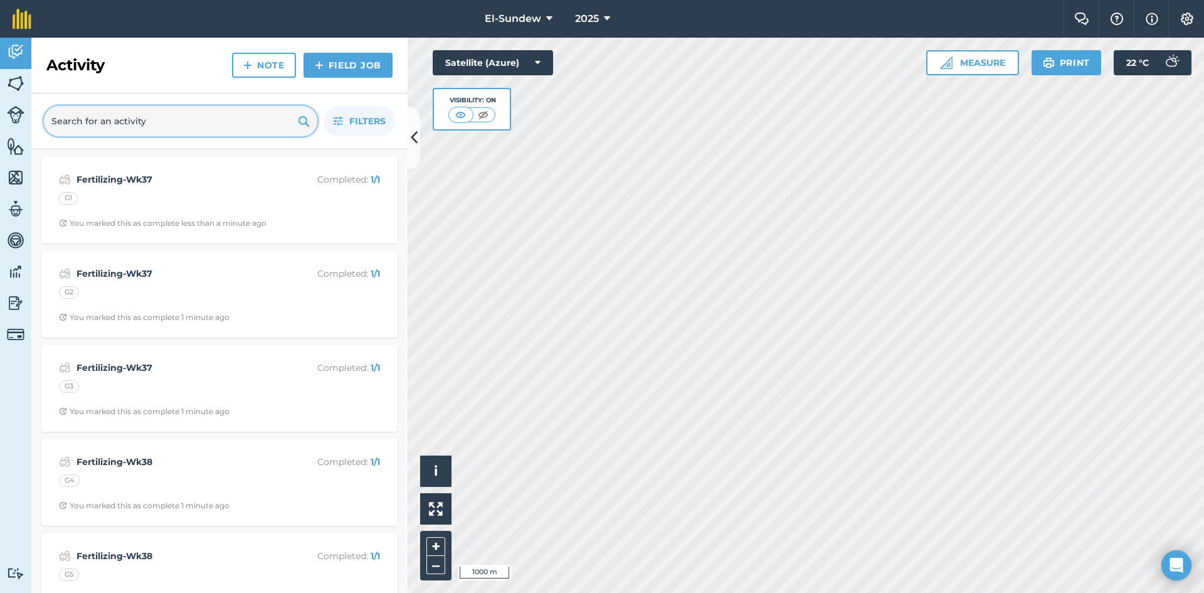
click at [157, 120] on input "text" at bounding box center [180, 121] width 273 height 30
type input "m3t"
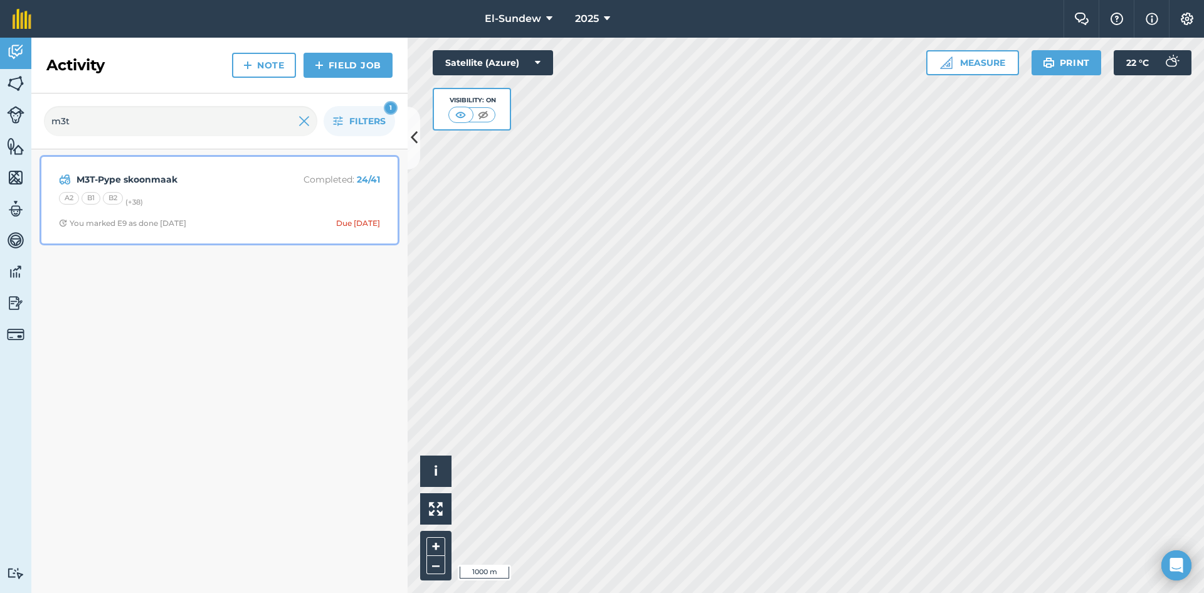
click at [242, 231] on div "M3T-Pype skoonmaak Completed : 24 / 41 A2 B1 B2 (+ 38 ) You marked E9 as done […" at bounding box center [219, 199] width 341 height 71
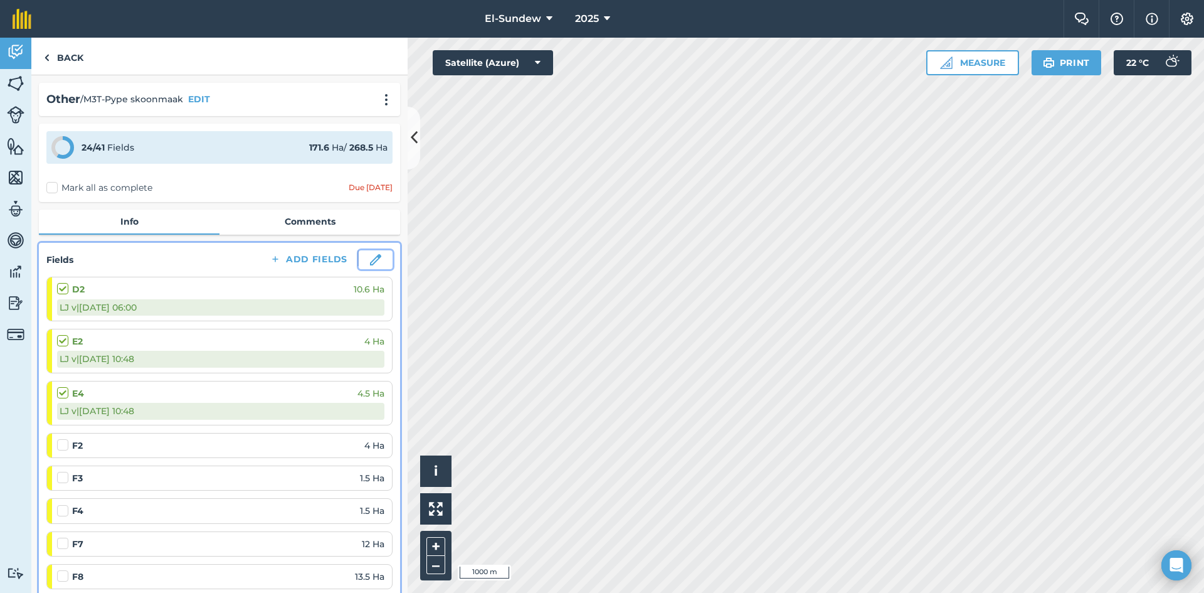
click at [370, 257] on img at bounding box center [375, 259] width 11 height 11
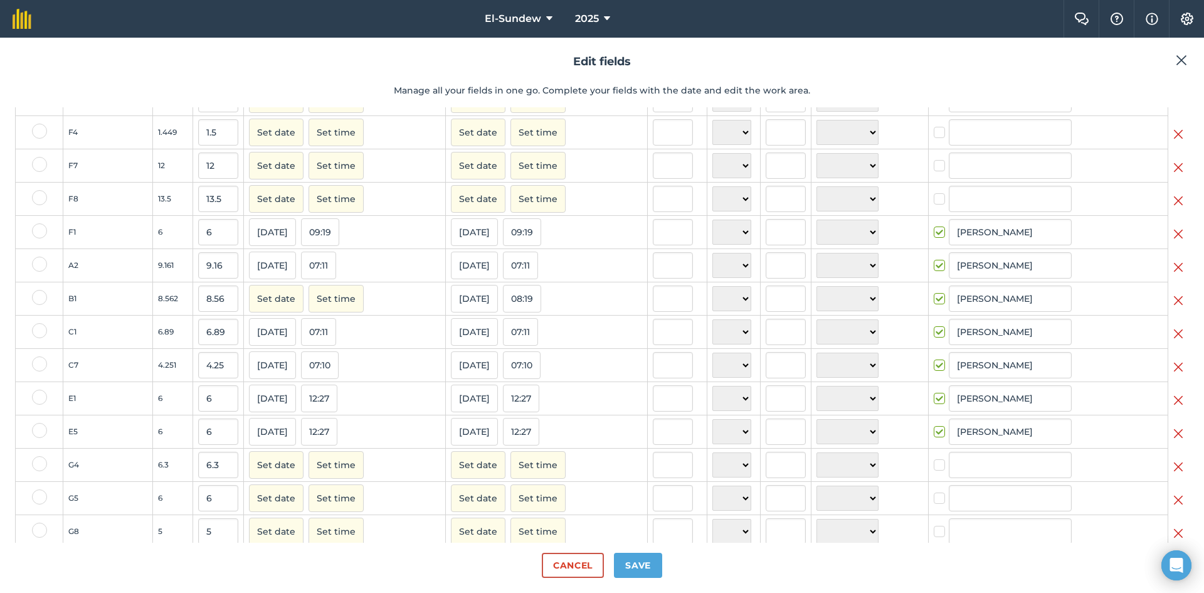
scroll to position [418, 0]
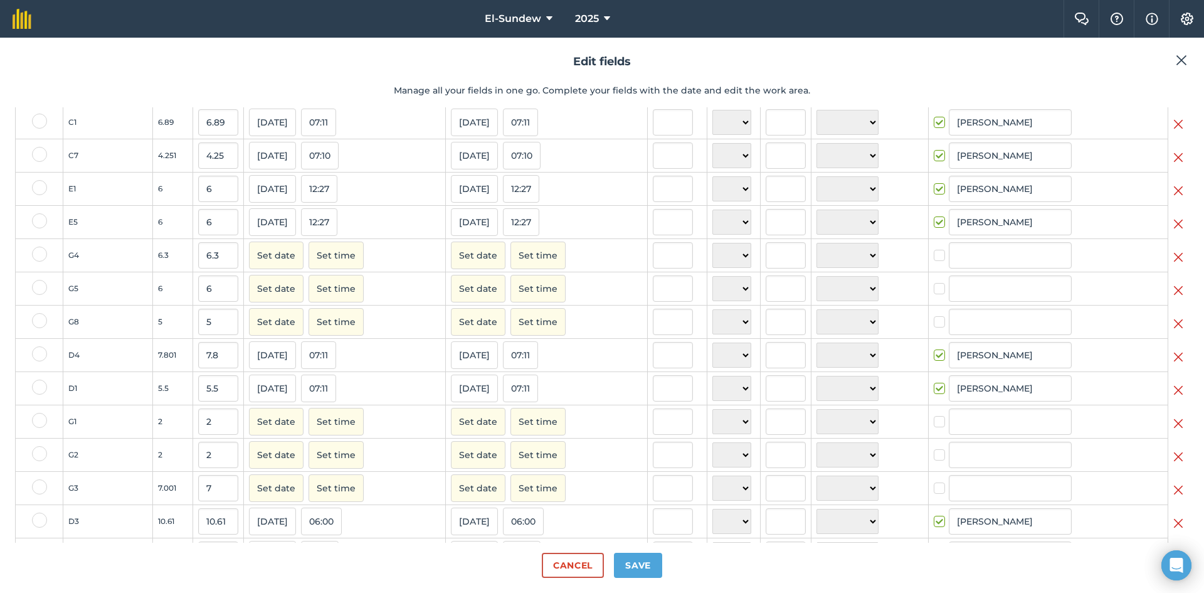
click at [36, 262] on label at bounding box center [39, 253] width 15 height 15
click at [36, 255] on input "checkbox" at bounding box center [36, 250] width 8 height 8
checkbox input "true"
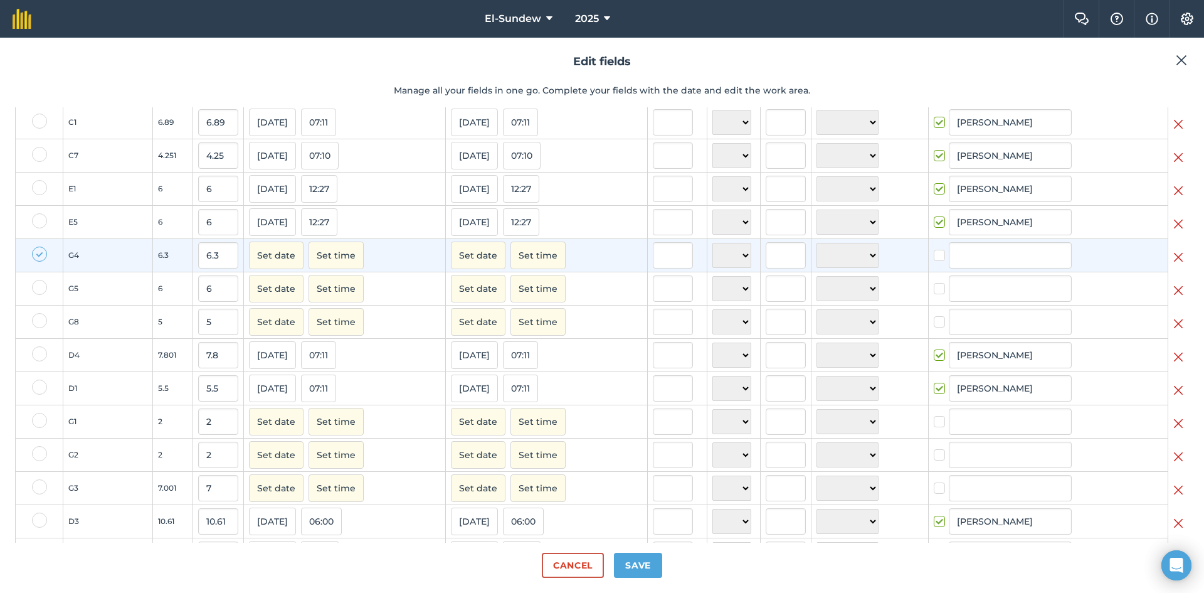
click at [38, 295] on label at bounding box center [39, 287] width 15 height 15
click at [38, 288] on input "checkbox" at bounding box center [36, 284] width 8 height 8
checkbox input "true"
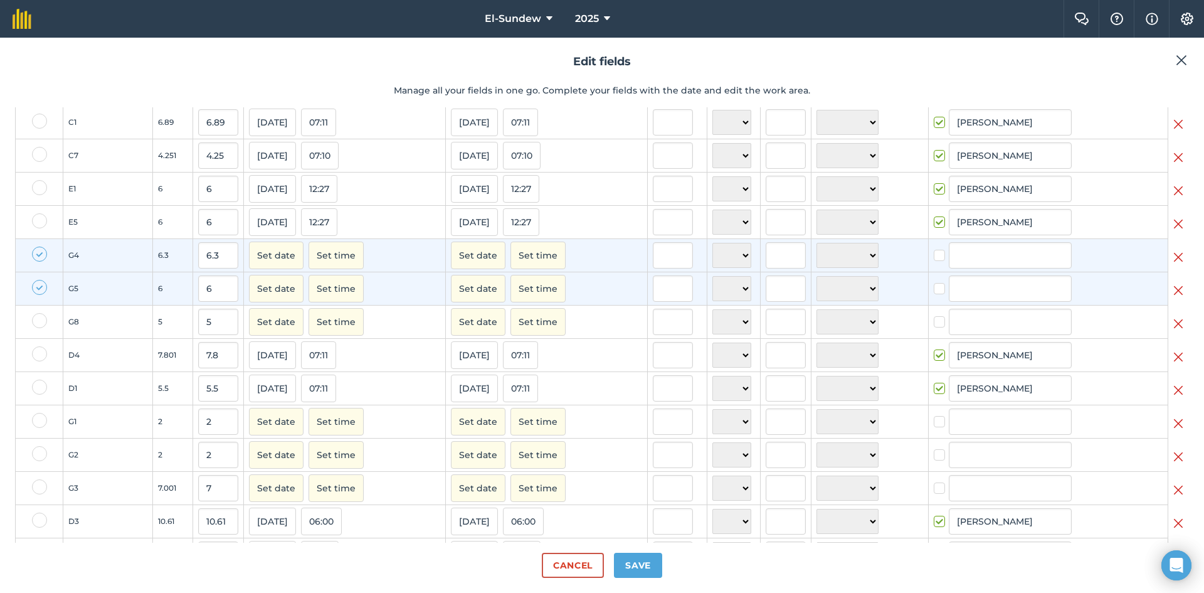
click at [40, 328] on label at bounding box center [39, 320] width 15 height 15
click at [40, 321] on input "checkbox" at bounding box center [36, 317] width 8 height 8
checkbox input "true"
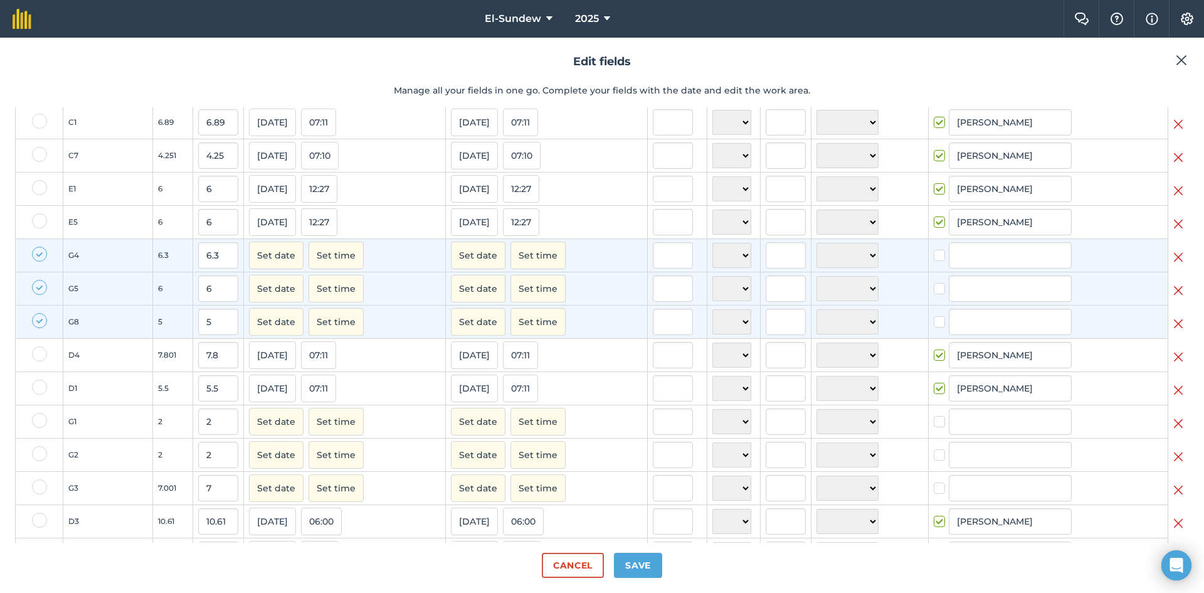
click at [33, 428] on label at bounding box center [39, 420] width 15 height 15
click at [33, 421] on input "checkbox" at bounding box center [36, 417] width 8 height 8
checkbox input "true"
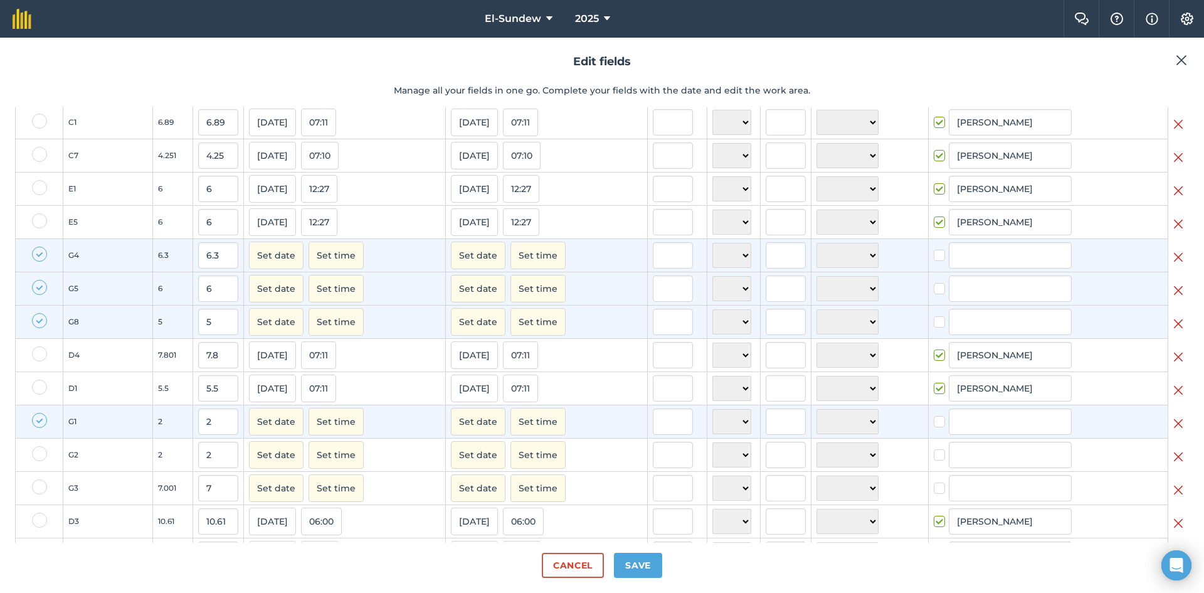
click at [41, 461] on label at bounding box center [39, 453] width 15 height 15
click at [40, 454] on input "checkbox" at bounding box center [36, 450] width 8 height 8
checkbox input "true"
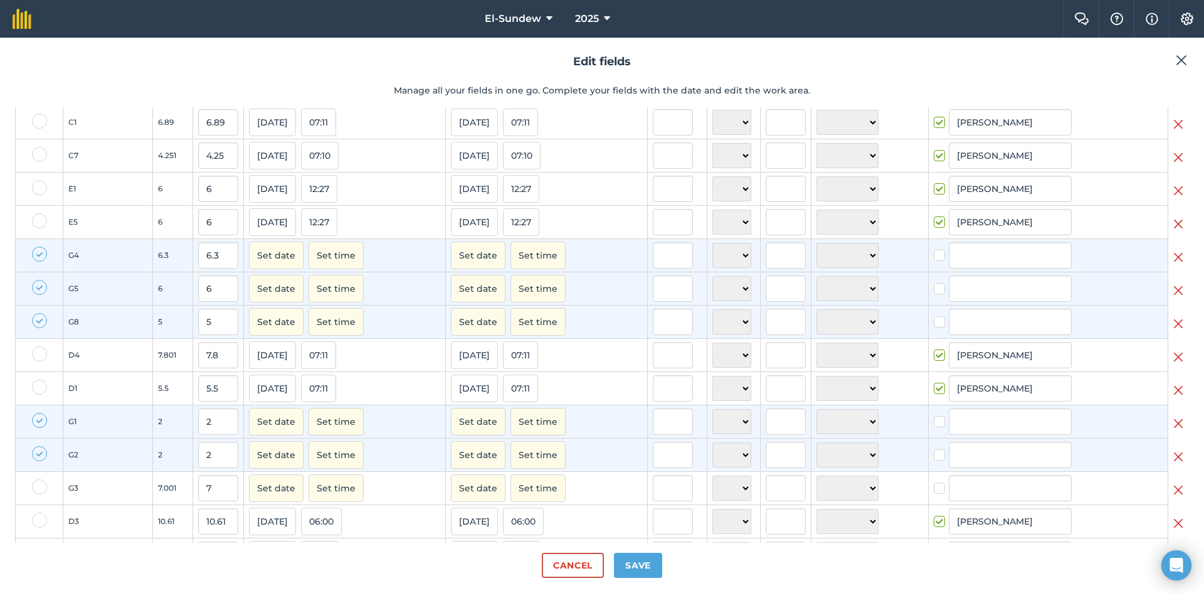
click at [37, 494] on label at bounding box center [39, 486] width 15 height 15
click at [37, 487] on input "checkbox" at bounding box center [36, 483] width 8 height 8
checkbox input "true"
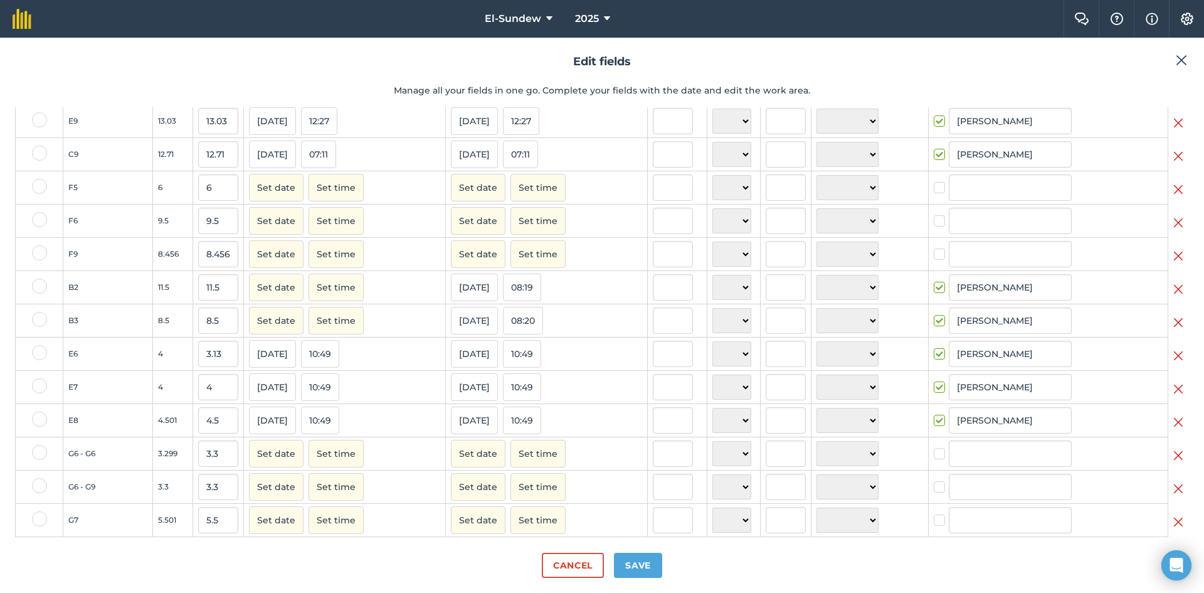
scroll to position [1005, 0]
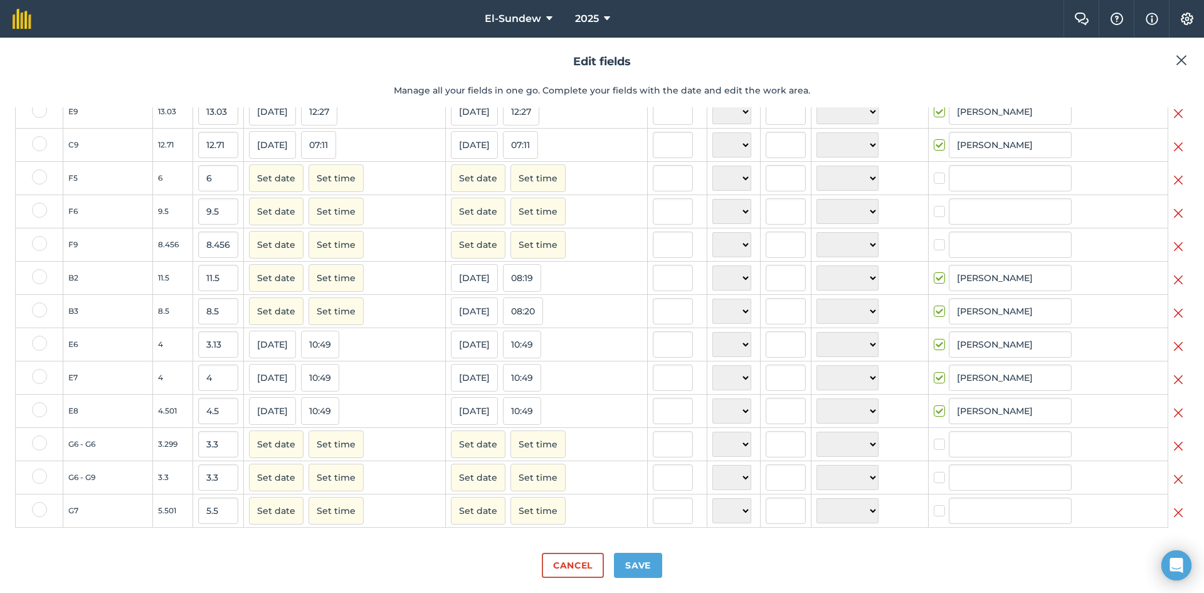
click at [39, 440] on label at bounding box center [39, 442] width 15 height 15
click at [39, 440] on input "checkbox" at bounding box center [36, 439] width 8 height 8
checkbox input "true"
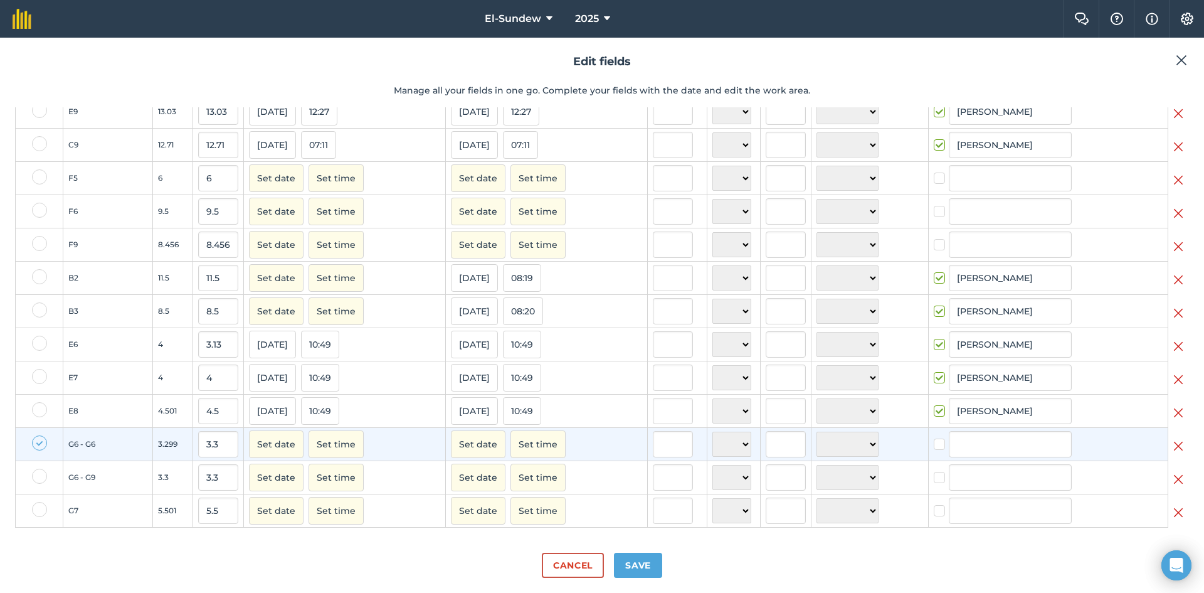
click at [36, 476] on label at bounding box center [39, 475] width 15 height 15
click at [36, 476] on input "checkbox" at bounding box center [36, 472] width 8 height 8
checkbox input "true"
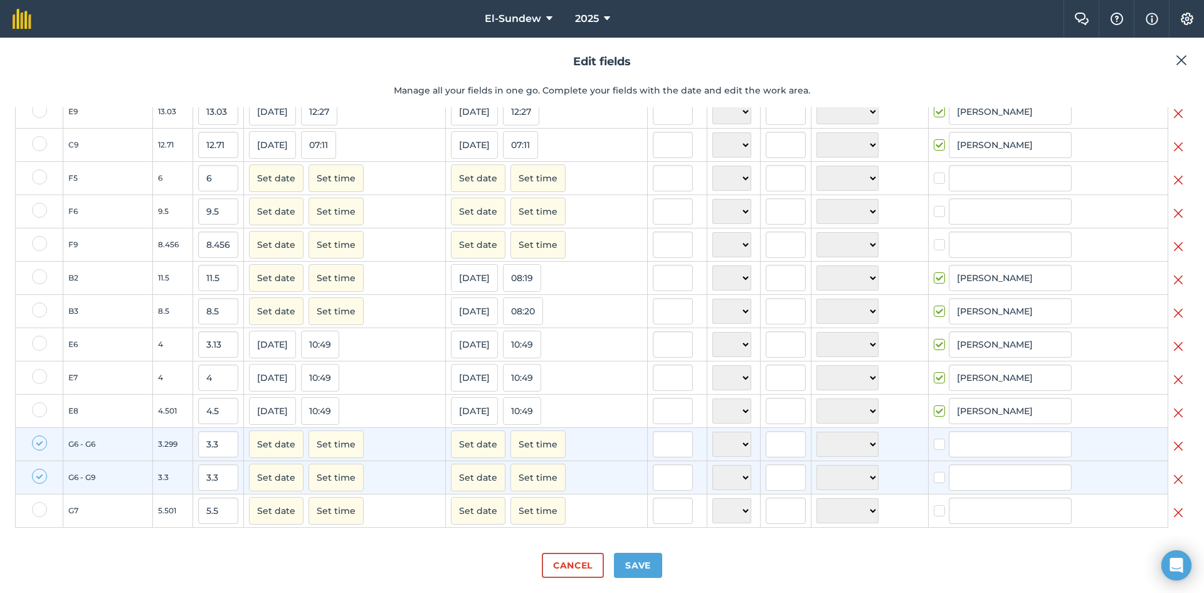
click at [38, 509] on label at bounding box center [39, 509] width 15 height 15
click at [38, 509] on input "checkbox" at bounding box center [36, 506] width 8 height 8
checkbox input "true"
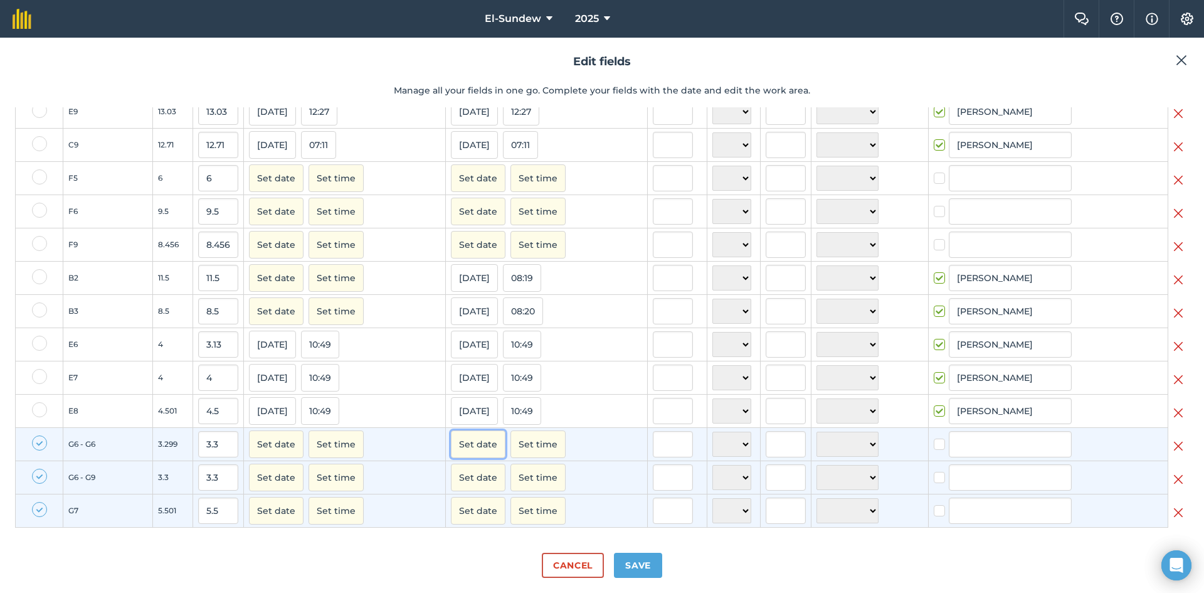
click at [458, 444] on button "Set date" at bounding box center [478, 444] width 55 height 28
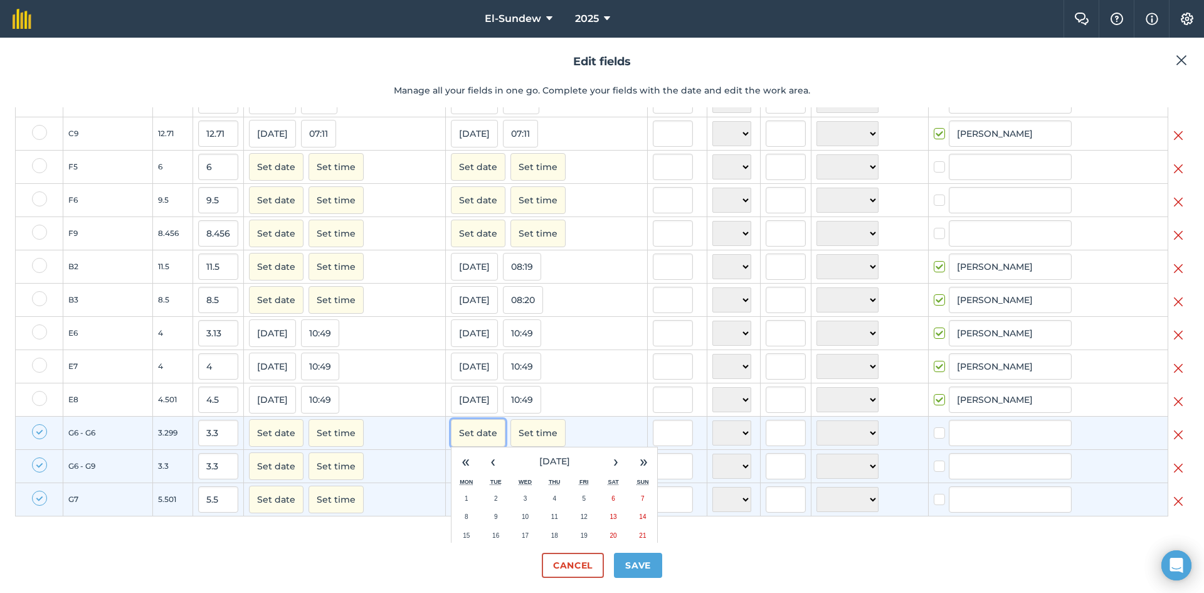
scroll to position [1090, 0]
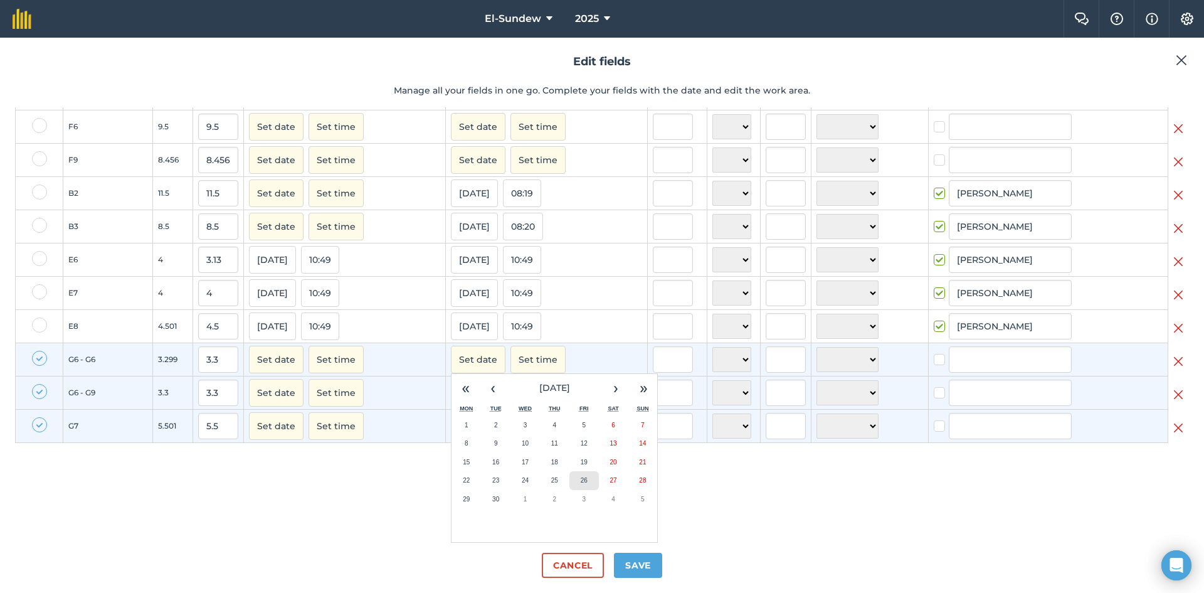
click at [572, 478] on button "26" at bounding box center [583, 480] width 29 height 19
checkbox input "true"
type input "[PERSON_NAME]"
checkbox input "true"
type input "[PERSON_NAME]"
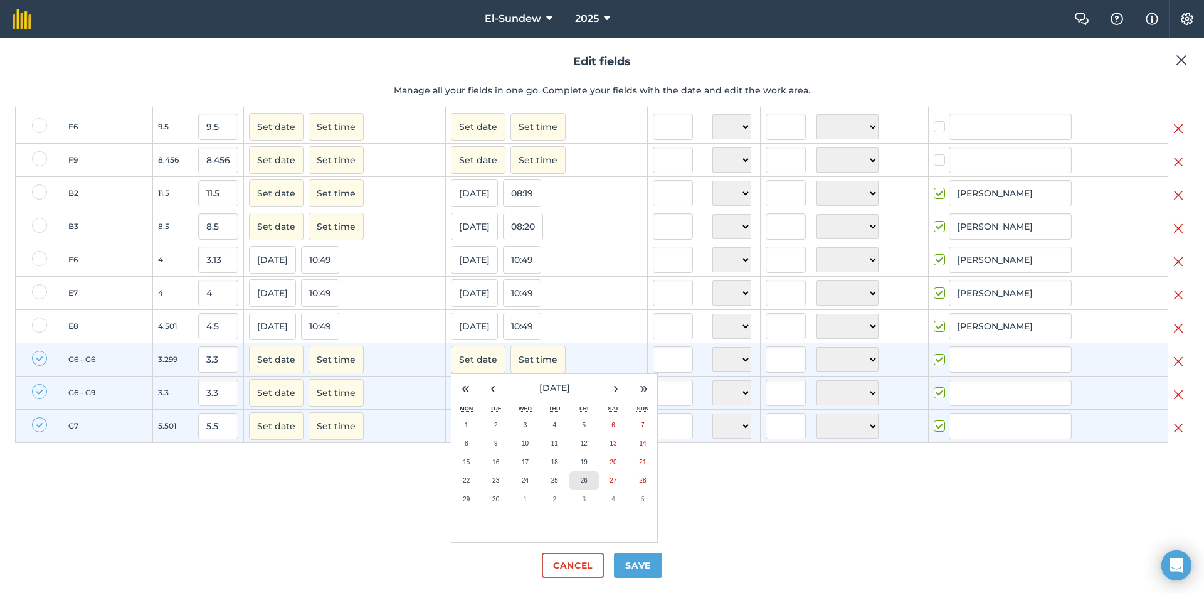
checkbox input "true"
type input "[PERSON_NAME]"
checkbox input "true"
type input "[PERSON_NAME]"
checkbox input "true"
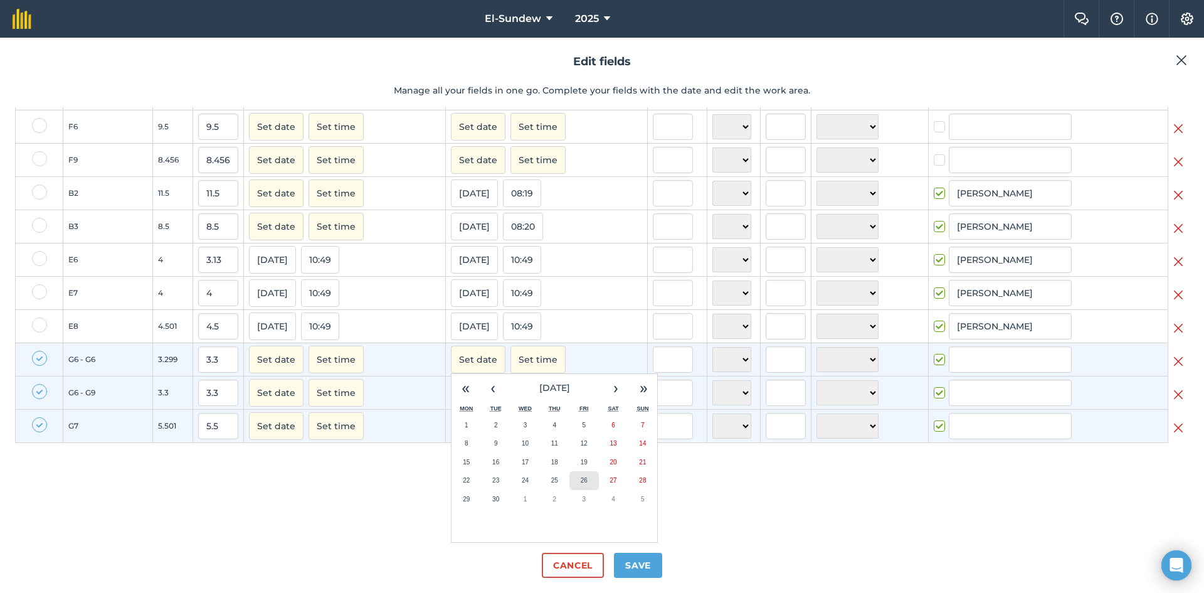
type input "[PERSON_NAME]"
checkbox input "true"
type input "[PERSON_NAME]"
checkbox input "true"
type input "[PERSON_NAME]"
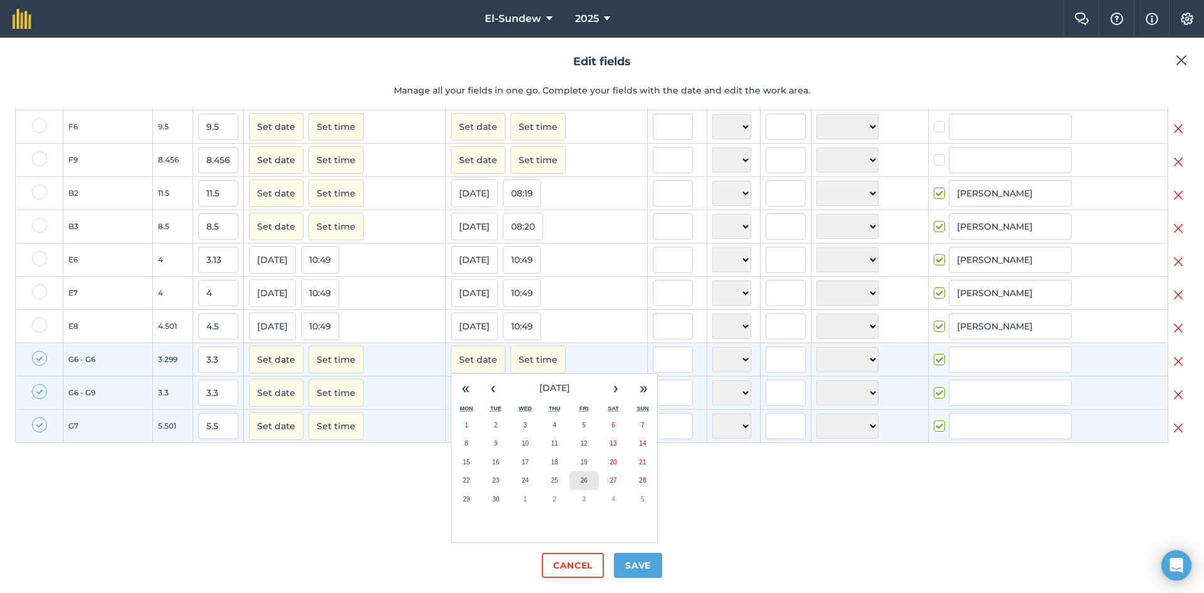
checkbox input "true"
type input "[PERSON_NAME]"
checkbox input "true"
type input "[PERSON_NAME]"
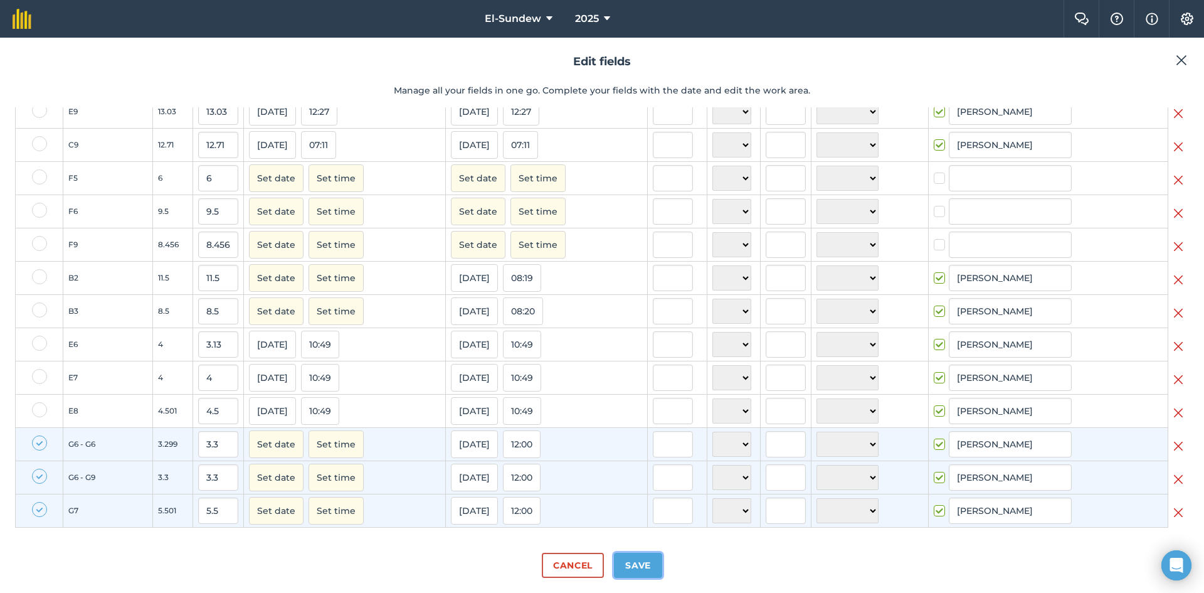
click at [645, 566] on button "Save" at bounding box center [638, 565] width 48 height 25
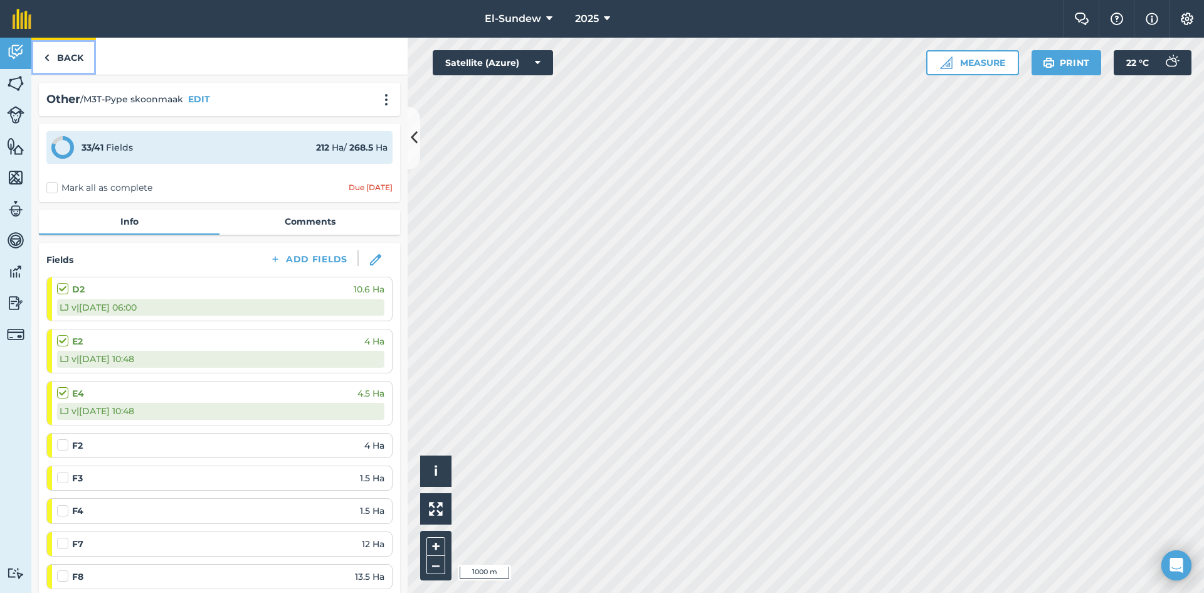
click at [74, 69] on link "Back" at bounding box center [63, 56] width 65 height 37
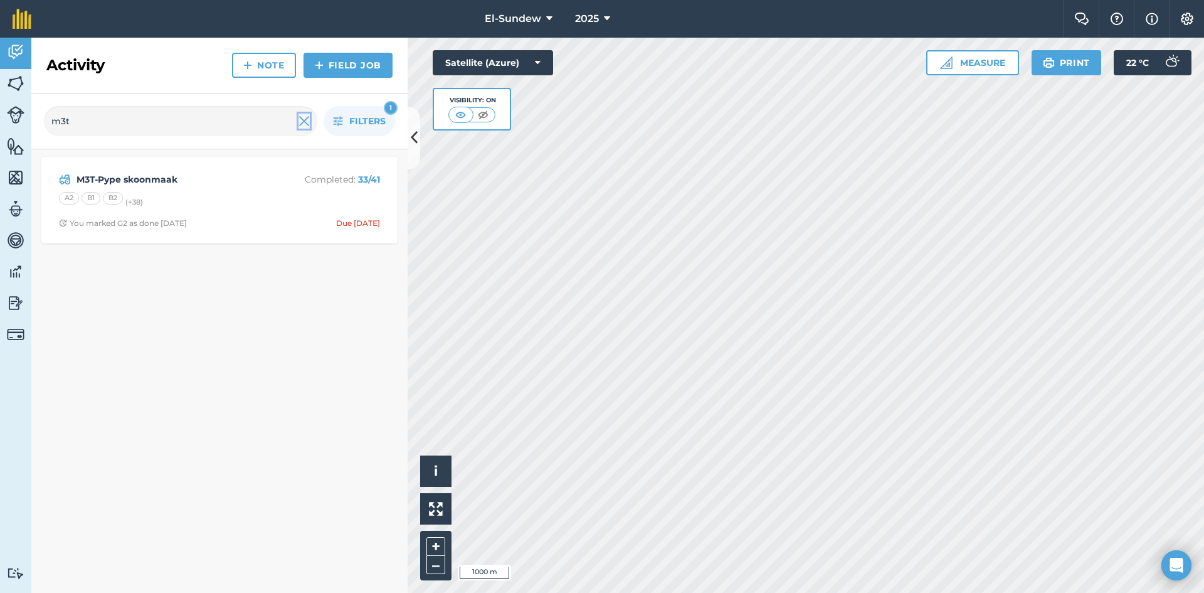
click at [305, 122] on img at bounding box center [304, 121] width 11 height 15
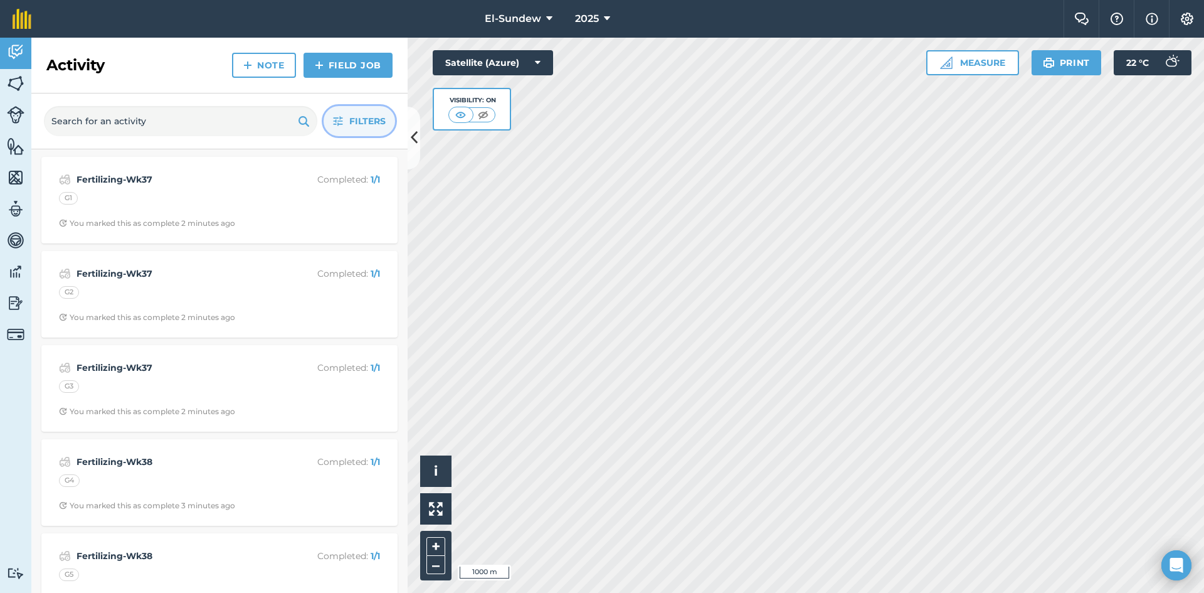
click at [337, 119] on icon "button" at bounding box center [338, 121] width 10 height 10
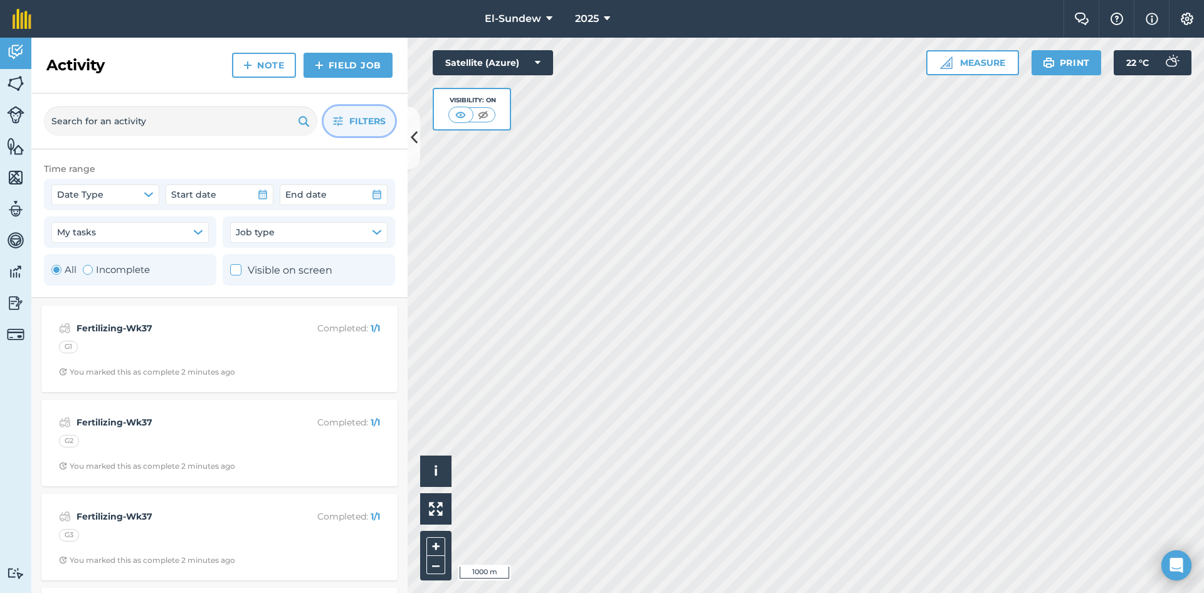
click at [107, 265] on label "Incomplete" at bounding box center [116, 269] width 67 height 15
radio input "false"
radio input "true"
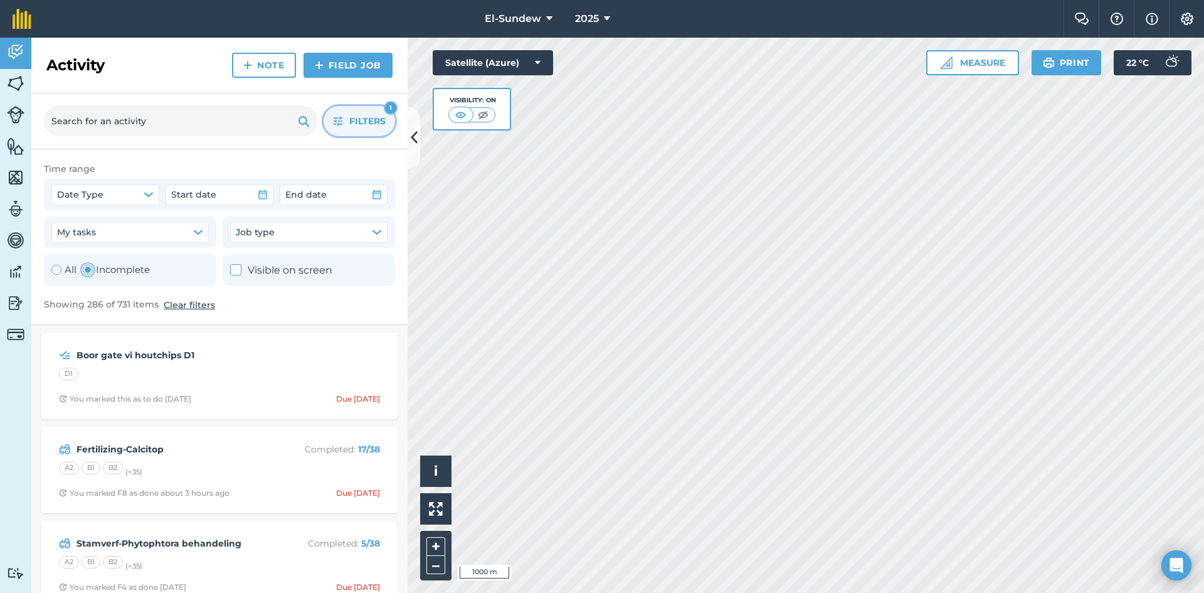
click at [337, 121] on icon "button" at bounding box center [338, 121] width 9 height 9
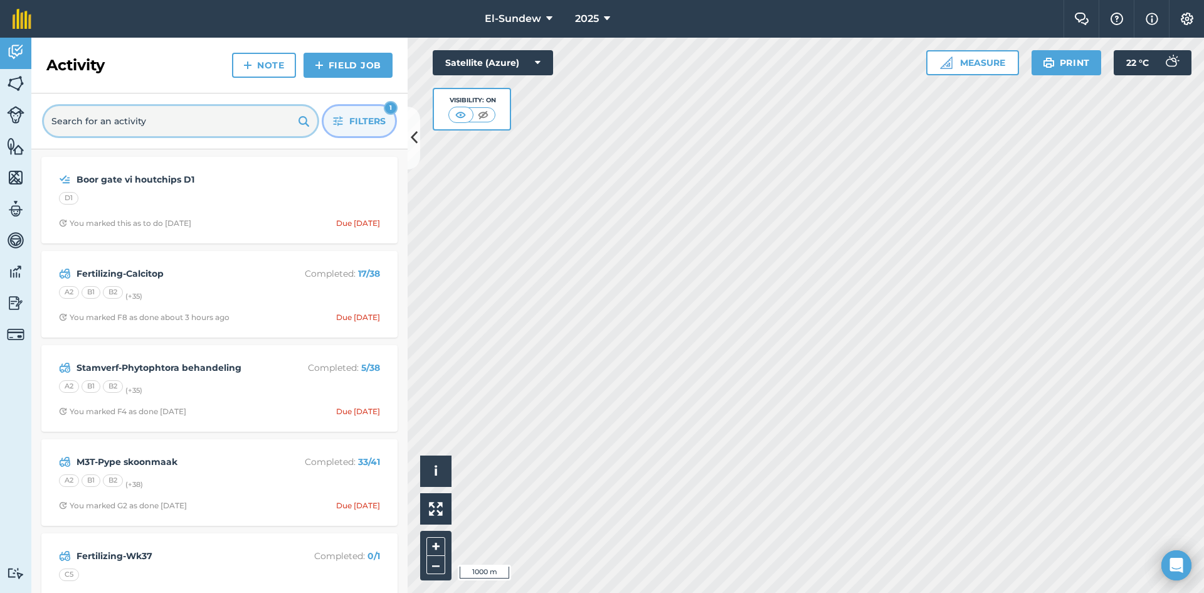
click at [224, 118] on input "text" at bounding box center [180, 121] width 273 height 30
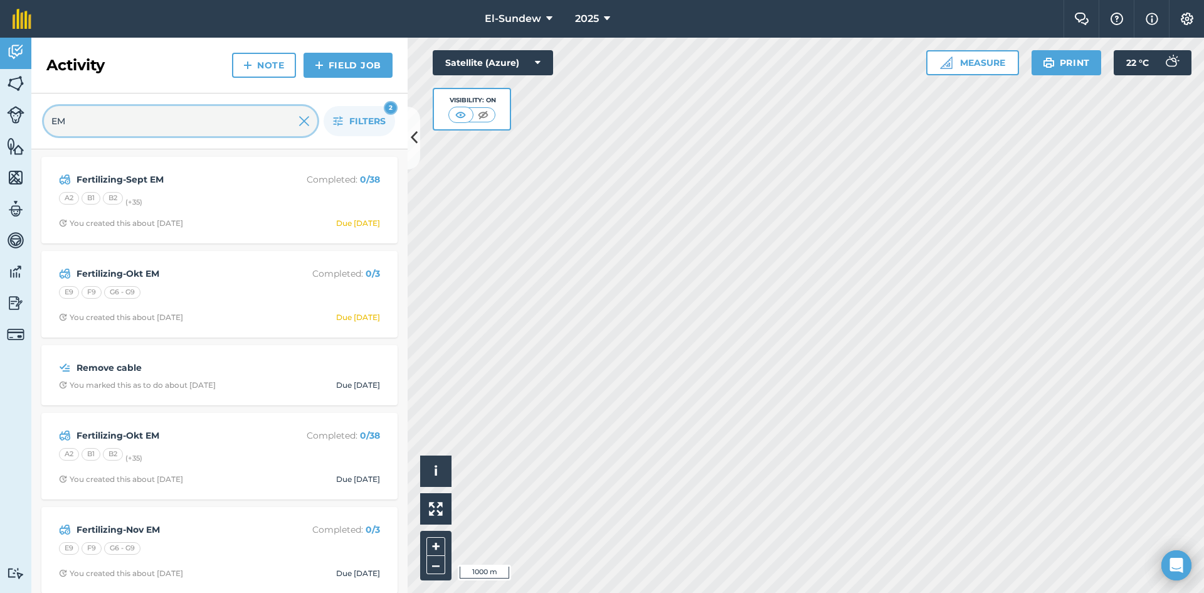
type input "EM"
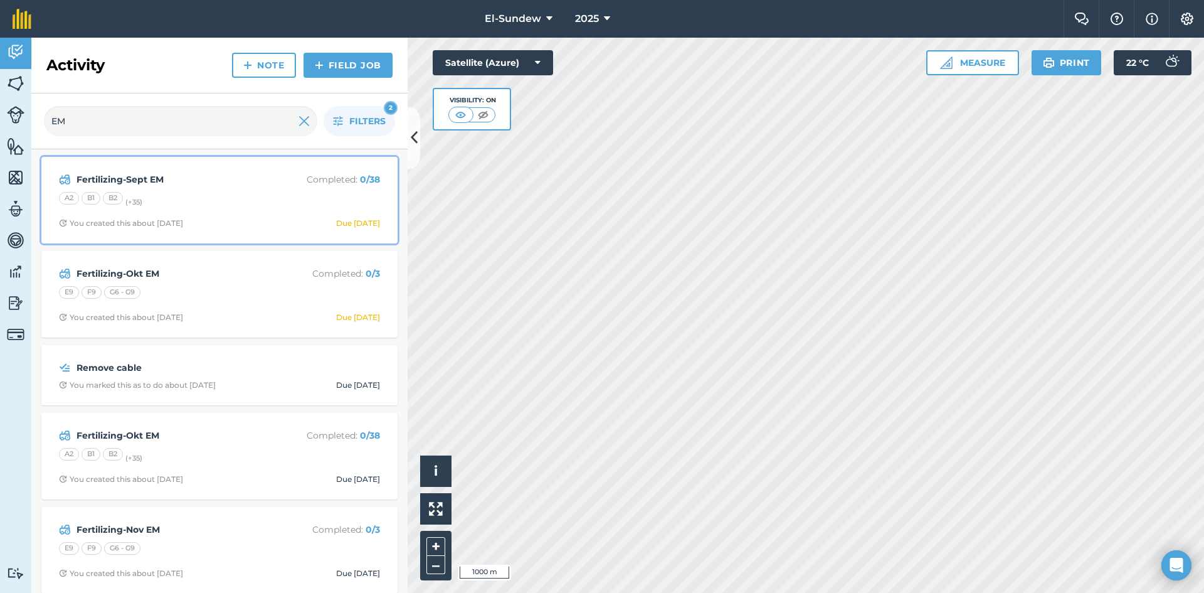
click at [236, 176] on strong "Fertilizing-Sept EM" at bounding box center [176, 179] width 199 height 14
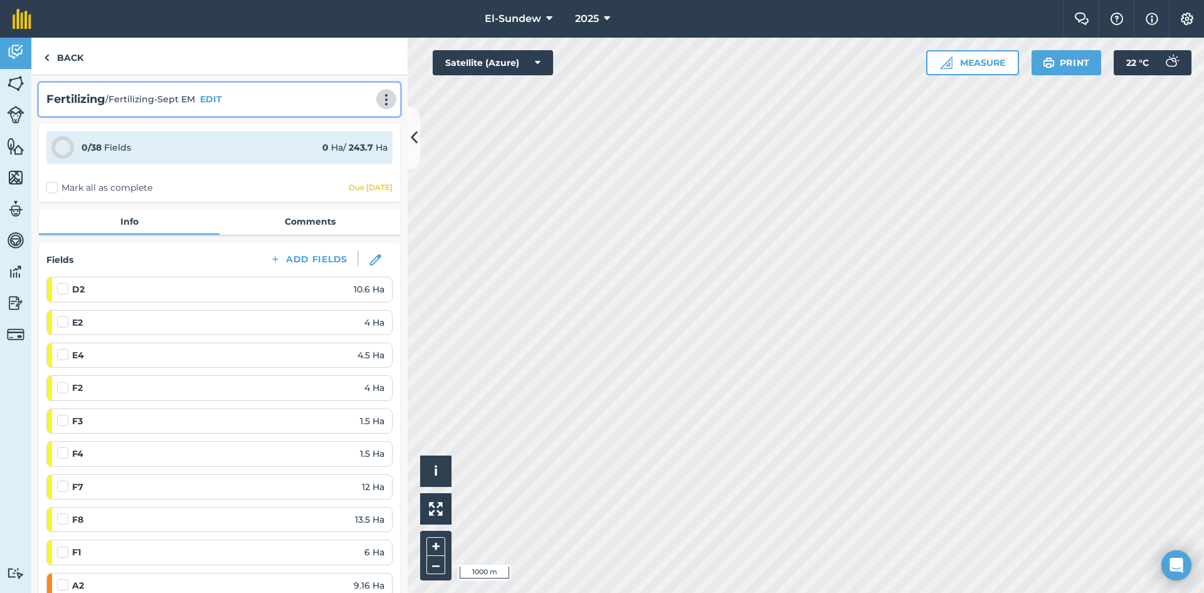
click at [379, 97] on img at bounding box center [386, 99] width 15 height 13
click at [349, 118] on link "Print" at bounding box center [360, 126] width 80 height 25
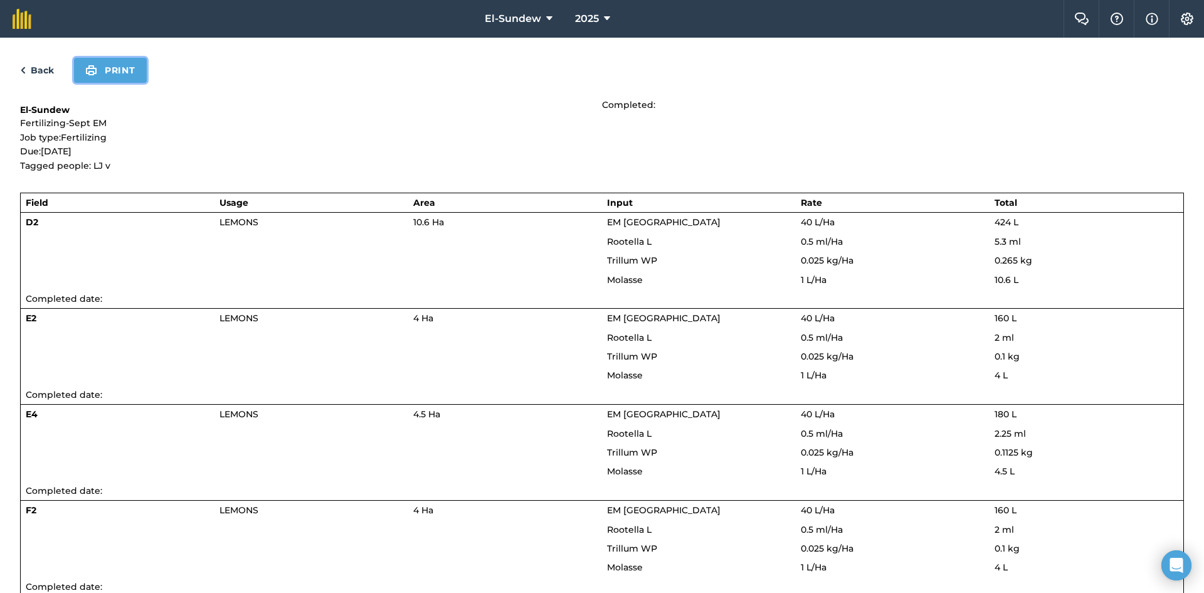
click at [94, 66] on img at bounding box center [91, 70] width 12 height 15
click at [50, 69] on link "Back" at bounding box center [37, 70] width 34 height 15
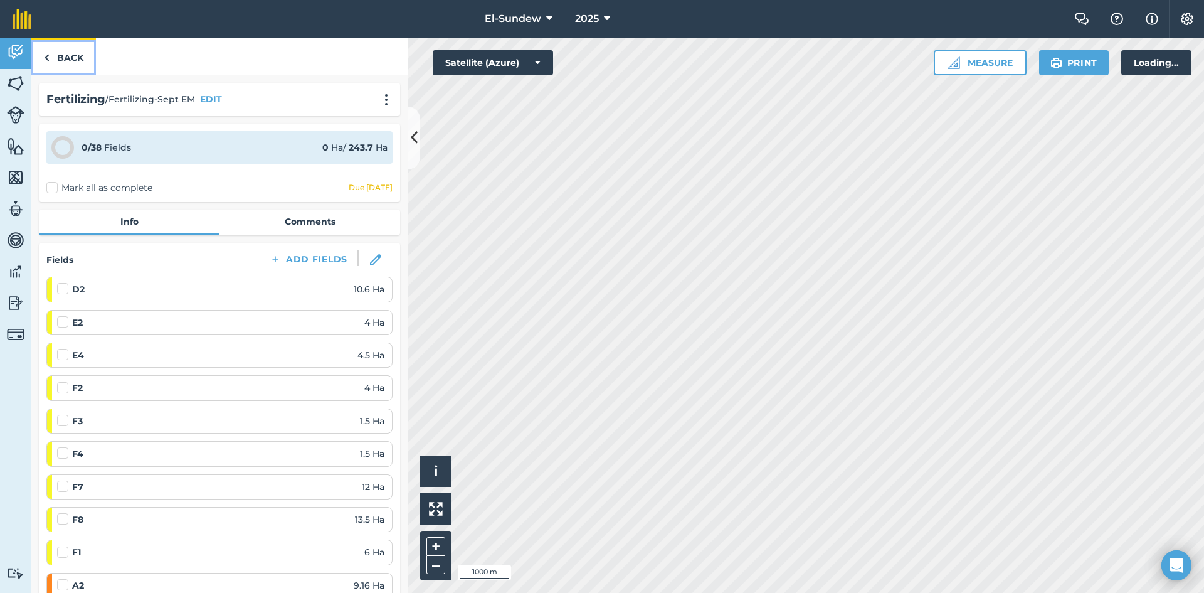
click at [65, 58] on link "Back" at bounding box center [63, 56] width 65 height 37
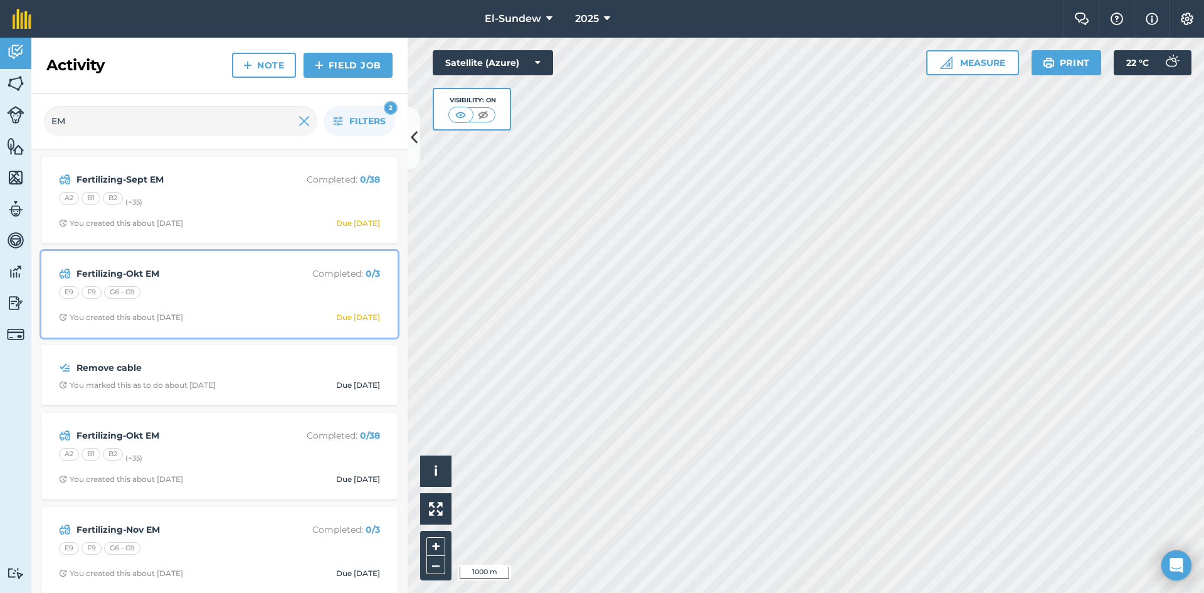
click at [221, 288] on div "E9 F9 G6 - G9" at bounding box center [219, 294] width 321 height 16
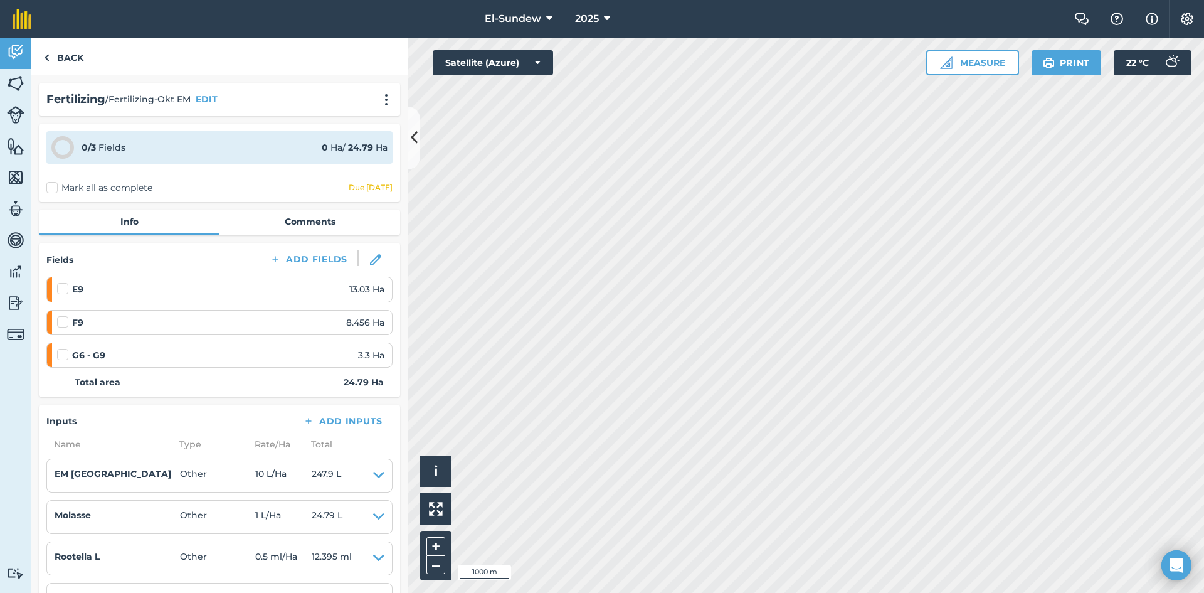
click at [369, 97] on div "Fertilizing / Fertilizing-Okt EM EDIT" at bounding box center [219, 99] width 346 height 18
click at [382, 97] on img at bounding box center [386, 99] width 15 height 13
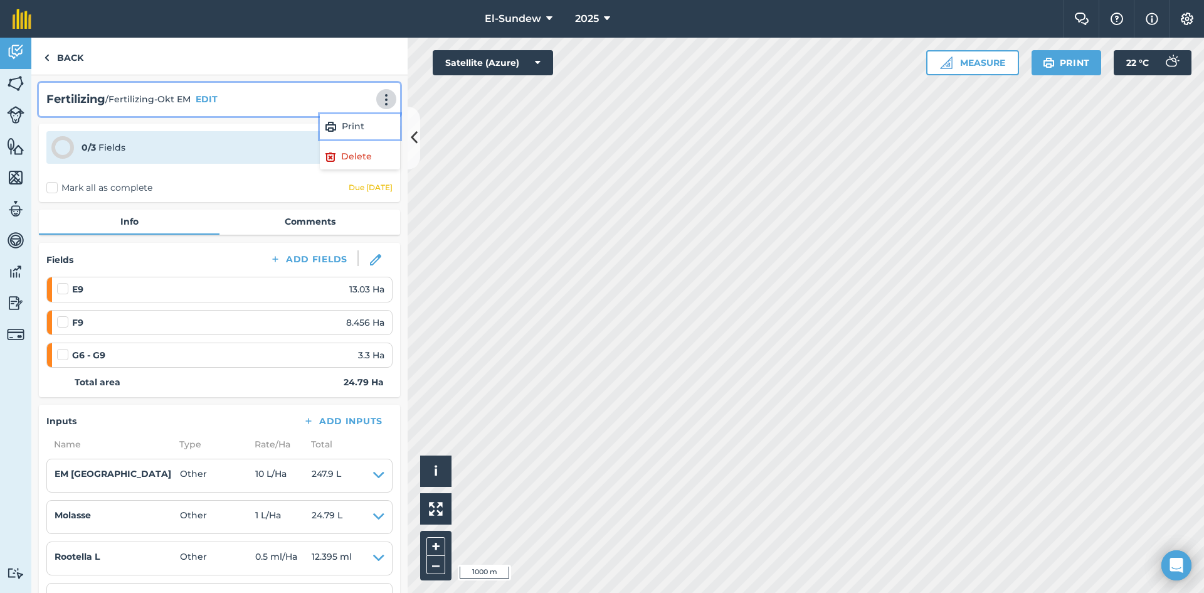
click at [362, 125] on link "Print" at bounding box center [360, 126] width 80 height 25
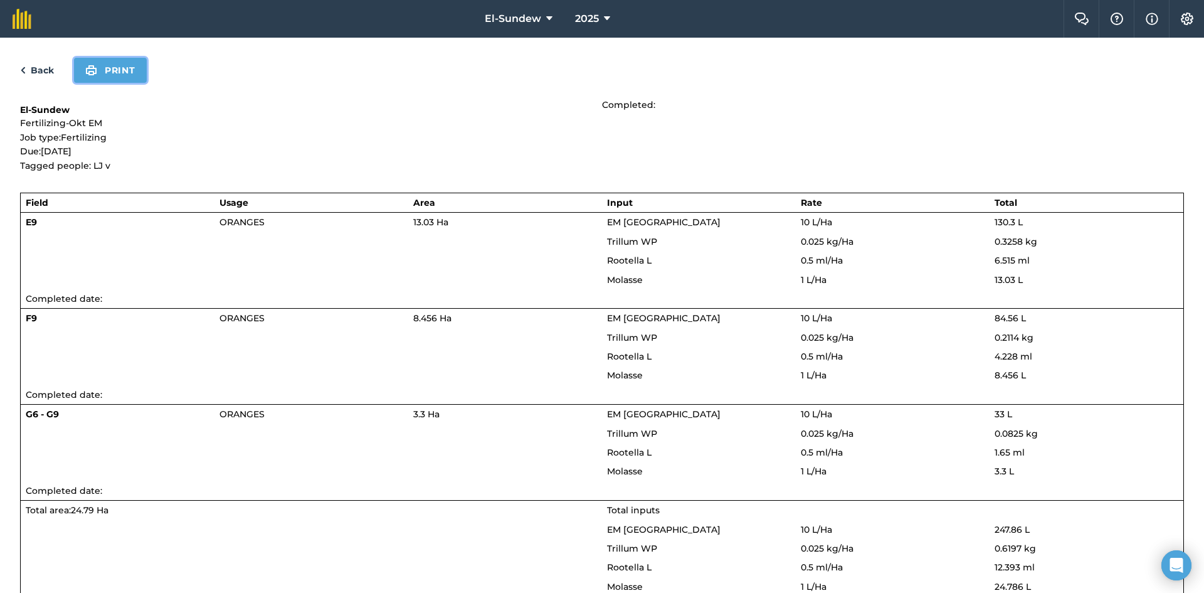
click at [119, 73] on button "Print" at bounding box center [110, 70] width 73 height 25
click at [43, 64] on link "Back" at bounding box center [37, 70] width 34 height 15
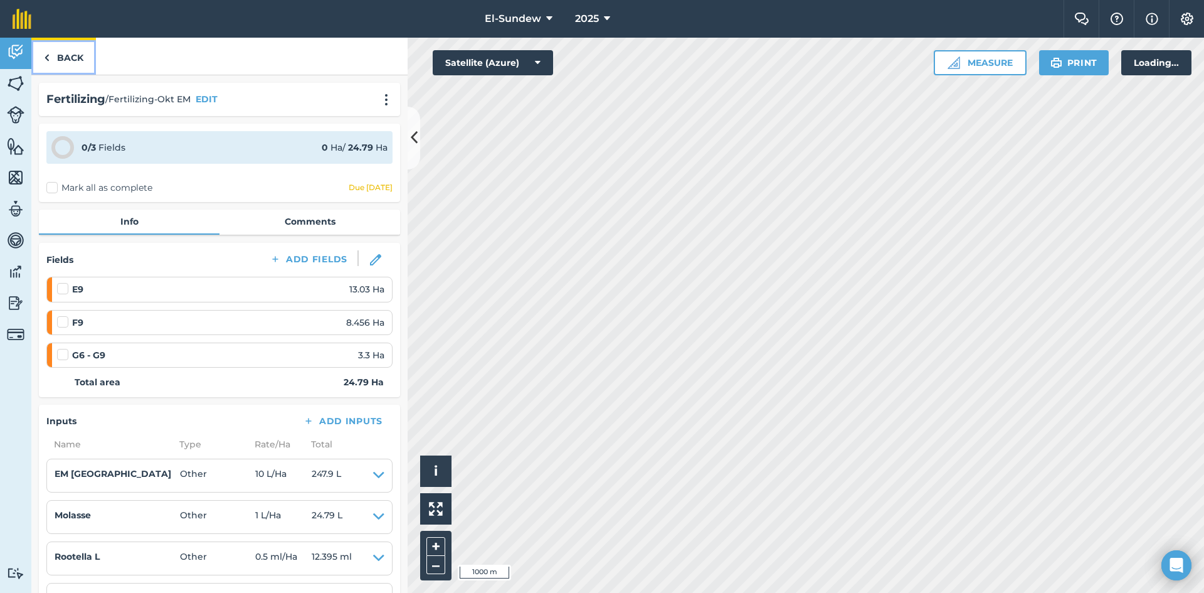
click at [64, 60] on link "Back" at bounding box center [63, 56] width 65 height 37
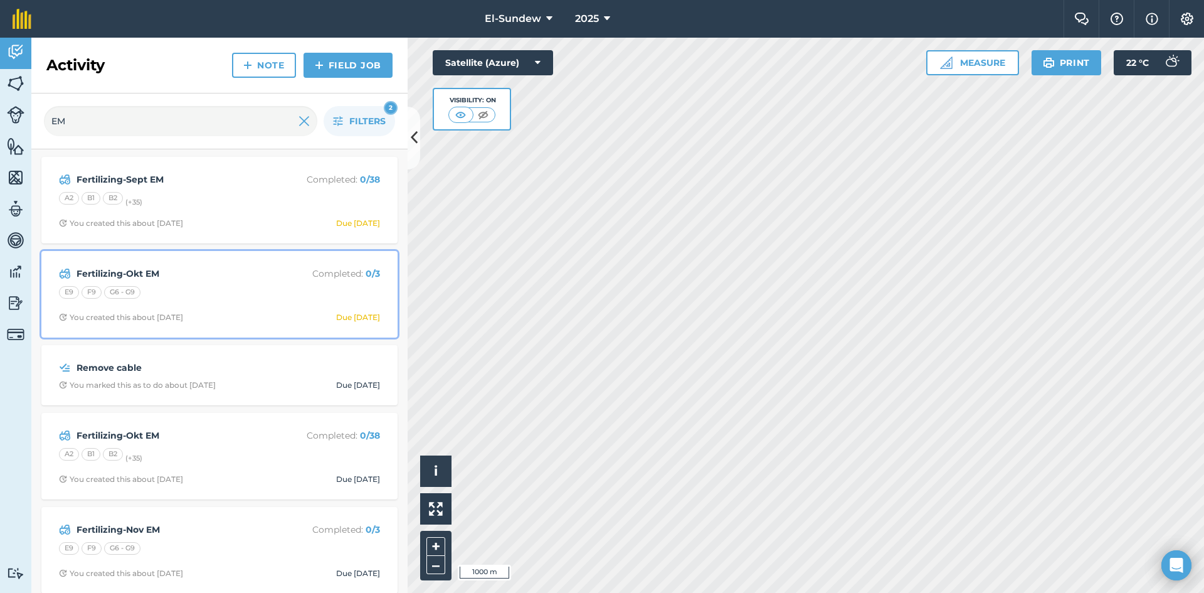
click at [265, 289] on div "E9 F9 G6 - G9" at bounding box center [219, 294] width 321 height 16
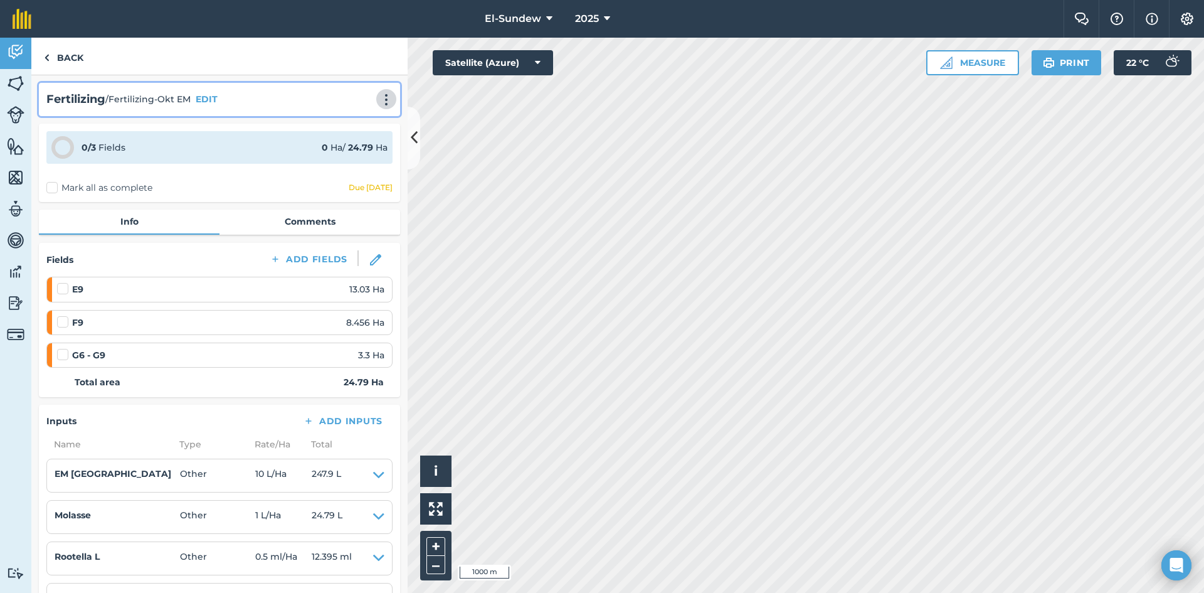
click at [381, 95] on img at bounding box center [386, 99] width 15 height 13
click at [354, 125] on link "Print" at bounding box center [360, 126] width 80 height 25
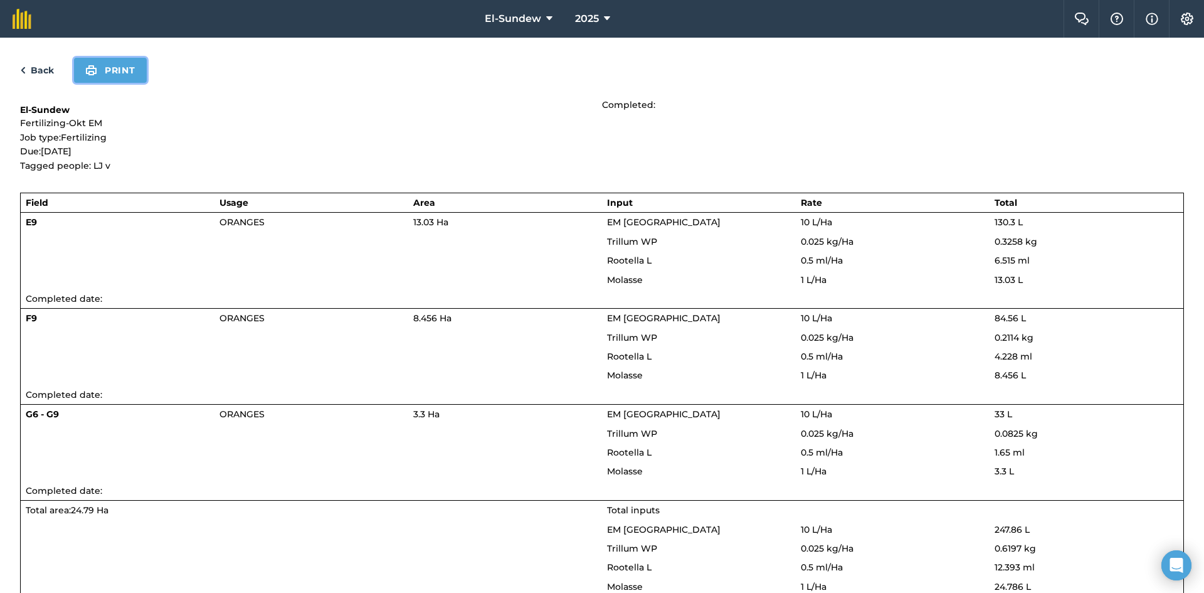
click at [116, 60] on button "Print" at bounding box center [110, 70] width 73 height 25
click at [43, 71] on link "Back" at bounding box center [37, 70] width 34 height 15
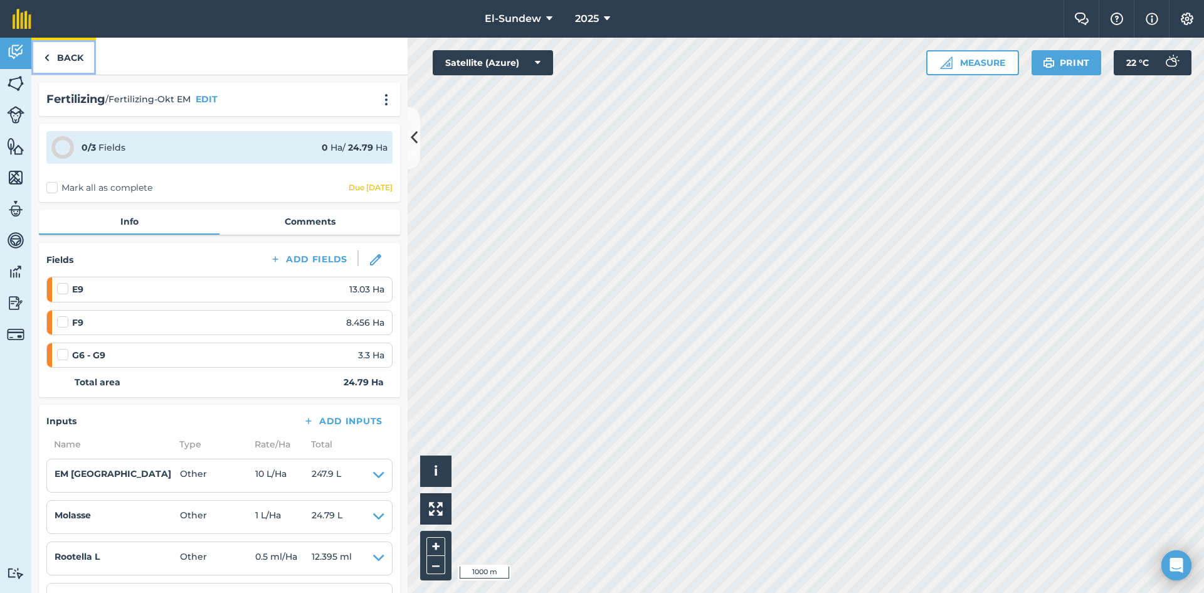
click at [47, 67] on link "Back" at bounding box center [63, 56] width 65 height 37
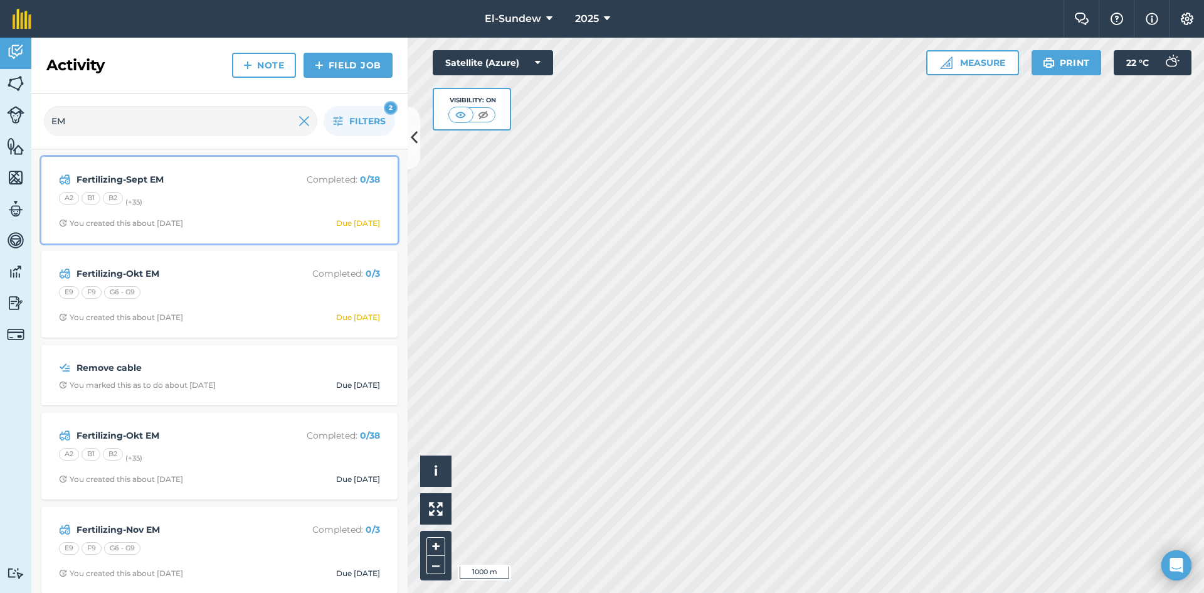
click at [193, 208] on div "A2 B1 B2 (+ 35 )" at bounding box center [219, 200] width 321 height 16
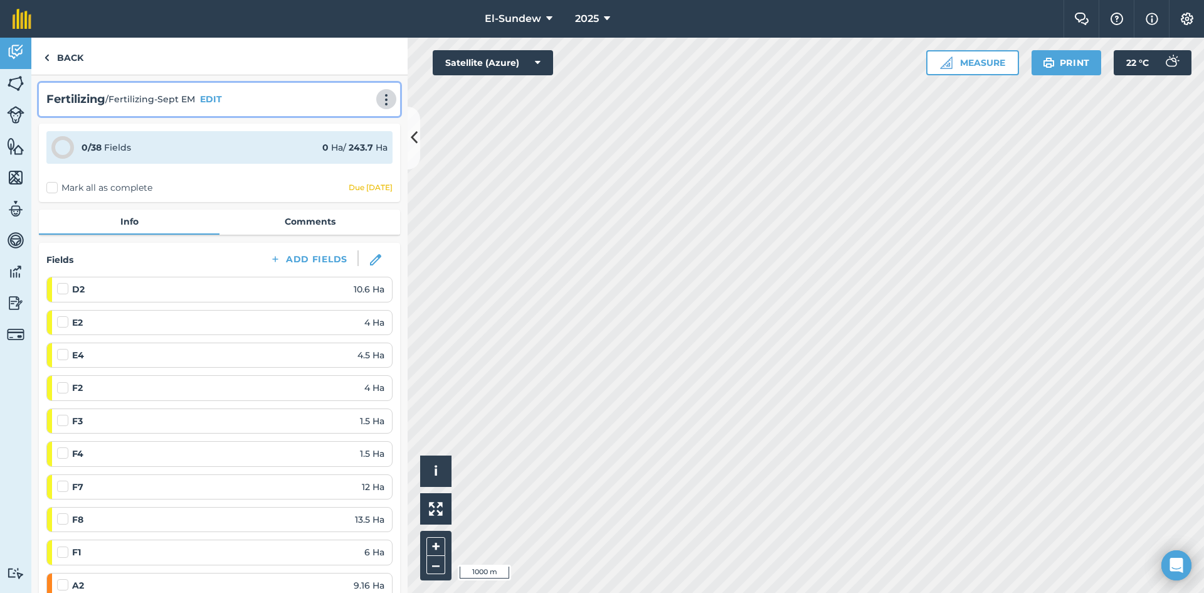
click at [379, 103] on img at bounding box center [386, 99] width 15 height 13
click at [359, 126] on link "Print" at bounding box center [360, 126] width 80 height 25
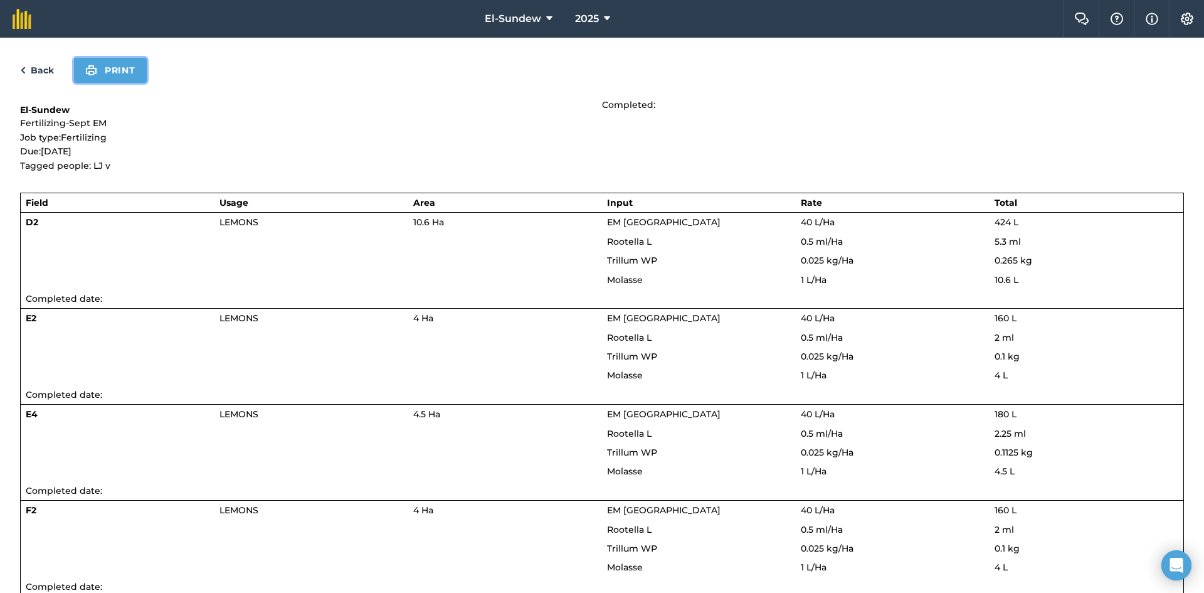
click at [95, 72] on img at bounding box center [91, 70] width 12 height 15
